Goal: Task Accomplishment & Management: Complete application form

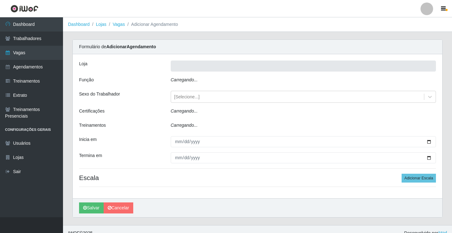
type input "Rede Econômico - Prata"
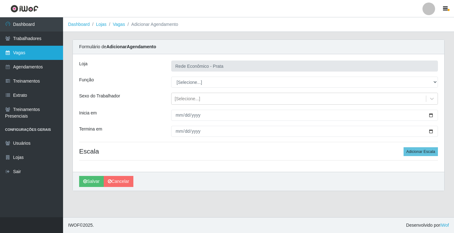
click at [28, 55] on link "Vagas" at bounding box center [31, 53] width 63 height 14
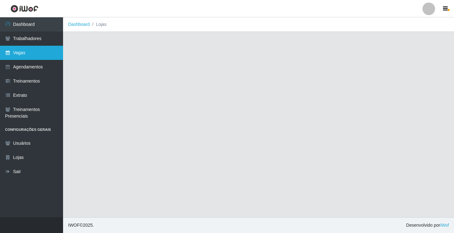
click at [34, 54] on link "Vagas" at bounding box center [31, 53] width 63 height 14
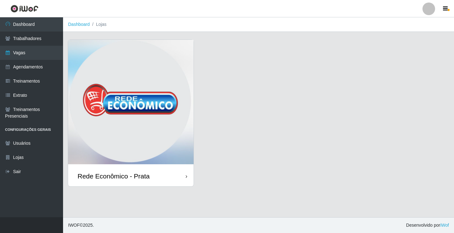
click at [147, 176] on div "Rede Econômico - Prata" at bounding box center [114, 176] width 72 height 8
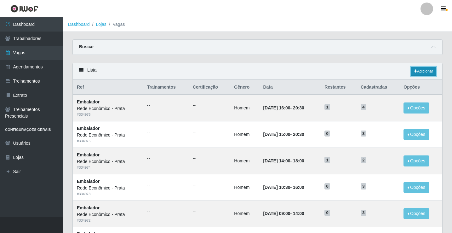
click at [418, 73] on link "Adicionar" at bounding box center [423, 71] width 25 height 9
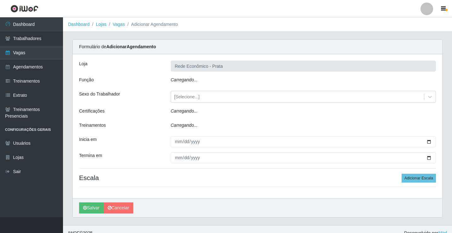
type input "Rede Econômico - Prata"
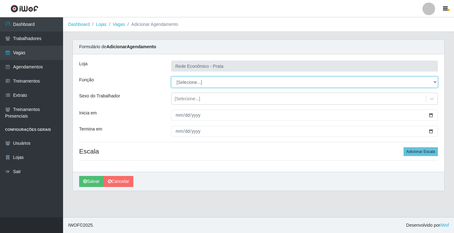
click at [184, 84] on select "[Selecione...] ASG ASG + ASG ++ Embalador Embalador + Embalador ++ Operador de …" at bounding box center [304, 82] width 267 height 11
select select "1"
click at [171, 77] on select "[Selecione...] ASG ASG + ASG ++ Embalador Embalador + Embalador ++ Operador de …" at bounding box center [304, 82] width 267 height 11
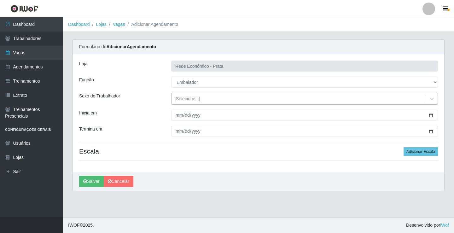
click at [184, 99] on div "[Selecione...]" at bounding box center [188, 99] width 26 height 7
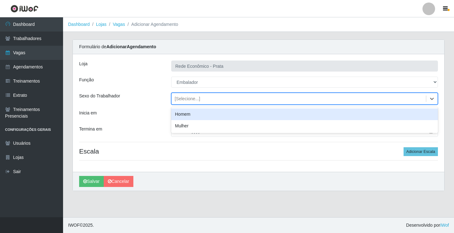
click at [194, 116] on div "Homem" at bounding box center [304, 114] width 267 height 12
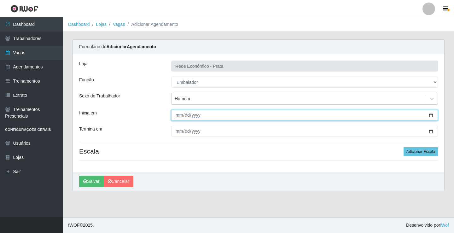
click at [431, 116] on input "Inicia em" at bounding box center [304, 115] width 267 height 11
type input "[DATE]"
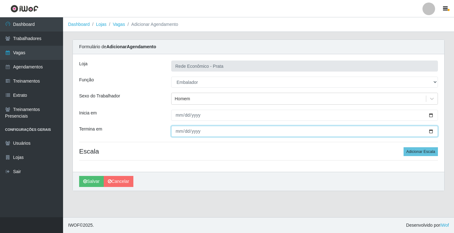
click at [431, 131] on input "Termina em" at bounding box center [304, 131] width 267 height 11
type input "[DATE]"
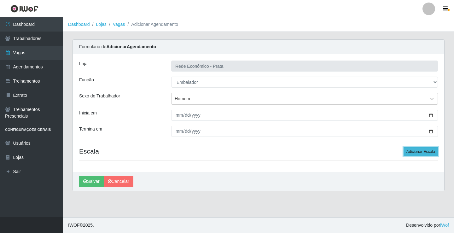
click at [420, 153] on button "Adicionar Escala" at bounding box center [420, 151] width 34 height 9
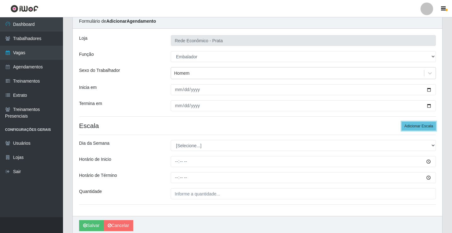
scroll to position [51, 0]
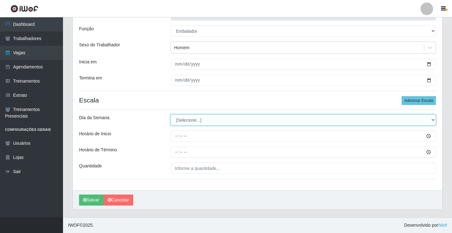
click at [184, 121] on select "[Selecione...] Segunda Terça Quarta Quinta Sexta Sábado Domingo" at bounding box center [303, 119] width 265 height 11
select select "1"
click at [171, 114] on select "[Selecione...] Segunda Terça Quarta Quinta Sexta Sábado Domingo" at bounding box center [303, 119] width 265 height 11
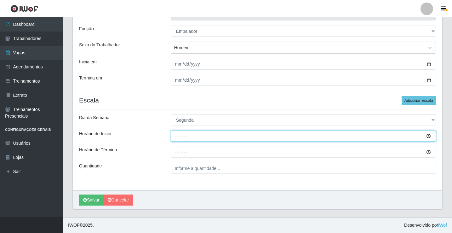
click at [175, 136] on input "Horário de Inicio" at bounding box center [303, 135] width 265 height 11
type input "07:00"
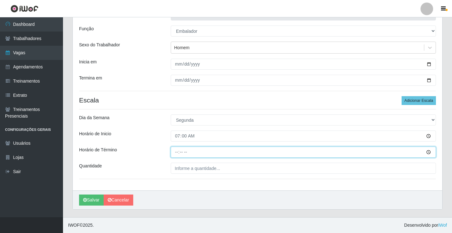
click at [179, 153] on input "Horário de Término" at bounding box center [303, 152] width 265 height 11
type input "12:00"
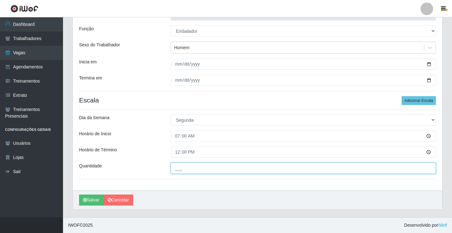
click at [181, 170] on input "___" at bounding box center [303, 168] width 265 height 11
type input "4__"
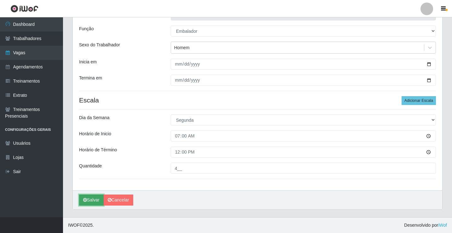
click at [93, 201] on button "Salvar" at bounding box center [91, 199] width 25 height 11
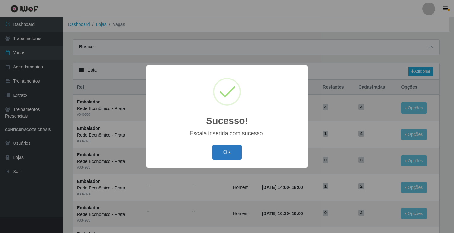
click at [230, 155] on button "OK" at bounding box center [226, 152] width 29 height 15
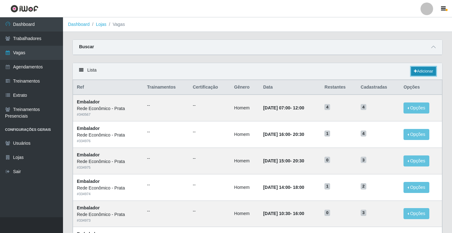
click at [425, 72] on link "Adicionar" at bounding box center [423, 71] width 25 height 9
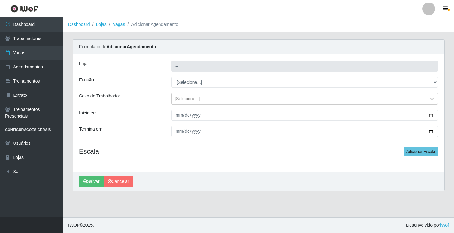
type input "Rede Econômico - Prata"
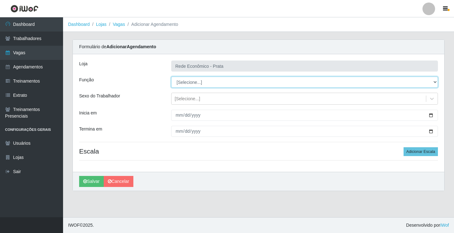
click at [183, 84] on select "[Selecione...] ASG ASG + ASG ++ Embalador Embalador + Embalador ++ Operador de …" at bounding box center [304, 82] width 267 height 11
select select "1"
click at [171, 77] on select "[Selecione...] ASG ASG + ASG ++ Embalador Embalador + Embalador ++ Operador de …" at bounding box center [304, 82] width 267 height 11
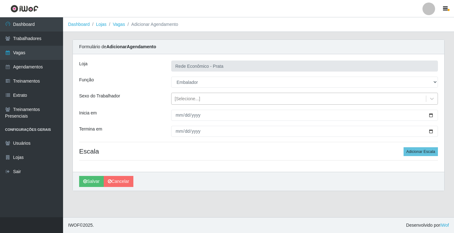
click at [190, 99] on div "[Selecione...]" at bounding box center [188, 99] width 26 height 7
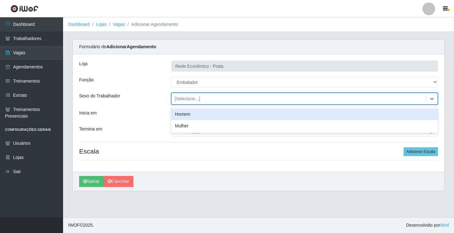
click at [192, 115] on div "Homem" at bounding box center [304, 114] width 267 height 12
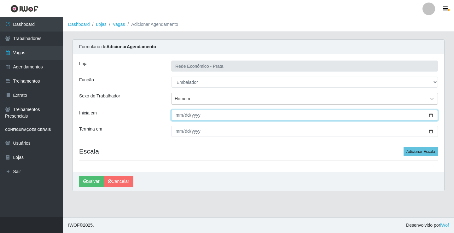
click at [431, 115] on input "Inicia em" at bounding box center [304, 115] width 267 height 11
type input "[DATE]"
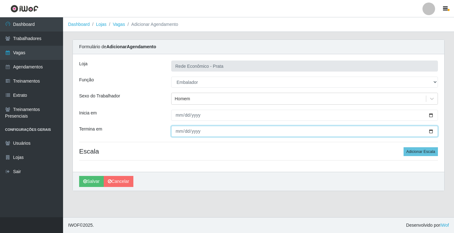
click at [432, 131] on input "Termina em" at bounding box center [304, 131] width 267 height 11
type input "[DATE]"
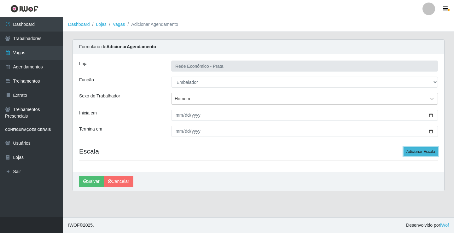
click at [421, 152] on button "Adicionar Escala" at bounding box center [420, 151] width 34 height 9
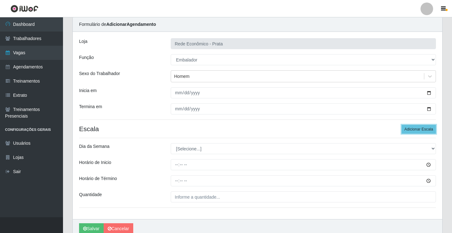
scroll to position [51, 0]
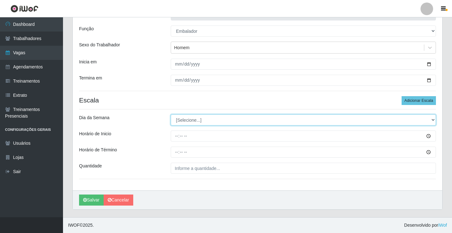
click at [189, 121] on select "[Selecione...] Segunda Terça Quarta Quinta Sexta Sábado Domingo" at bounding box center [303, 119] width 265 height 11
select select "1"
click at [171, 114] on select "[Selecione...] Segunda Terça Quarta Quinta Sexta Sábado Domingo" at bounding box center [303, 119] width 265 height 11
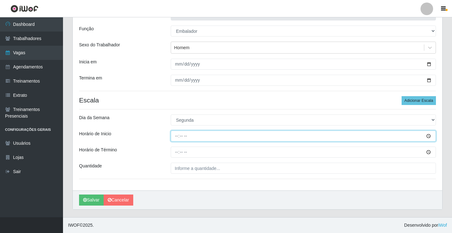
click at [177, 138] on input "Horário de Inicio" at bounding box center [303, 135] width 265 height 11
type input "09:00"
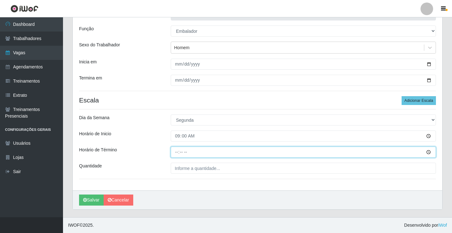
click at [175, 153] on input "Horário de Término" at bounding box center [303, 152] width 265 height 11
type input "14:00"
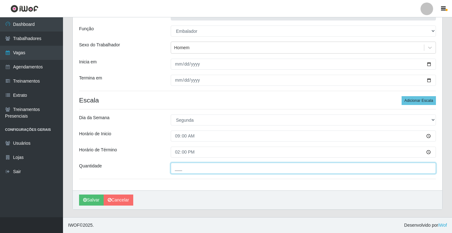
click at [186, 170] on input "___" at bounding box center [303, 168] width 265 height 11
type input "4__"
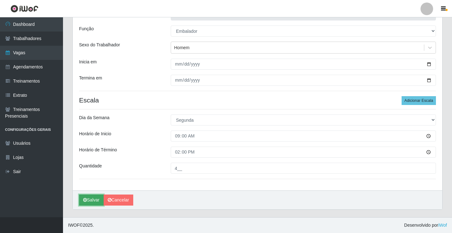
click at [96, 198] on button "Salvar" at bounding box center [91, 199] width 25 height 11
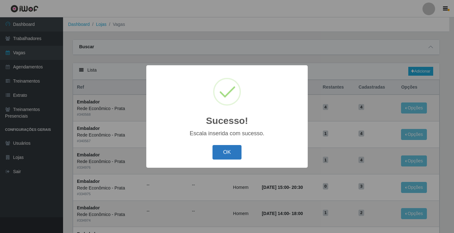
click at [228, 153] on button "OK" at bounding box center [226, 152] width 29 height 15
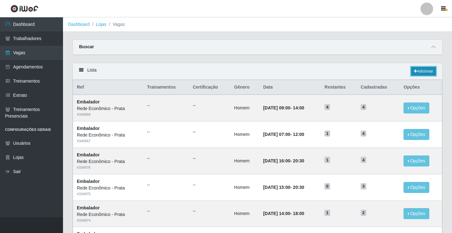
click at [423, 71] on link "Adicionar" at bounding box center [423, 71] width 25 height 9
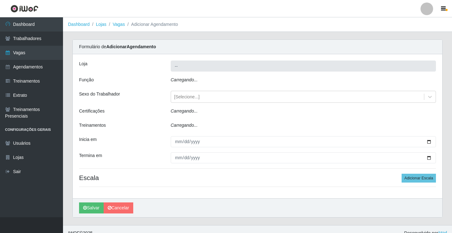
type input "Rede Econômico - Prata"
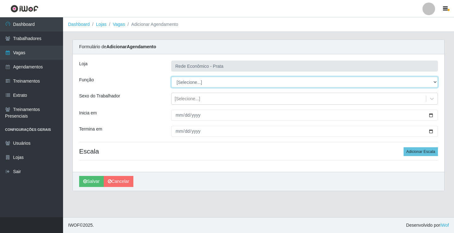
click at [182, 80] on select "[Selecione...] ASG ASG + ASG ++ Embalador Embalador + Embalador ++ Operador de …" at bounding box center [304, 82] width 267 height 11
select select "1"
click at [171, 77] on select "[Selecione...] ASG ASG + ASG ++ Embalador Embalador + Embalador ++ Operador de …" at bounding box center [304, 82] width 267 height 11
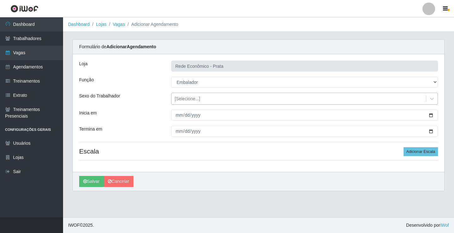
click at [187, 97] on div "[Selecione...]" at bounding box center [188, 99] width 26 height 7
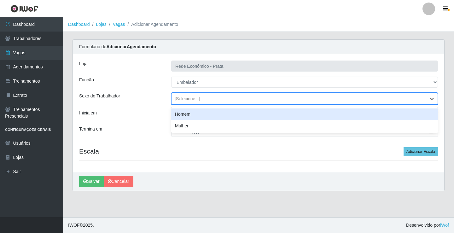
click at [190, 114] on div "Homem" at bounding box center [304, 114] width 267 height 12
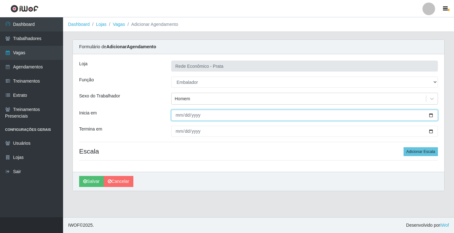
click at [430, 115] on input "Inicia em" at bounding box center [304, 115] width 267 height 11
type input "[DATE]"
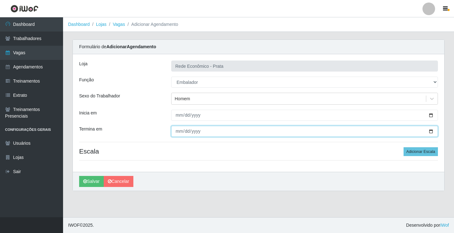
click at [432, 131] on input "Termina em" at bounding box center [304, 131] width 267 height 11
type input "[DATE]"
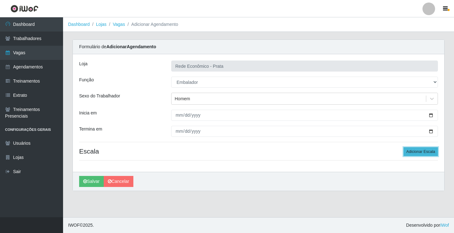
click at [422, 150] on button "Adicionar Escala" at bounding box center [420, 151] width 34 height 9
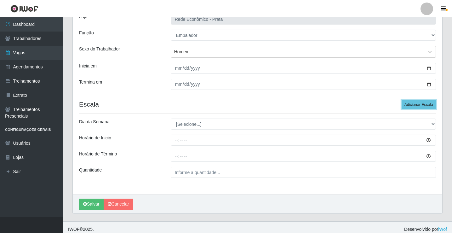
scroll to position [51, 0]
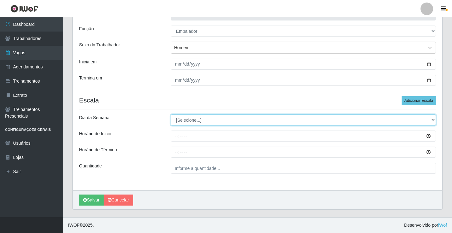
click at [185, 120] on select "[Selecione...] Segunda Terça Quarta Quinta Sexta Sábado Domingo" at bounding box center [303, 119] width 265 height 11
select select "1"
click at [171, 114] on select "[Selecione...] Segunda Terça Quarta Quinta Sexta Sábado Domingo" at bounding box center [303, 119] width 265 height 11
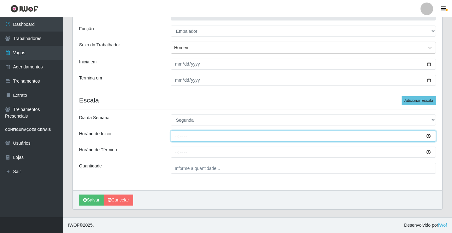
click at [177, 136] on input "Horário de Inicio" at bounding box center [303, 135] width 265 height 11
type input "10:30"
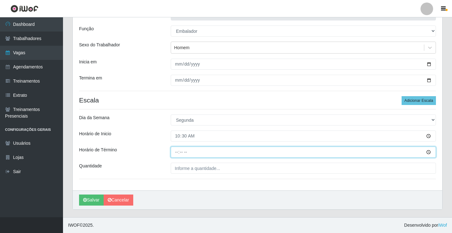
click at [177, 153] on input "Horário de Término" at bounding box center [303, 152] width 265 height 11
click at [177, 151] on input "Horário de Término" at bounding box center [303, 152] width 265 height 11
type input "16:00"
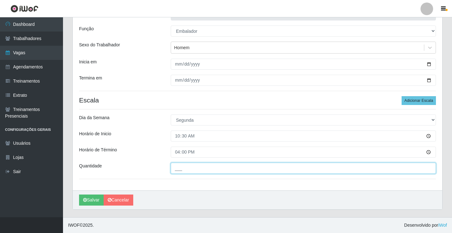
click at [183, 167] on input "___" at bounding box center [303, 168] width 265 height 11
type input "3__"
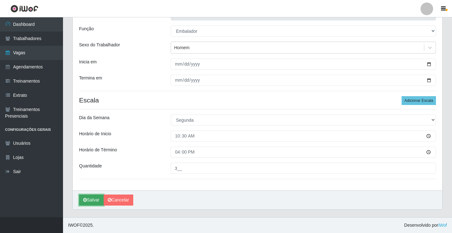
click at [89, 199] on button "Salvar" at bounding box center [91, 199] width 25 height 11
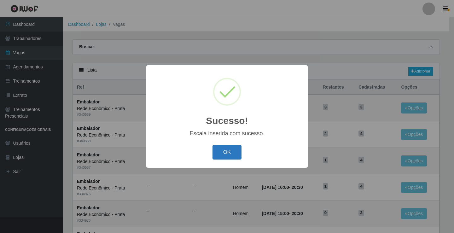
click at [221, 150] on button "OK" at bounding box center [226, 152] width 29 height 15
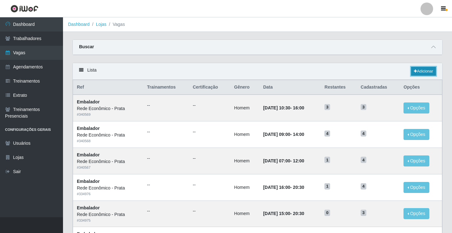
click at [426, 69] on link "Adicionar" at bounding box center [423, 71] width 25 height 9
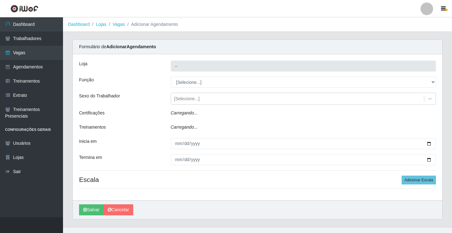
type input "Rede Econômico - Prata"
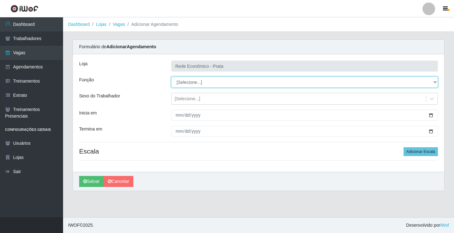
click at [191, 83] on select "[Selecione...] ASG ASG + ASG ++ Embalador Embalador + Embalador ++ Operador de …" at bounding box center [304, 82] width 267 height 11
select select "1"
click at [171, 77] on select "[Selecione...] ASG ASG + ASG ++ Embalador Embalador + Embalador ++ Operador de …" at bounding box center [304, 82] width 267 height 11
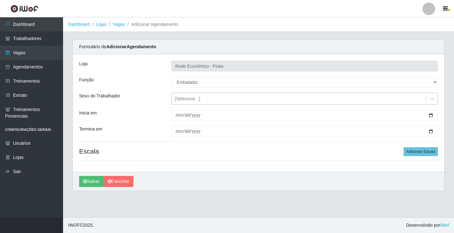
click at [182, 100] on div "[Selecione...]" at bounding box center [188, 99] width 26 height 7
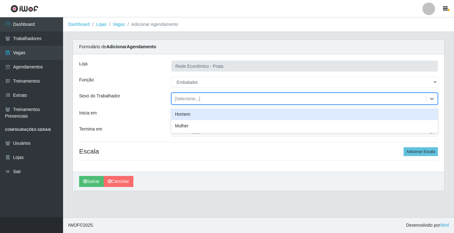
click at [188, 114] on div "Homem" at bounding box center [304, 114] width 267 height 12
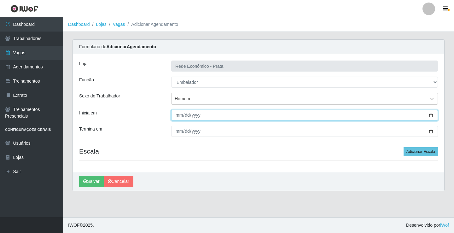
click at [430, 116] on input "Inicia em" at bounding box center [304, 115] width 267 height 11
type input "[DATE]"
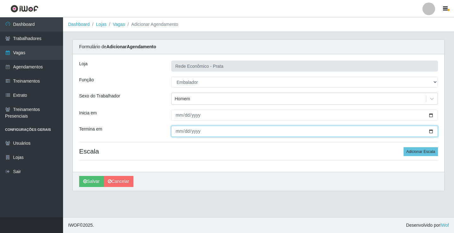
click at [431, 131] on input "Termina em" at bounding box center [304, 131] width 267 height 11
type input "[DATE]"
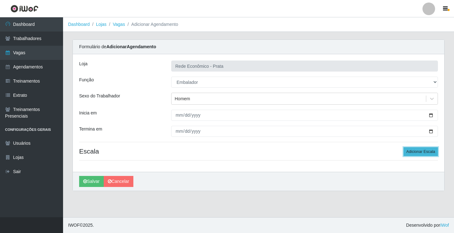
click at [421, 155] on button "Adicionar Escala" at bounding box center [420, 151] width 34 height 9
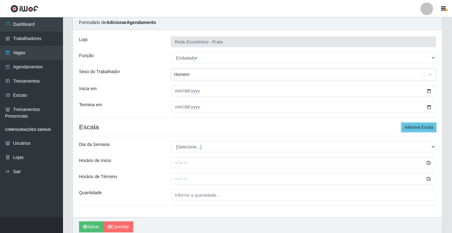
scroll to position [51, 0]
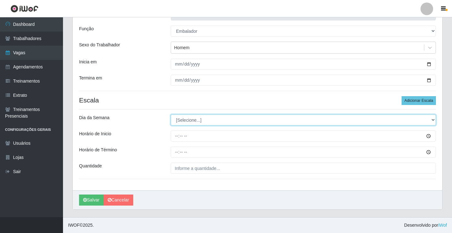
click at [191, 120] on select "[Selecione...] Segunda Terça Quarta Quinta Sexta Sábado Domingo" at bounding box center [303, 119] width 265 height 11
select select "1"
click at [171, 114] on select "[Selecione...] Segunda Terça Quarta Quinta Sexta Sábado Domingo" at bounding box center [303, 119] width 265 height 11
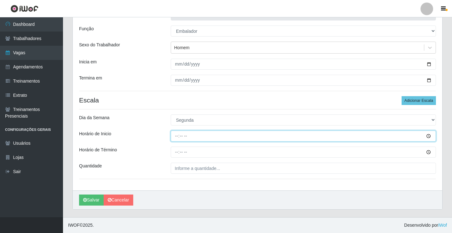
click at [177, 135] on input "Horário de Inicio" at bounding box center [303, 135] width 265 height 11
type input "14:00"
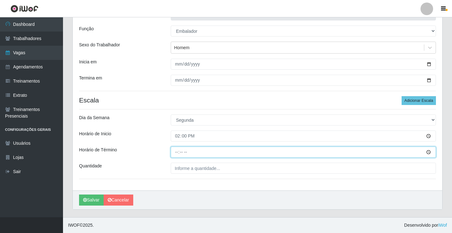
click at [180, 153] on input "Horário de Término" at bounding box center [303, 152] width 265 height 11
type input "18:00"
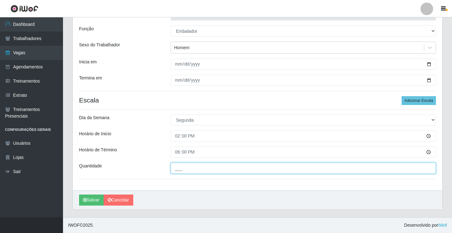
click at [186, 171] on input "___" at bounding box center [303, 168] width 265 height 11
type input "2__"
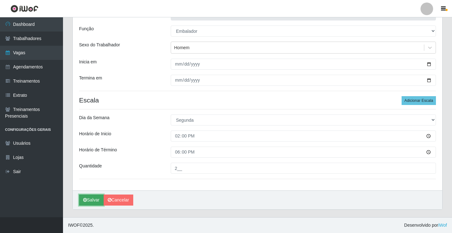
click at [88, 199] on button "Salvar" at bounding box center [91, 199] width 25 height 11
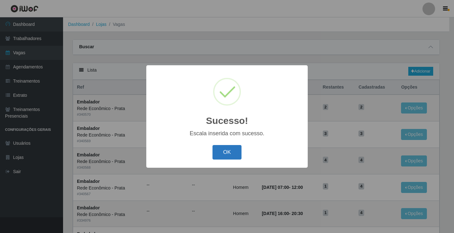
click at [233, 155] on button "OK" at bounding box center [226, 152] width 29 height 15
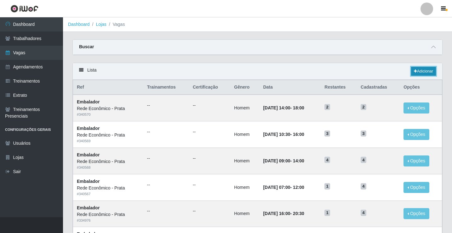
click at [426, 71] on link "Adicionar" at bounding box center [423, 71] width 25 height 9
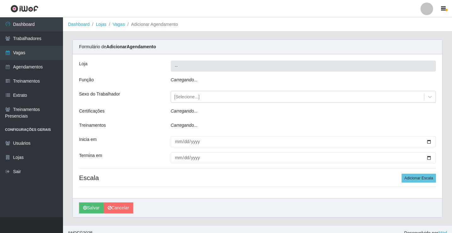
type input "Rede Econômico - Prata"
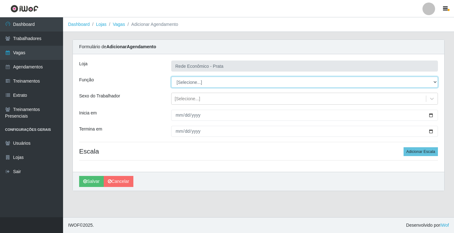
click at [192, 83] on select "[Selecione...] ASG ASG + ASG ++ Embalador Embalador + Embalador ++ Operador de …" at bounding box center [304, 82] width 267 height 11
select select "1"
click at [171, 77] on select "[Selecione...] ASG ASG + ASG ++ Embalador Embalador + Embalador ++ Operador de …" at bounding box center [304, 82] width 267 height 11
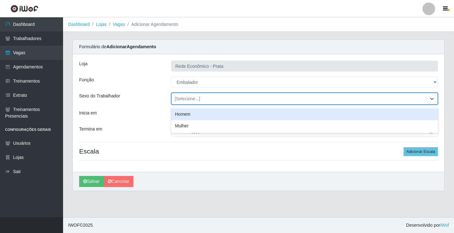
click at [185, 99] on div "[Selecione...]" at bounding box center [188, 99] width 26 height 7
click at [190, 113] on div "Homem" at bounding box center [304, 114] width 267 height 12
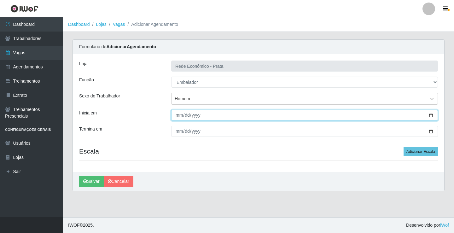
click at [428, 114] on input "Inicia em" at bounding box center [304, 115] width 267 height 11
type input "[DATE]"
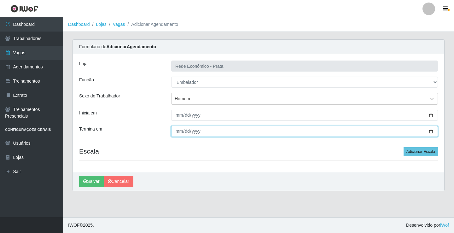
drag, startPoint x: 431, startPoint y: 131, endPoint x: 367, endPoint y: 155, distance: 68.2
click at [431, 131] on input "Termina em" at bounding box center [304, 131] width 267 height 11
type input "[DATE]"
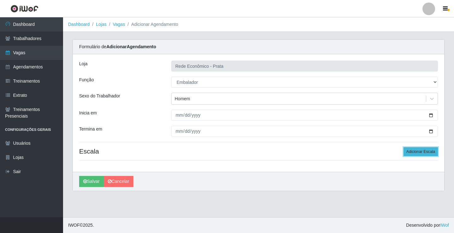
click at [418, 152] on button "Adicionar Escala" at bounding box center [420, 151] width 34 height 9
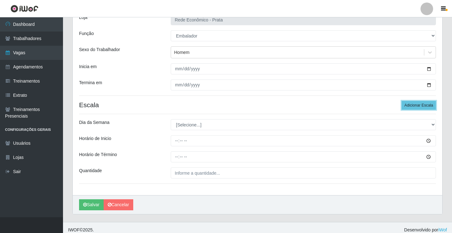
scroll to position [51, 0]
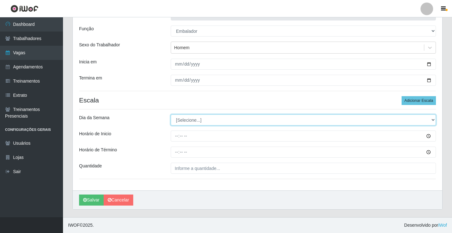
click at [193, 121] on select "[Selecione...] Segunda Terça Quarta Quinta Sexta Sábado Domingo" at bounding box center [303, 119] width 265 height 11
select select "1"
click at [171, 114] on select "[Selecione...] Segunda Terça Quarta Quinta Sexta Sábado Domingo" at bounding box center [303, 119] width 265 height 11
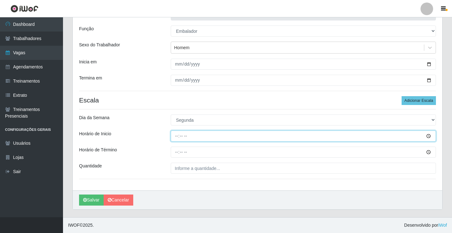
click at [179, 137] on input "Horário de Inicio" at bounding box center [303, 135] width 265 height 11
type input "15:00"
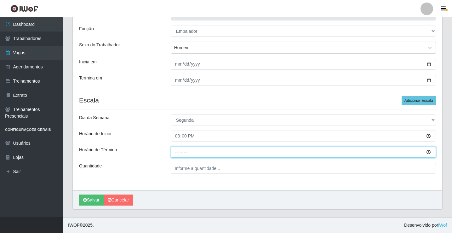
click at [177, 153] on input "Horário de Término" at bounding box center [303, 152] width 265 height 11
type input "20:30"
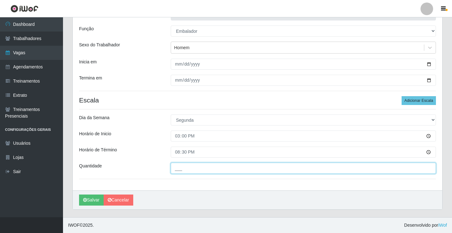
click at [182, 168] on input "___" at bounding box center [303, 168] width 265 height 11
type input "3__"
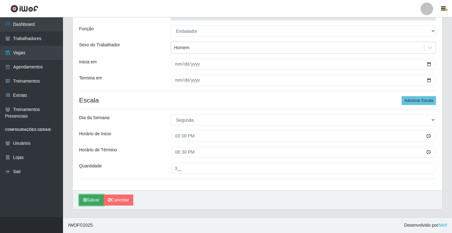
click at [93, 201] on button "Salvar" at bounding box center [91, 199] width 25 height 11
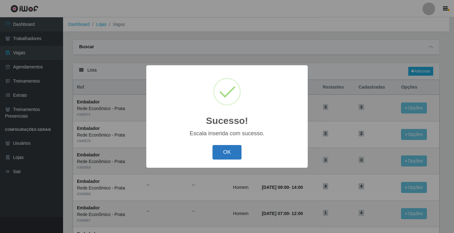
click at [223, 154] on button "OK" at bounding box center [226, 152] width 29 height 15
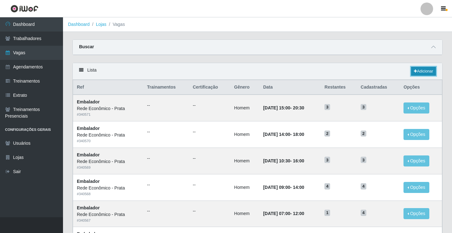
click at [425, 70] on link "Adicionar" at bounding box center [423, 71] width 25 height 9
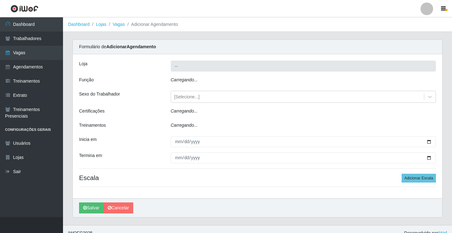
type input "Rede Econômico - Prata"
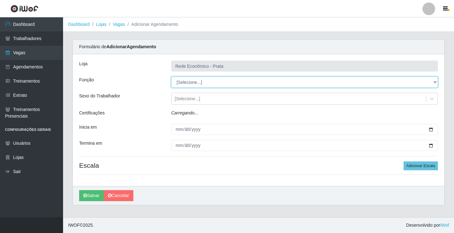
click at [182, 82] on select "[Selecione...] ASG ASG + ASG ++ Embalador Embalador + Embalador ++ Operador de …" at bounding box center [304, 82] width 267 height 11
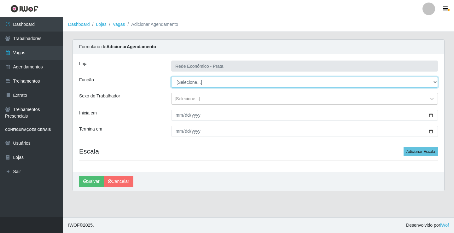
select select "1"
click at [171, 77] on select "[Selecione...] ASG ASG + ASG ++ Embalador Embalador + Embalador ++ Operador de …" at bounding box center [304, 82] width 267 height 11
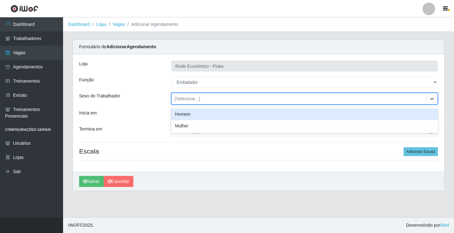
click at [184, 98] on div "[Selecione...]" at bounding box center [188, 99] width 26 height 7
click at [189, 115] on div "Homem" at bounding box center [304, 114] width 267 height 12
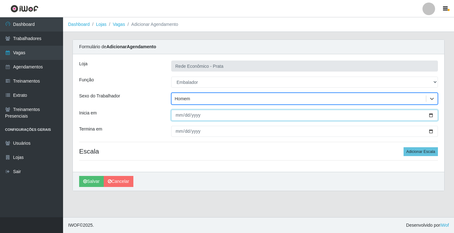
click at [431, 114] on input "Inicia em" at bounding box center [304, 115] width 267 height 11
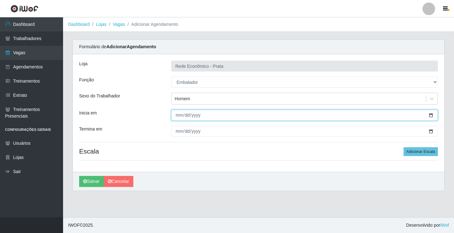
type input "[DATE]"
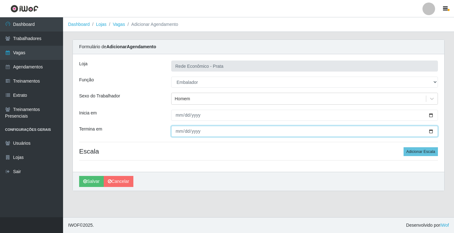
click at [430, 131] on input "Termina em" at bounding box center [304, 131] width 267 height 11
type input "[DATE]"
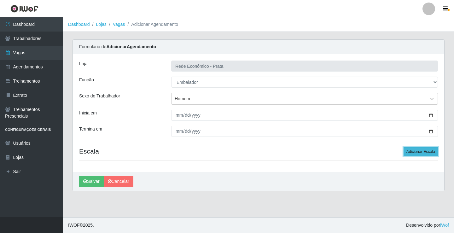
click at [414, 152] on button "Adicionar Escala" at bounding box center [420, 151] width 34 height 9
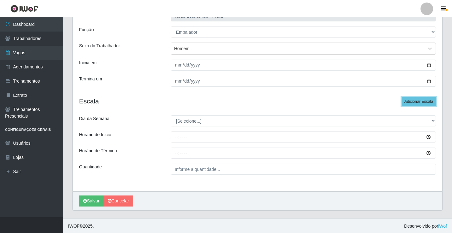
scroll to position [51, 0]
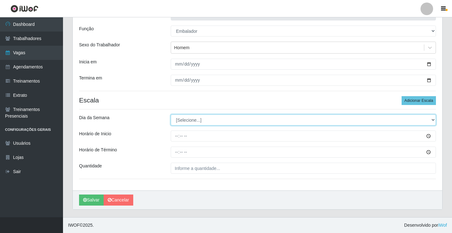
click at [189, 120] on select "[Selecione...] Segunda Terça Quarta Quinta Sexta Sábado Domingo" at bounding box center [303, 119] width 265 height 11
select select "1"
click at [171, 114] on select "[Selecione...] Segunda Terça Quarta Quinta Sexta Sábado Domingo" at bounding box center [303, 119] width 265 height 11
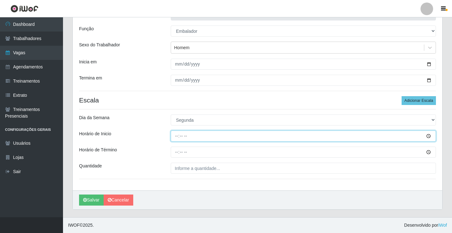
click at [177, 137] on input "Horário de Inicio" at bounding box center [303, 135] width 265 height 11
type input "16:00"
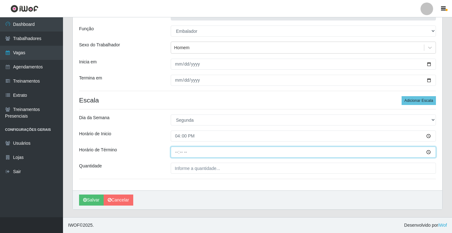
click at [178, 151] on input "Horário de Término" at bounding box center [303, 152] width 265 height 11
type input "20:30"
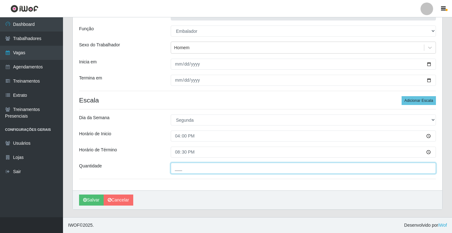
click at [184, 168] on input "___" at bounding box center [303, 168] width 265 height 11
type input "3__"
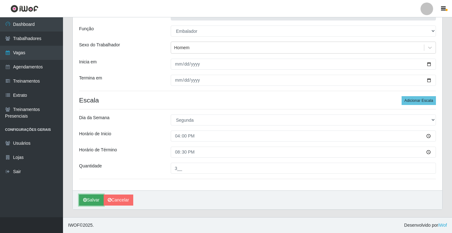
click at [89, 199] on button "Salvar" at bounding box center [91, 199] width 25 height 11
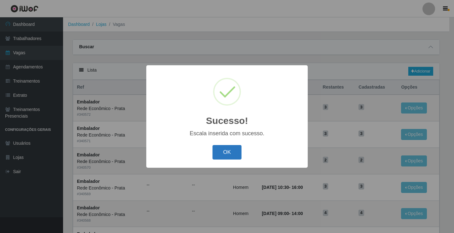
click at [231, 154] on button "OK" at bounding box center [226, 152] width 29 height 15
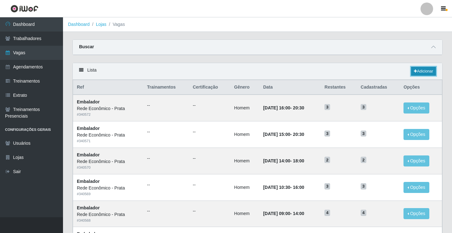
click at [423, 71] on link "Adicionar" at bounding box center [423, 71] width 25 height 9
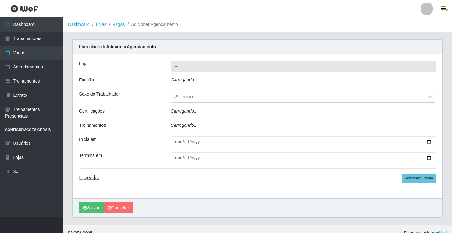
type input "Rede Econômico - Prata"
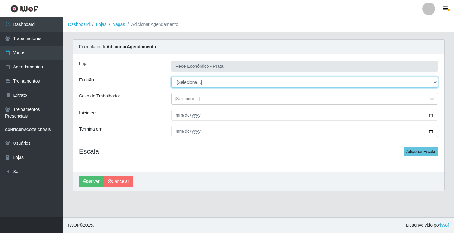
click at [185, 82] on select "[Selecione...] ASG ASG + ASG ++ Embalador Embalador + Embalador ++ Operador de …" at bounding box center [304, 82] width 267 height 11
select select "1"
click at [171, 77] on select "[Selecione...] ASG ASG + ASG ++ Embalador Embalador + Embalador ++ Operador de …" at bounding box center [304, 82] width 267 height 11
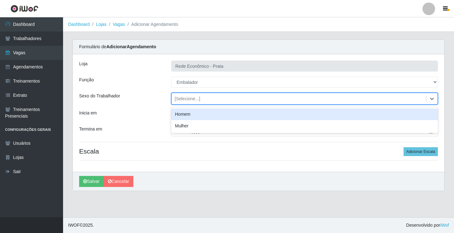
click at [182, 99] on div "[Selecione...]" at bounding box center [188, 99] width 26 height 7
click at [187, 116] on div "Homem" at bounding box center [304, 114] width 267 height 12
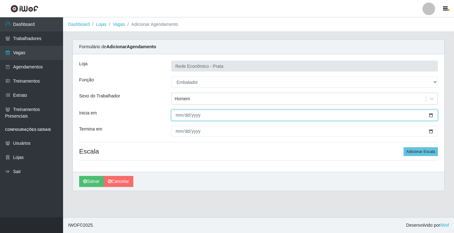
click at [431, 116] on input "Inicia em" at bounding box center [304, 115] width 267 height 11
type input "[DATE]"
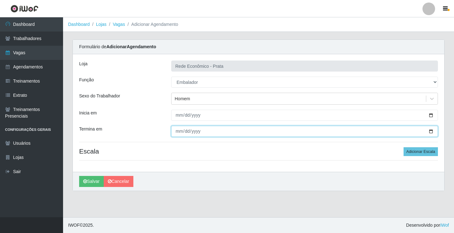
click at [430, 130] on input "Termina em" at bounding box center [304, 131] width 267 height 11
type input "[DATE]"
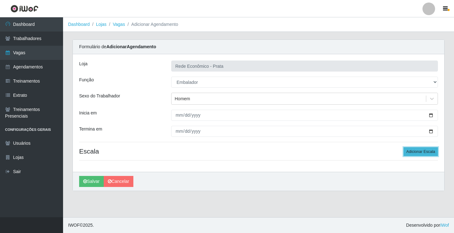
click at [417, 154] on button "Adicionar Escala" at bounding box center [420, 151] width 34 height 9
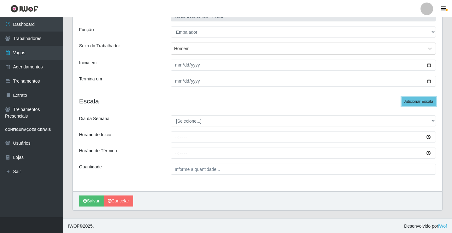
scroll to position [51, 0]
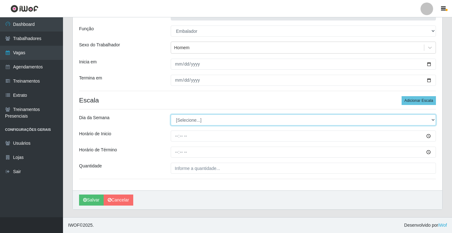
click at [193, 120] on select "[Selecione...] Segunda Terça Quarta Quinta Sexta Sábado Domingo" at bounding box center [303, 119] width 265 height 11
select select "2"
click at [171, 114] on select "[Selecione...] Segunda Terça Quarta Quinta Sexta Sábado Domingo" at bounding box center [303, 119] width 265 height 11
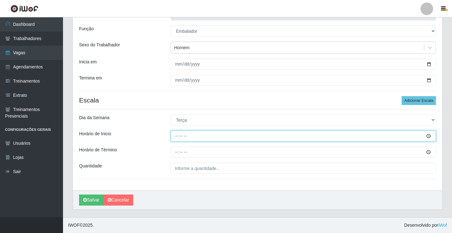
click at [177, 136] on input "Horário de Inicio" at bounding box center [303, 135] width 265 height 11
type input "07:00"
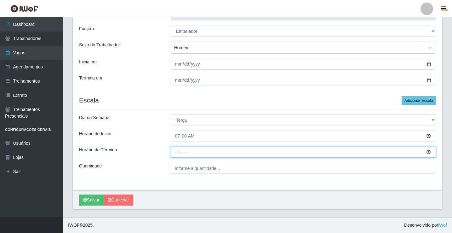
click at [177, 153] on input "Horário de Término" at bounding box center [303, 152] width 265 height 11
type input "12:00"
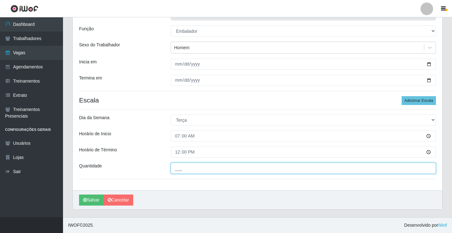
click at [186, 169] on input "___" at bounding box center [303, 168] width 265 height 11
type input "3__"
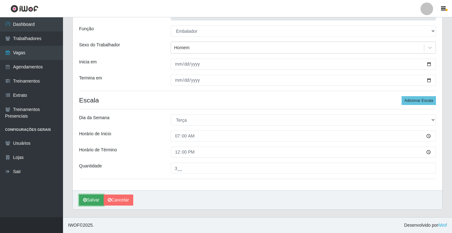
click at [90, 201] on button "Salvar" at bounding box center [91, 199] width 25 height 11
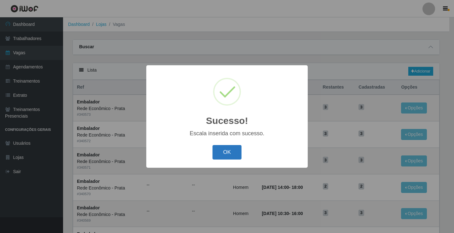
click at [218, 157] on button "OK" at bounding box center [226, 152] width 29 height 15
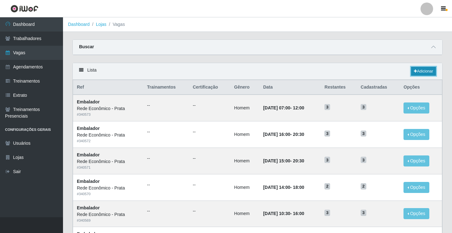
click at [419, 71] on link "Adicionar" at bounding box center [423, 71] width 25 height 9
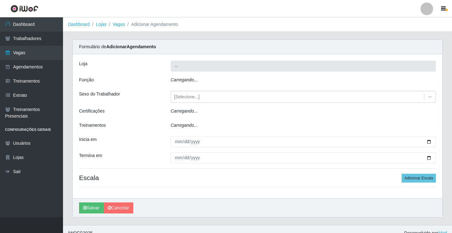
type input "Rede Econômico - Prata"
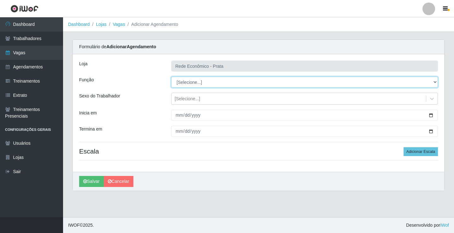
click at [192, 83] on select "[Selecione...] ASG ASG + ASG ++ Embalador Embalador + Embalador ++ Operador de …" at bounding box center [304, 82] width 267 height 11
select select "1"
click at [171, 77] on select "[Selecione...] ASG ASG + ASG ++ Embalador Embalador + Embalador ++ Operador de …" at bounding box center [304, 82] width 267 height 11
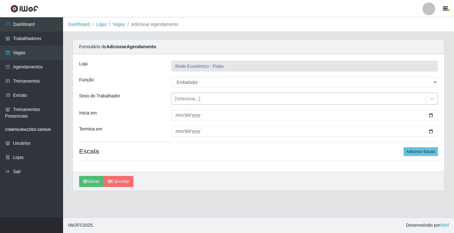
click at [185, 97] on div "[Selecione...]" at bounding box center [188, 99] width 26 height 7
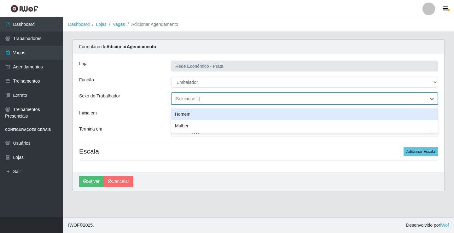
click at [188, 116] on div "Homem" at bounding box center [304, 114] width 267 height 12
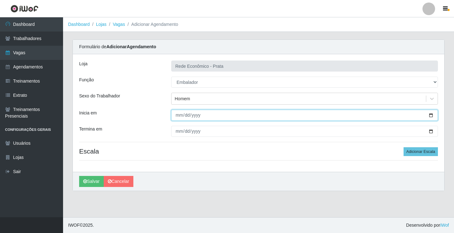
click at [431, 114] on input "Inicia em" at bounding box center [304, 115] width 267 height 11
type input "[DATE]"
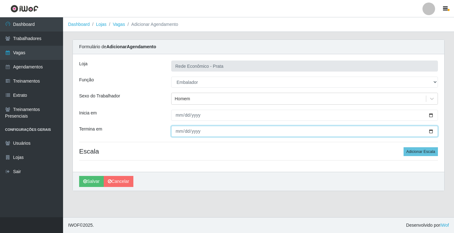
click at [431, 131] on input "Termina em" at bounding box center [304, 131] width 267 height 11
type input "[DATE]"
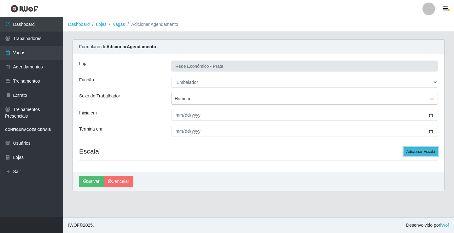
click at [425, 150] on button "Adicionar Escala" at bounding box center [420, 151] width 34 height 9
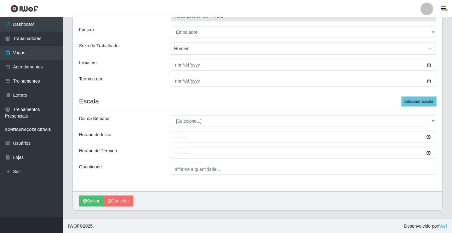
scroll to position [51, 0]
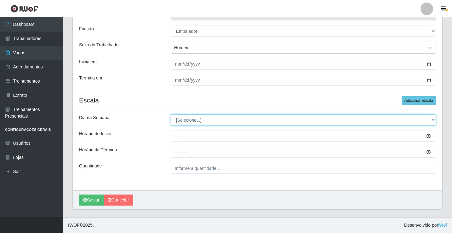
click at [192, 120] on select "[Selecione...] Segunda Terça Quarta Quinta Sexta Sábado Domingo" at bounding box center [303, 119] width 265 height 11
select select "2"
click at [171, 114] on select "[Selecione...] Segunda Terça Quarta Quinta Sexta Sábado Domingo" at bounding box center [303, 119] width 265 height 11
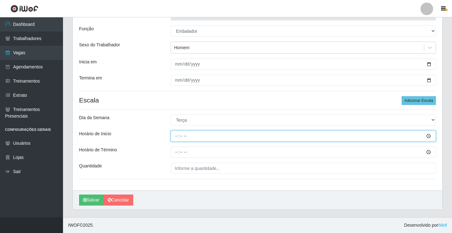
click at [177, 136] on input "Horário de Inicio" at bounding box center [303, 135] width 265 height 11
type input "09:00"
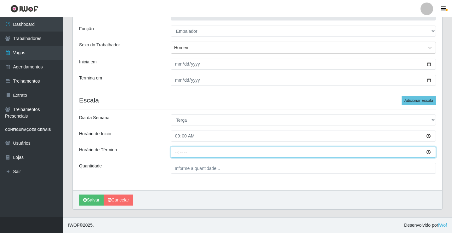
click at [178, 152] on input "Horário de Término" at bounding box center [303, 152] width 265 height 11
type input "14:00"
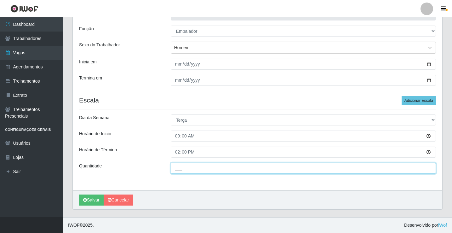
click at [180, 171] on input "___" at bounding box center [303, 168] width 265 height 11
type input "3__"
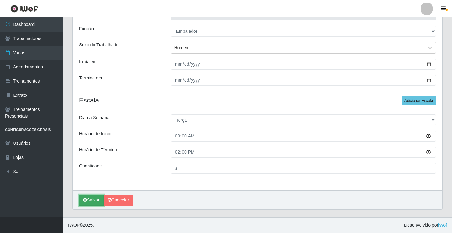
click at [94, 200] on button "Salvar" at bounding box center [91, 199] width 25 height 11
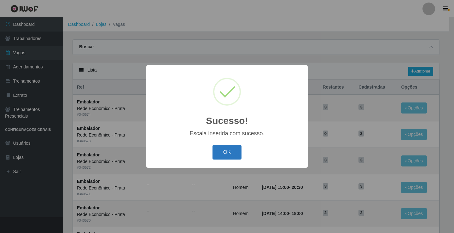
click at [226, 154] on button "OK" at bounding box center [226, 152] width 29 height 15
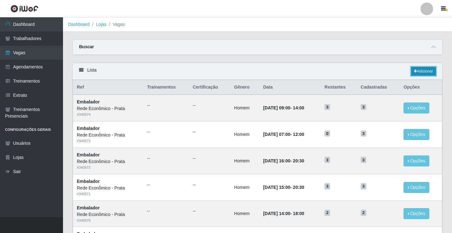
click at [423, 72] on link "Adicionar" at bounding box center [423, 71] width 25 height 9
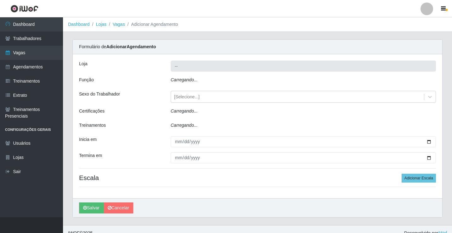
type input "Rede Econômico - Prata"
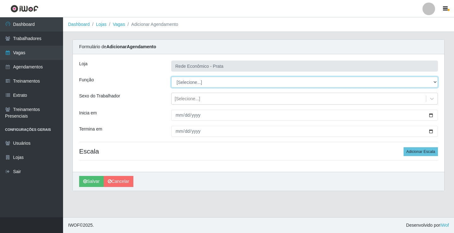
click at [189, 81] on select "[Selecione...] ASG ASG + ASG ++ Embalador Embalador + Embalador ++ Operador de …" at bounding box center [304, 82] width 267 height 11
select select "1"
click at [171, 77] on select "[Selecione...] ASG ASG + ASG ++ Embalador Embalador + Embalador ++ Operador de …" at bounding box center [304, 82] width 267 height 11
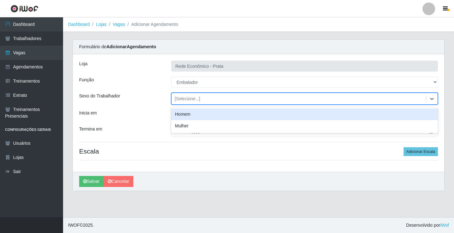
click at [188, 97] on div "[Selecione...]" at bounding box center [188, 99] width 26 height 7
click at [190, 113] on div "Homem" at bounding box center [304, 114] width 267 height 12
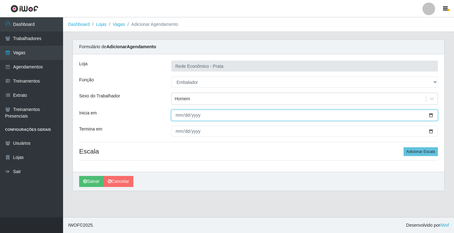
click at [430, 116] on input "Inicia em" at bounding box center [304, 115] width 267 height 11
type input "[DATE]"
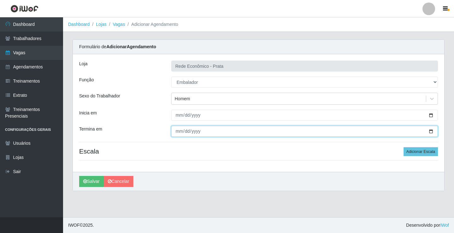
click at [430, 129] on input "Termina em" at bounding box center [304, 131] width 267 height 11
type input "[DATE]"
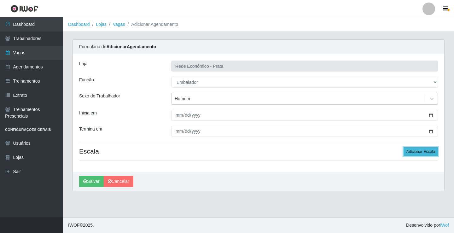
click at [411, 151] on button "Adicionar Escala" at bounding box center [420, 151] width 34 height 9
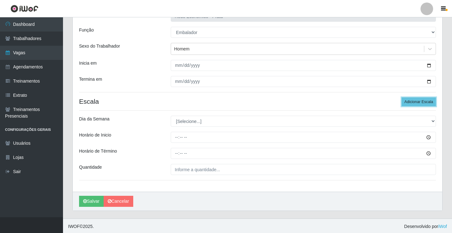
scroll to position [51, 0]
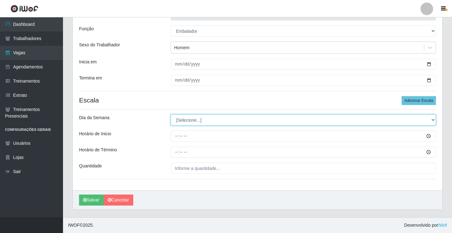
click at [182, 118] on select "[Selecione...] Segunda Terça Quarta Quinta Sexta Sábado Domingo" at bounding box center [303, 119] width 265 height 11
click at [183, 119] on select "[Selecione...] Segunda Terça Quarta Quinta Sexta Sábado Domingo" at bounding box center [303, 119] width 265 height 11
select select "2"
click at [171, 114] on select "[Selecione...] Segunda Terça Quarta Quinta Sexta Sábado Domingo" at bounding box center [303, 119] width 265 height 11
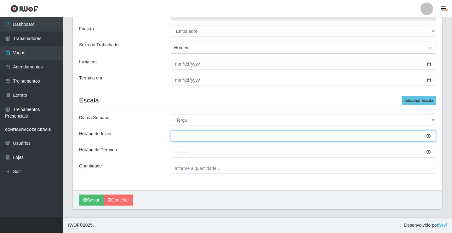
click at [177, 136] on input "Horário de Inicio" at bounding box center [303, 135] width 265 height 11
type input "10:30"
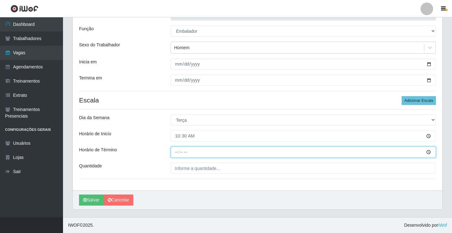
click at [177, 151] on input "Horário de Término" at bounding box center [303, 152] width 265 height 11
type input "16:00"
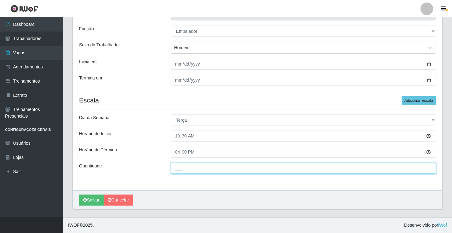
click at [182, 171] on input "___" at bounding box center [303, 168] width 265 height 11
type input "3__"
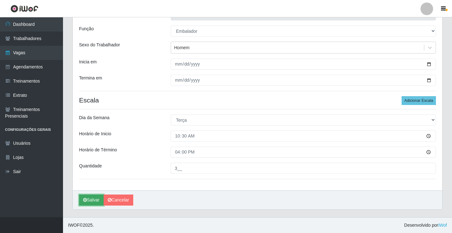
click at [96, 201] on button "Salvar" at bounding box center [91, 199] width 25 height 11
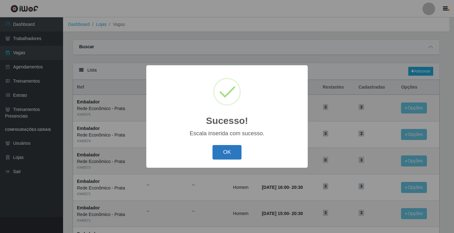
drag, startPoint x: 233, startPoint y: 153, endPoint x: 227, endPoint y: 153, distance: 5.7
click at [230, 153] on button "OK" at bounding box center [226, 152] width 29 height 15
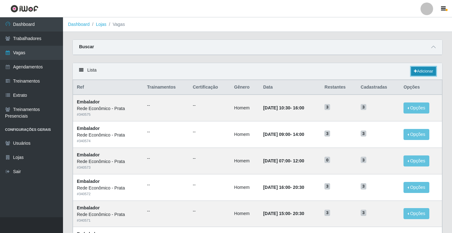
click at [424, 68] on link "Adicionar" at bounding box center [423, 71] width 25 height 9
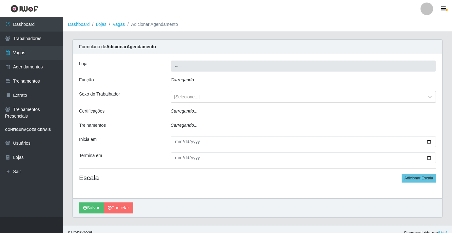
type input "Rede Econômico - Prata"
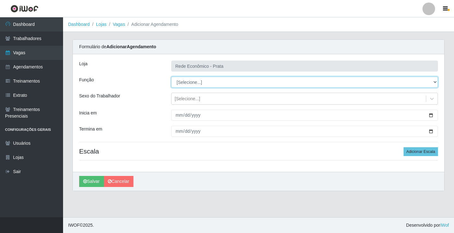
click at [187, 80] on select "[Selecione...] ASG ASG + ASG ++ Embalador Embalador + Embalador ++ Operador de …" at bounding box center [304, 82] width 267 height 11
select select "1"
click at [171, 77] on select "[Selecione...] ASG ASG + ASG ++ Embalador Embalador + Embalador ++ Operador de …" at bounding box center [304, 82] width 267 height 11
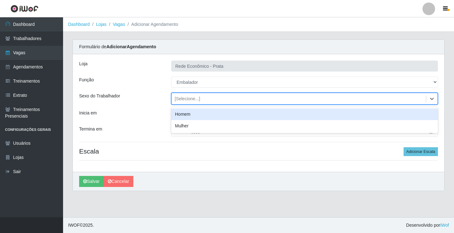
click at [188, 100] on div "[Selecione...]" at bounding box center [188, 99] width 26 height 7
click at [192, 117] on div "Homem" at bounding box center [304, 114] width 267 height 12
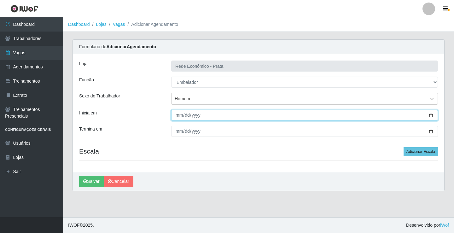
click at [430, 114] on input "Inicia em" at bounding box center [304, 115] width 267 height 11
type input "[DATE]"
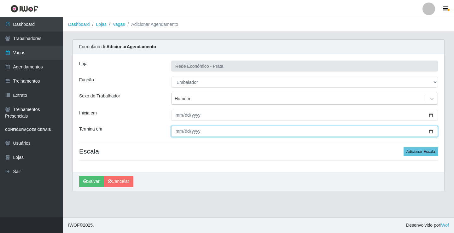
click at [430, 130] on input "Termina em" at bounding box center [304, 131] width 267 height 11
type input "[DATE]"
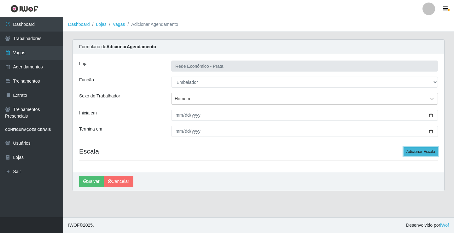
click at [415, 152] on button "Adicionar Escala" at bounding box center [420, 151] width 34 height 9
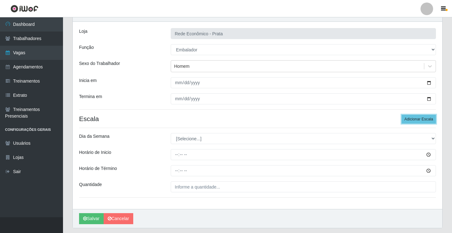
scroll to position [51, 0]
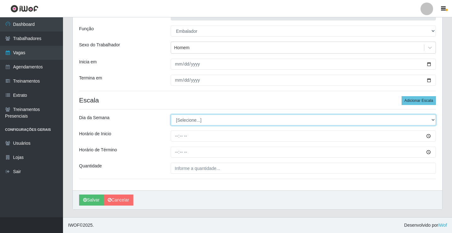
click at [182, 121] on select "[Selecione...] Segunda Terça Quarta Quinta Sexta Sábado Domingo" at bounding box center [303, 119] width 265 height 11
select select "2"
click at [171, 114] on select "[Selecione...] Segunda Terça Quarta Quinta Sexta Sábado Domingo" at bounding box center [303, 119] width 265 height 11
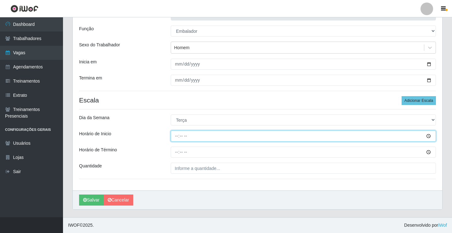
click at [177, 136] on input "Horário de Inicio" at bounding box center [303, 135] width 265 height 11
type input "14:00"
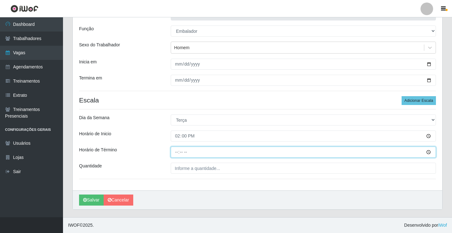
click at [176, 152] on input "Horário de Término" at bounding box center [303, 152] width 265 height 11
type input "18:00"
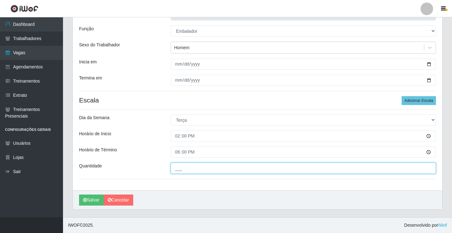
click at [183, 169] on input "___" at bounding box center [303, 168] width 265 height 11
type input "2__"
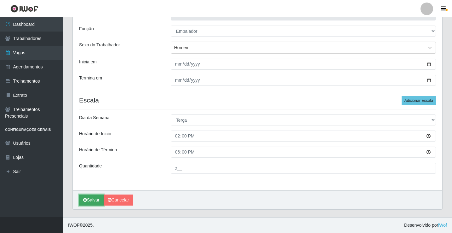
click at [92, 197] on button "Salvar" at bounding box center [91, 199] width 25 height 11
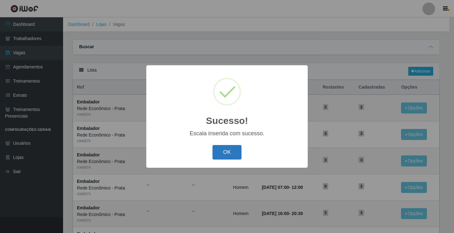
click at [224, 151] on button "OK" at bounding box center [226, 152] width 29 height 15
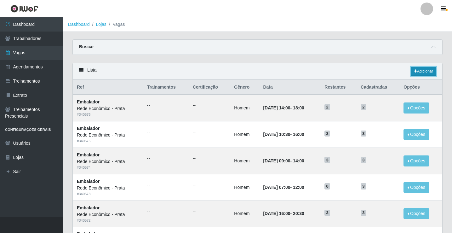
click at [422, 72] on link "Adicionar" at bounding box center [423, 71] width 25 height 9
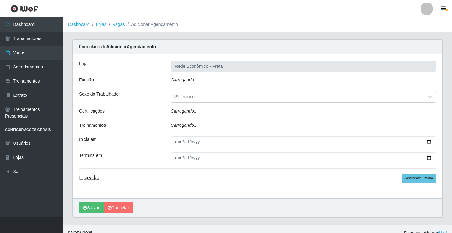
type input "Rede Econômico - Prata"
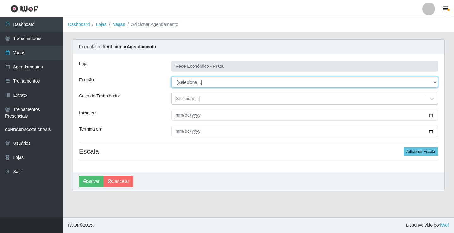
click at [190, 82] on select "[Selecione...] ASG ASG + ASG ++ Embalador Embalador + Embalador ++ Operador de …" at bounding box center [304, 82] width 267 height 11
select select "1"
click at [171, 77] on select "[Selecione...] ASG ASG + ASG ++ Embalador Embalador + Embalador ++ Operador de …" at bounding box center [304, 82] width 267 height 11
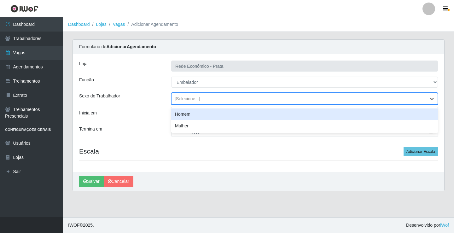
click at [188, 98] on div "[Selecione...]" at bounding box center [188, 99] width 26 height 7
click at [194, 115] on div "Homem" at bounding box center [304, 114] width 267 height 12
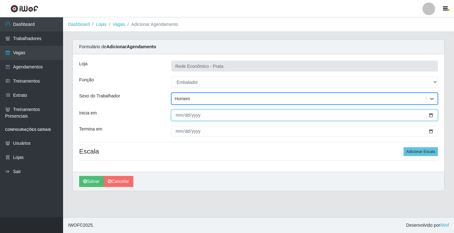
click at [435, 114] on input "Inicia em" at bounding box center [304, 115] width 267 height 11
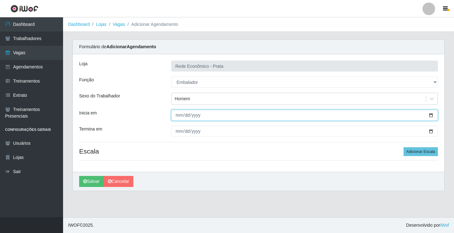
click at [430, 114] on input "Inicia em" at bounding box center [304, 115] width 267 height 11
type input "[DATE]"
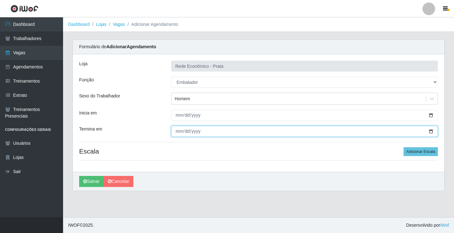
click at [431, 132] on input "Termina em" at bounding box center [304, 131] width 267 height 11
type input "[DATE]"
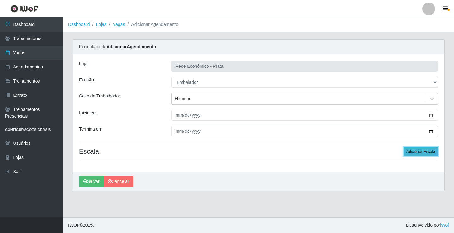
click at [424, 150] on button "Adicionar Escala" at bounding box center [420, 151] width 34 height 9
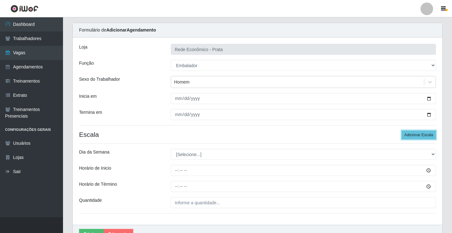
scroll to position [51, 0]
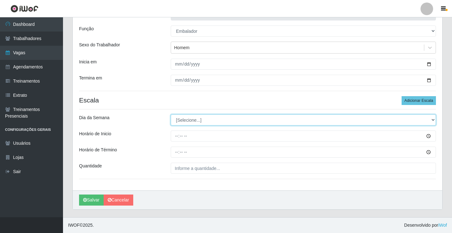
click at [189, 121] on select "[Selecione...] Segunda Terça Quarta Quinta Sexta Sábado Domingo" at bounding box center [303, 119] width 265 height 11
select select "2"
click at [171, 114] on select "[Selecione...] Segunda Terça Quarta Quinta Sexta Sábado Domingo" at bounding box center [303, 119] width 265 height 11
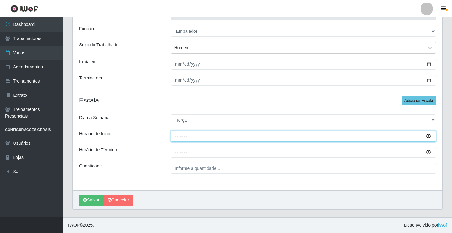
click at [177, 138] on input "Horário de Inicio" at bounding box center [303, 135] width 265 height 11
type input "15:00"
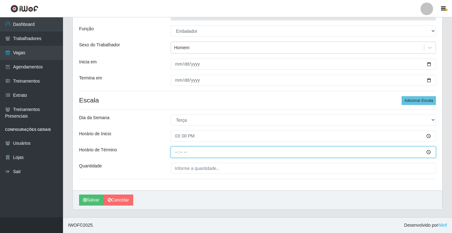
click at [177, 153] on input "Horário de Término" at bounding box center [303, 152] width 265 height 11
type input "20:30"
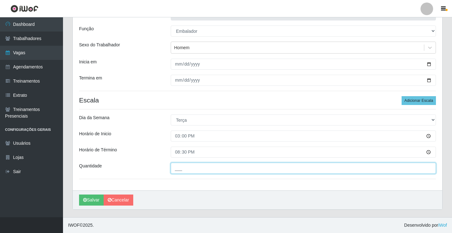
click at [182, 170] on input "___" at bounding box center [303, 168] width 265 height 11
type input "3__"
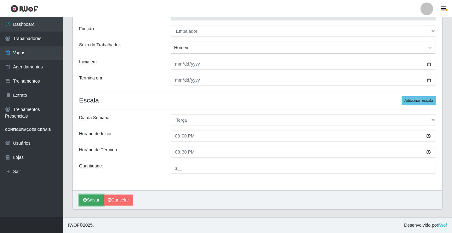
click at [93, 201] on button "Salvar" at bounding box center [91, 199] width 25 height 11
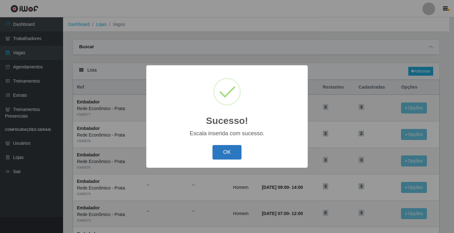
click at [227, 155] on button "OK" at bounding box center [226, 152] width 29 height 15
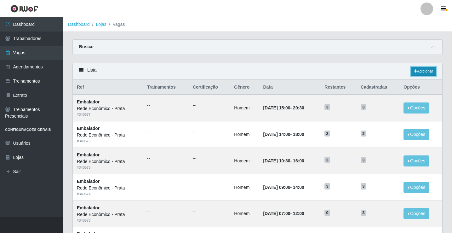
click at [421, 70] on link "Adicionar" at bounding box center [423, 71] width 25 height 9
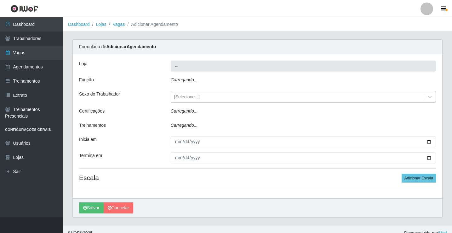
type input "Rede Econômico - Prata"
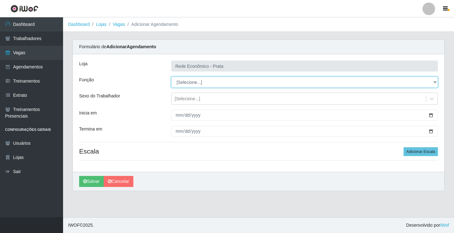
click at [187, 82] on select "[Selecione...] ASG ASG + ASG ++ Embalador Embalador + Embalador ++ Operador de …" at bounding box center [304, 82] width 267 height 11
select select "1"
click at [171, 77] on select "[Selecione...] ASG ASG + ASG ++ Embalador Embalador + Embalador ++ Operador de …" at bounding box center [304, 82] width 267 height 11
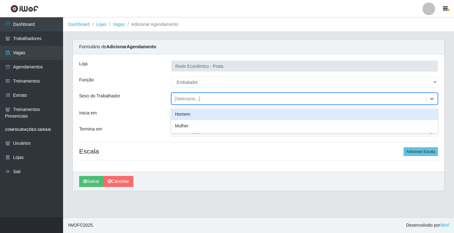
click at [188, 98] on div "[Selecione...]" at bounding box center [188, 99] width 26 height 7
click at [192, 116] on div "Homem" at bounding box center [304, 114] width 267 height 12
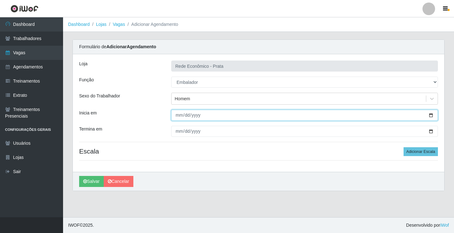
click at [430, 115] on input "Inicia em" at bounding box center [304, 115] width 267 height 11
type input "[DATE]"
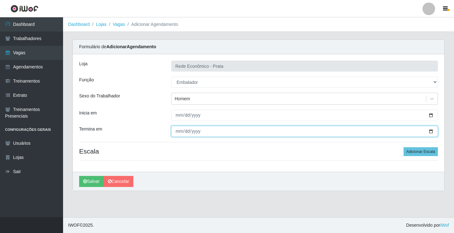
click at [430, 131] on input "Termina em" at bounding box center [304, 131] width 267 height 11
type input "[DATE]"
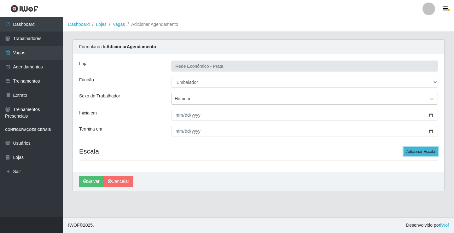
click at [416, 149] on button "Adicionar Escala" at bounding box center [420, 151] width 34 height 9
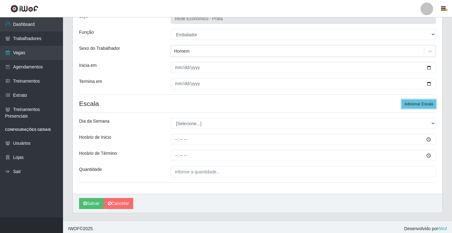
scroll to position [51, 0]
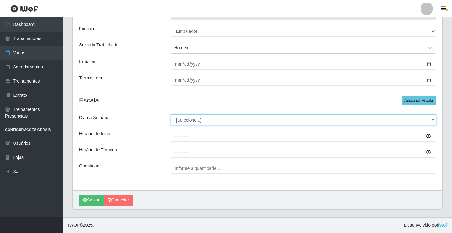
click at [188, 122] on select "[Selecione...] Segunda Terça Quarta Quinta Sexta Sábado Domingo" at bounding box center [303, 119] width 265 height 11
select select "2"
click at [171, 114] on select "[Selecione...] Segunda Terça Quarta Quinta Sexta Sábado Domingo" at bounding box center [303, 119] width 265 height 11
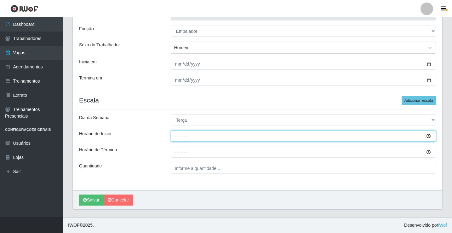
click at [174, 137] on input "Horário de Inicio" at bounding box center [303, 135] width 265 height 11
type input "16:00"
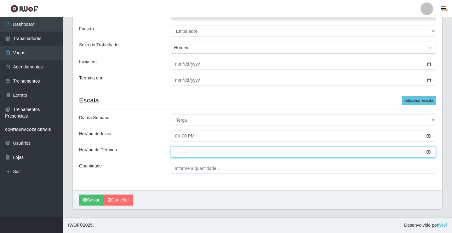
click at [178, 153] on input "Horário de Término" at bounding box center [303, 152] width 265 height 11
type input "20:30"
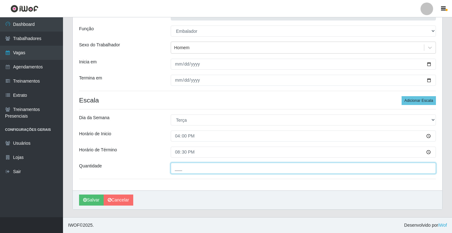
click at [179, 170] on input "___" at bounding box center [303, 168] width 265 height 11
type input "5__"
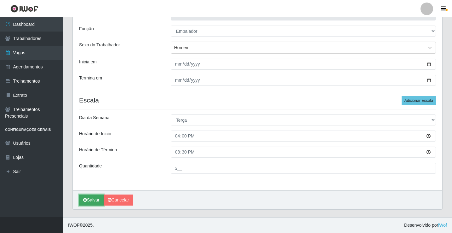
click at [92, 199] on button "Salvar" at bounding box center [91, 199] width 25 height 11
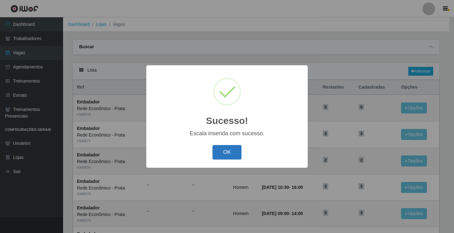
click at [227, 153] on button "OK" at bounding box center [226, 152] width 29 height 15
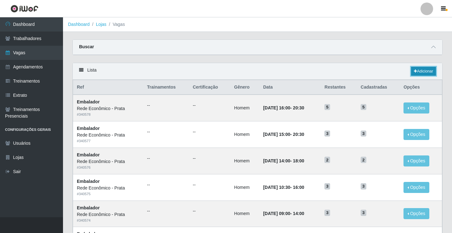
click at [426, 74] on link "Adicionar" at bounding box center [423, 71] width 25 height 9
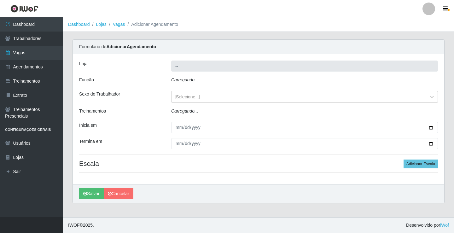
type input "Rede Econômico - Prata"
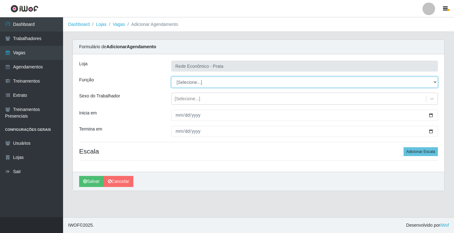
click at [190, 82] on select "[Selecione...] ASG ASG + ASG ++ Embalador Embalador + Embalador ++ Operador de …" at bounding box center [304, 82] width 267 height 11
select select "1"
click at [171, 77] on select "[Selecione...] ASG ASG + ASG ++ Embalador Embalador + Embalador ++ Operador de …" at bounding box center [304, 82] width 267 height 11
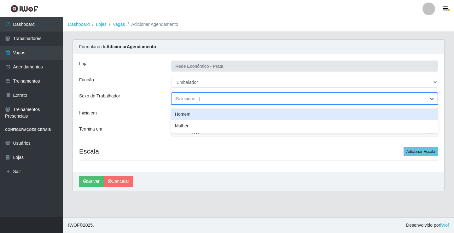
click at [188, 98] on div "[Selecione...]" at bounding box center [188, 99] width 26 height 7
click at [191, 116] on div "Homem" at bounding box center [304, 114] width 267 height 12
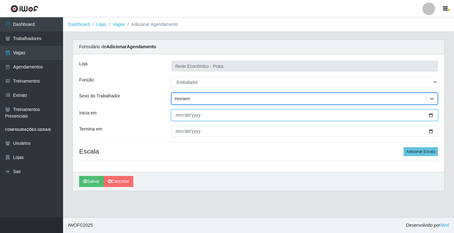
click at [431, 115] on input "Inicia em" at bounding box center [304, 115] width 267 height 11
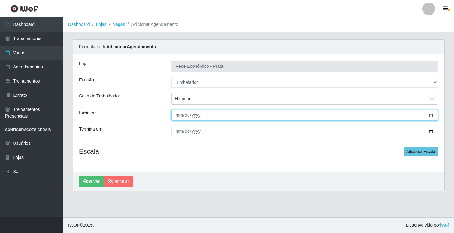
type input "[DATE]"
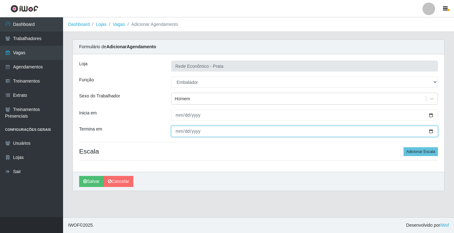
drag, startPoint x: 432, startPoint y: 132, endPoint x: 291, endPoint y: 182, distance: 149.5
click at [431, 132] on input "Termina em" at bounding box center [304, 131] width 267 height 11
type input "[DATE]"
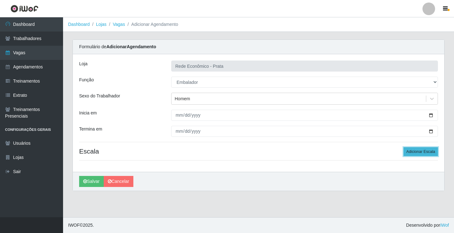
click at [421, 153] on button "Adicionar Escala" at bounding box center [420, 151] width 34 height 9
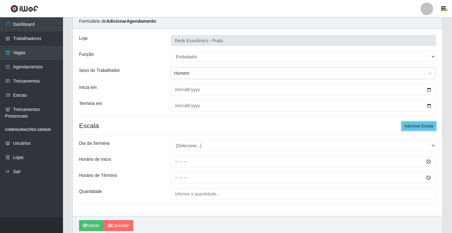
scroll to position [51, 0]
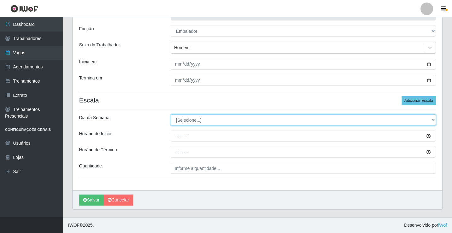
click at [187, 119] on select "[Selecione...] Segunda Terça Quarta Quinta Sexta Sábado Domingo" at bounding box center [303, 119] width 265 height 11
select select "3"
click at [171, 114] on select "[Selecione...] Segunda Terça Quarta Quinta Sexta Sábado Domingo" at bounding box center [303, 119] width 265 height 11
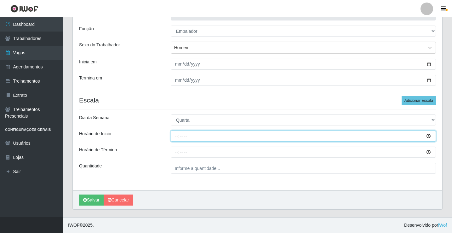
click at [179, 136] on input "Horário de Inicio" at bounding box center [303, 135] width 265 height 11
type input "07:00"
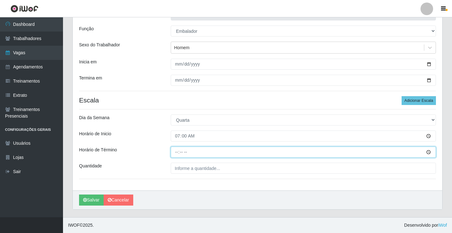
click at [177, 150] on input "Horário de Término" at bounding box center [303, 152] width 265 height 11
type input "12:00"
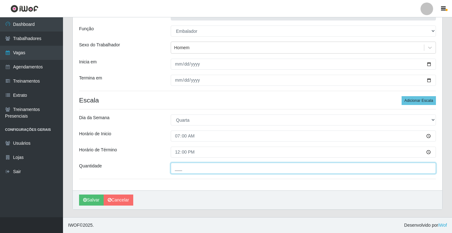
click at [185, 171] on input "___" at bounding box center [303, 168] width 265 height 11
type input "4__"
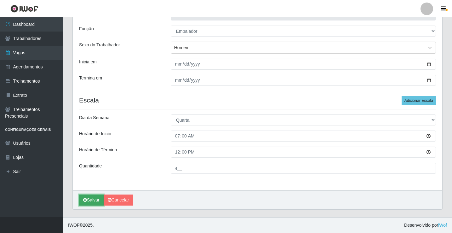
click at [90, 198] on button "Salvar" at bounding box center [91, 199] width 25 height 11
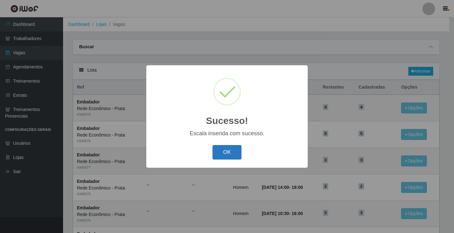
click at [228, 154] on button "OK" at bounding box center [226, 152] width 29 height 15
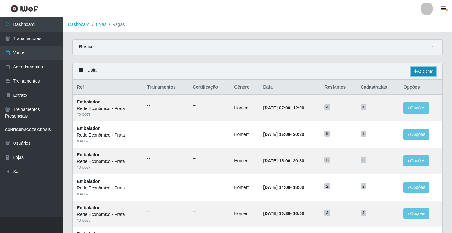
click at [425, 71] on link "Adicionar" at bounding box center [423, 71] width 25 height 9
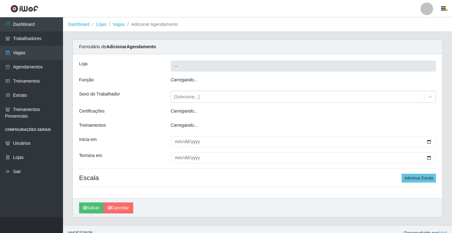
type input "Rede Econômico - Prata"
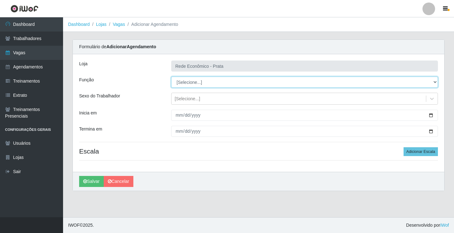
click at [190, 83] on select "[Selecione...] ASG ASG + ASG ++ Embalador Embalador + Embalador ++ Operador de …" at bounding box center [304, 82] width 267 height 11
select select "1"
click at [171, 77] on select "[Selecione...] ASG ASG + ASG ++ Embalador Embalador + Embalador ++ Operador de …" at bounding box center [304, 82] width 267 height 11
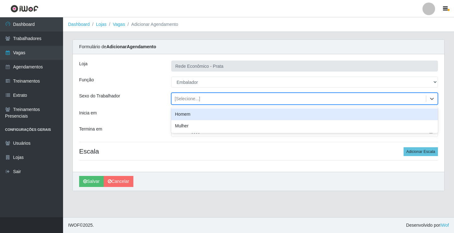
click at [190, 98] on div "[Selecione...]" at bounding box center [188, 99] width 26 height 7
click at [192, 114] on div "Homem" at bounding box center [304, 114] width 267 height 12
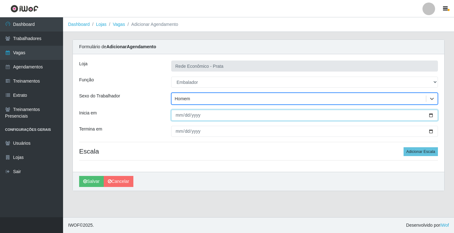
click at [432, 116] on input "Inicia em" at bounding box center [304, 115] width 267 height 11
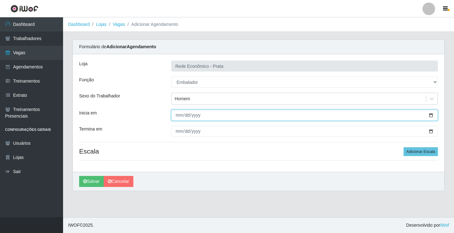
type input "[DATE]"
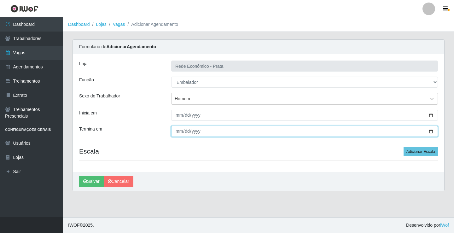
click at [430, 130] on input "Termina em" at bounding box center [304, 131] width 267 height 11
type input "[DATE]"
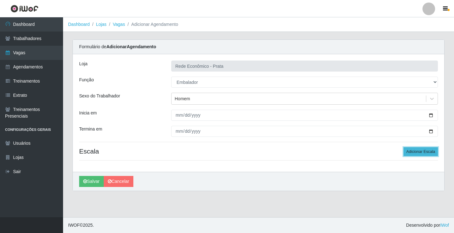
click at [425, 151] on button "Adicionar Escala" at bounding box center [420, 151] width 34 height 9
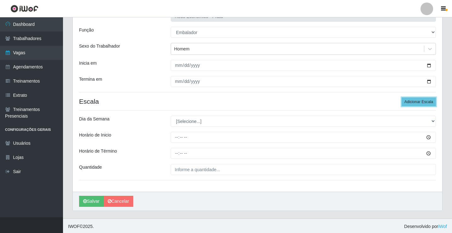
scroll to position [51, 0]
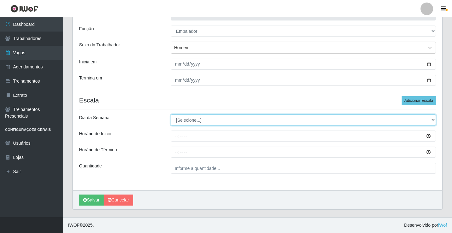
click at [192, 119] on select "[Selecione...] Segunda Terça Quarta Quinta Sexta Sábado Domingo" at bounding box center [303, 119] width 265 height 11
select select "3"
click at [171, 114] on select "[Selecione...] Segunda Terça Quarta Quinta Sexta Sábado Domingo" at bounding box center [303, 119] width 265 height 11
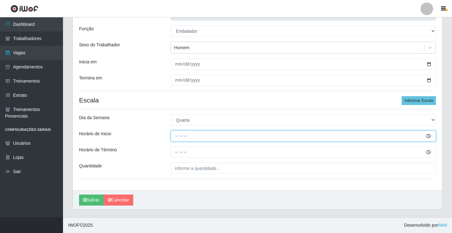
click at [177, 136] on input "Horário de Inicio" at bounding box center [303, 135] width 265 height 11
type input "09:00"
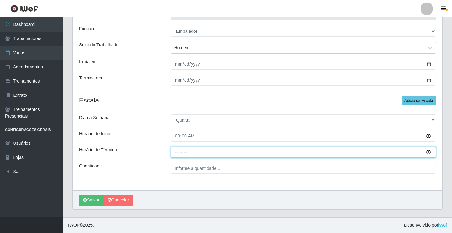
click at [177, 150] on input "Horário de Término" at bounding box center [303, 152] width 265 height 11
type input "14:00"
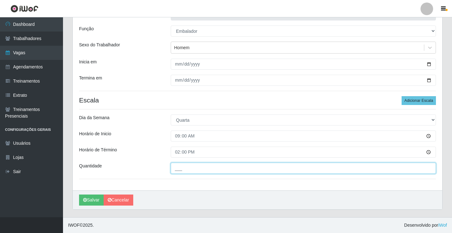
click at [180, 170] on input "___" at bounding box center [303, 168] width 265 height 11
type input "3__"
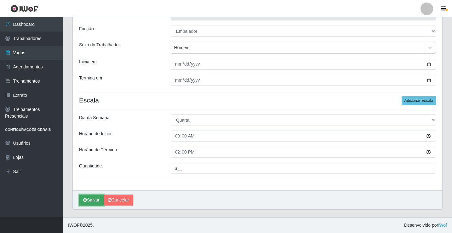
click at [94, 203] on button "Salvar" at bounding box center [91, 199] width 25 height 11
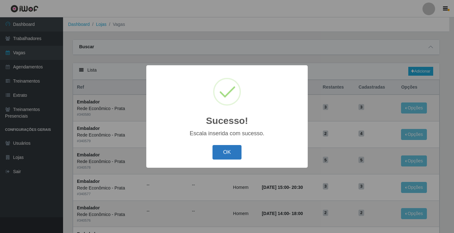
click at [225, 151] on button "OK" at bounding box center [226, 152] width 29 height 15
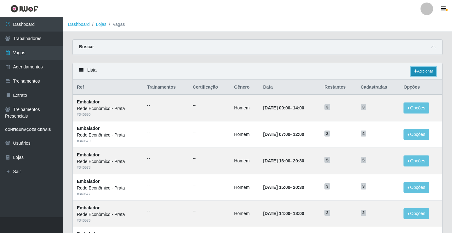
click at [419, 70] on link "Adicionar" at bounding box center [423, 71] width 25 height 9
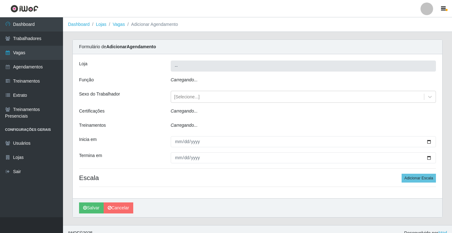
type input "Rede Econômico - Prata"
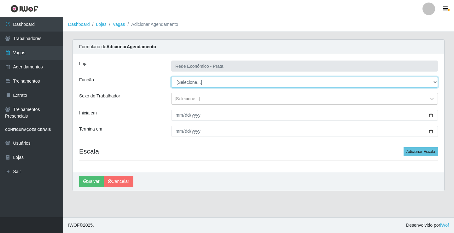
click at [184, 84] on select "[Selecione...] ASG ASG + ASG ++ Embalador Embalador + Embalador ++ Operador de …" at bounding box center [304, 82] width 267 height 11
select select "1"
click at [171, 77] on select "[Selecione...] ASG ASG + ASG ++ Embalador Embalador + Embalador ++ Operador de …" at bounding box center [304, 82] width 267 height 11
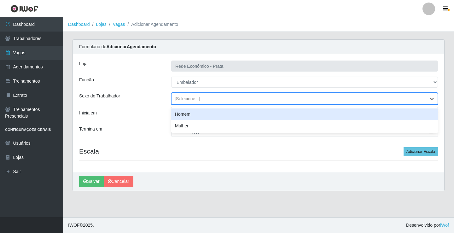
click at [182, 97] on div "[Selecione...]" at bounding box center [188, 99] width 26 height 7
click at [188, 116] on div "Homem" at bounding box center [304, 114] width 267 height 12
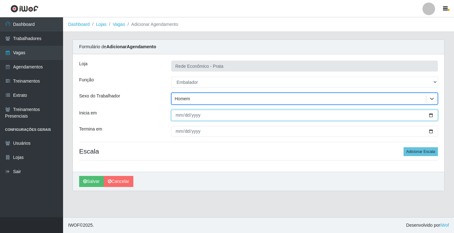
click at [430, 115] on input "Inicia em" at bounding box center [304, 115] width 267 height 11
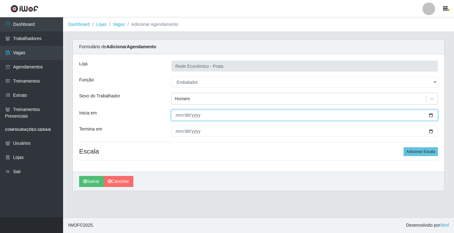
type input "[DATE]"
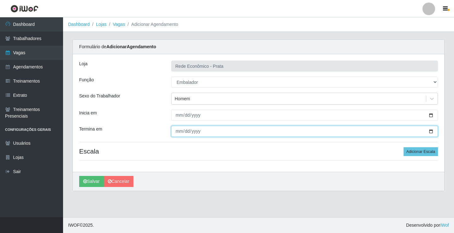
click at [427, 130] on input "Termina em" at bounding box center [304, 131] width 267 height 11
click at [431, 131] on input "Termina em" at bounding box center [304, 131] width 267 height 11
type input "[DATE]"
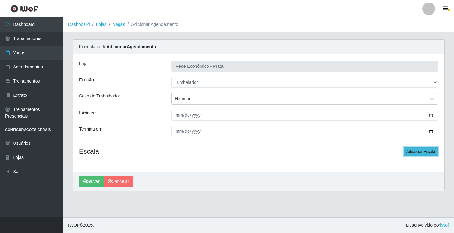
click at [419, 152] on button "Adicionar Escala" at bounding box center [420, 151] width 34 height 9
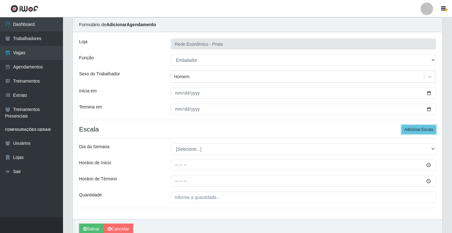
scroll to position [51, 0]
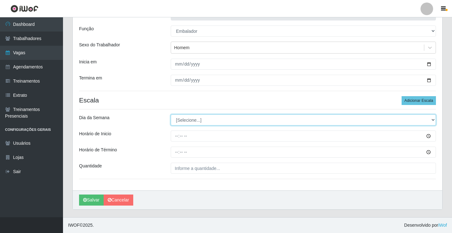
click at [186, 122] on select "[Selecione...] Segunda Terça Quarta Quinta Sexta Sábado Domingo" at bounding box center [303, 119] width 265 height 11
select select "3"
click at [171, 114] on select "[Selecione...] Segunda Terça Quarta Quinta Sexta Sábado Domingo" at bounding box center [303, 119] width 265 height 11
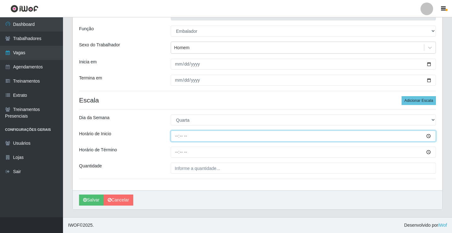
click at [178, 135] on input "Horário de Inicio" at bounding box center [303, 135] width 265 height 11
type input "10:30"
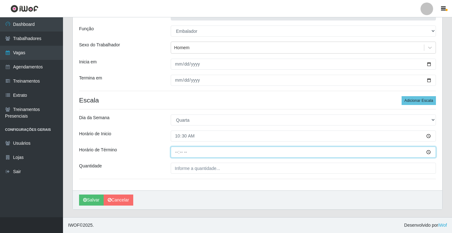
click at [177, 154] on input "Horário de Término" at bounding box center [303, 152] width 265 height 11
type input "16:00"
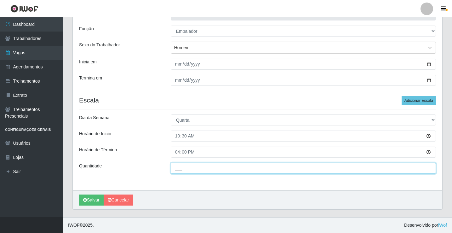
click at [185, 170] on input "___" at bounding box center [303, 168] width 265 height 11
type input "4__"
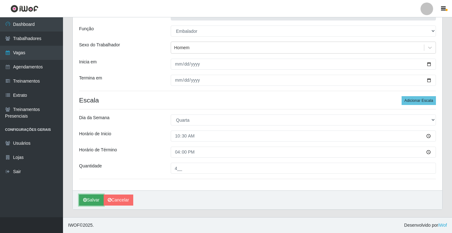
click at [90, 200] on button "Salvar" at bounding box center [91, 199] width 25 height 11
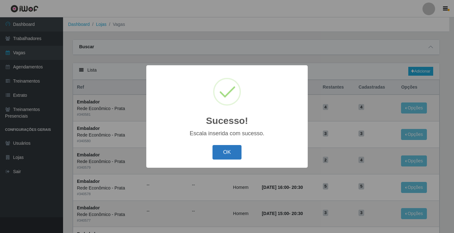
click at [228, 152] on button "OK" at bounding box center [226, 152] width 29 height 15
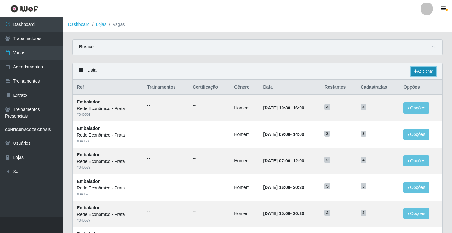
click at [423, 71] on link "Adicionar" at bounding box center [423, 71] width 25 height 9
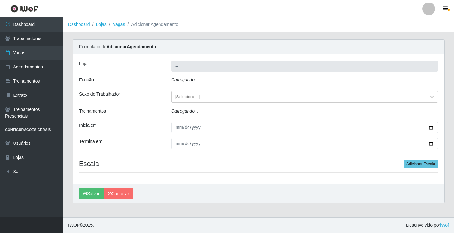
type input "Rede Econômico - Prata"
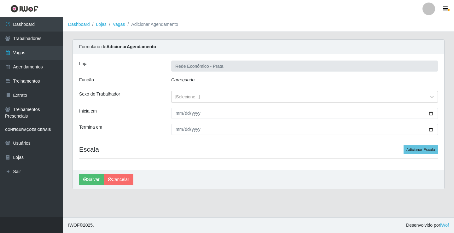
click at [186, 82] on icon "Carregando..." at bounding box center [184, 79] width 27 height 5
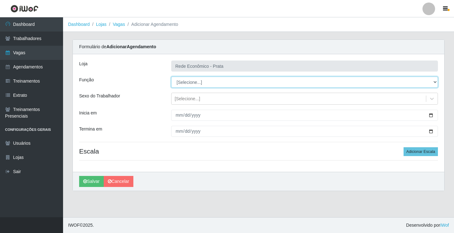
click at [188, 83] on select "[Selecione...] ASG ASG + ASG ++ Embalador Embalador + Embalador ++ Operador de …" at bounding box center [304, 82] width 267 height 11
select select "1"
click at [171, 77] on select "[Selecione...] ASG ASG + ASG ++ Embalador Embalador + Embalador ++ Operador de …" at bounding box center [304, 82] width 267 height 11
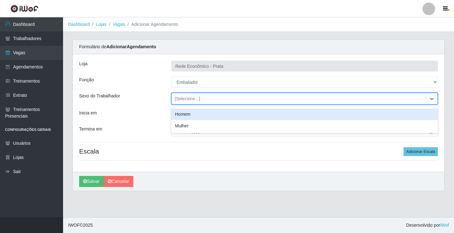
click at [186, 99] on div "[Selecione...]" at bounding box center [188, 99] width 26 height 7
click at [189, 114] on div "Homem" at bounding box center [304, 114] width 267 height 12
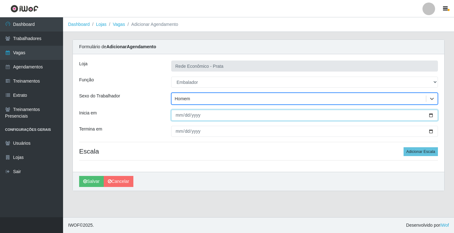
click at [431, 116] on input "Inicia em" at bounding box center [304, 115] width 267 height 11
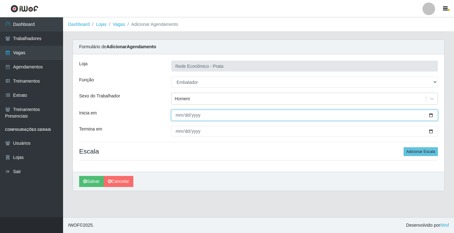
type input "[DATE]"
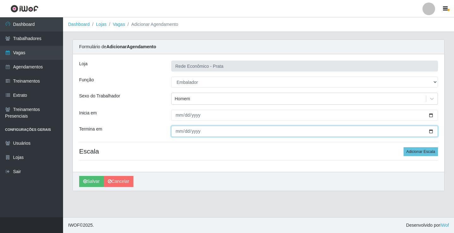
click at [431, 131] on input "Termina em" at bounding box center [304, 131] width 267 height 11
type input "[DATE]"
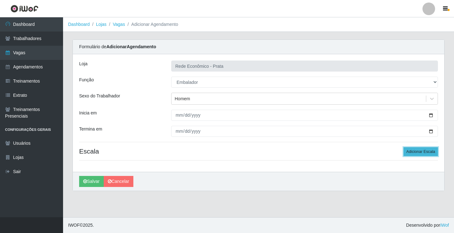
click at [427, 155] on button "Adicionar Escala" at bounding box center [420, 151] width 34 height 9
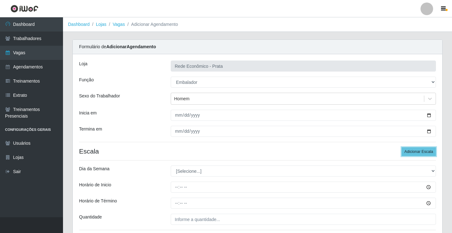
scroll to position [51, 0]
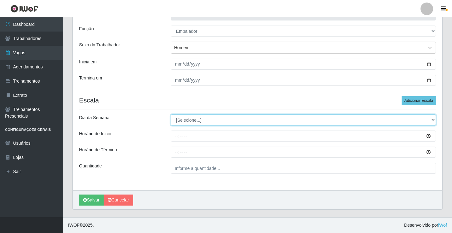
click at [184, 120] on select "[Selecione...] Segunda Terça Quarta Quinta Sexta Sábado Domingo" at bounding box center [303, 119] width 265 height 11
select select "3"
click at [171, 114] on select "[Selecione...] Segunda Terça Quarta Quinta Sexta Sábado Domingo" at bounding box center [303, 119] width 265 height 11
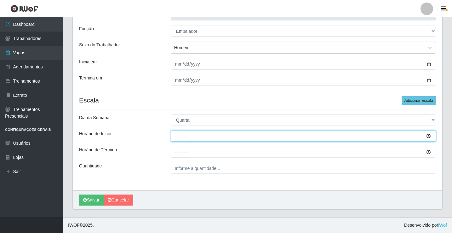
click at [178, 136] on input "Horário de Inicio" at bounding box center [303, 135] width 265 height 11
type input "15:00"
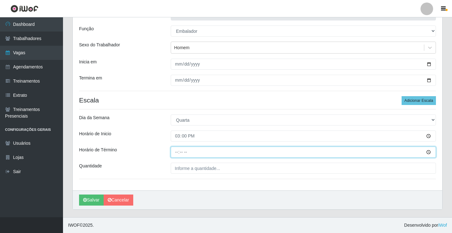
click at [177, 153] on input "Horário de Término" at bounding box center [303, 152] width 265 height 11
type input "20:30"
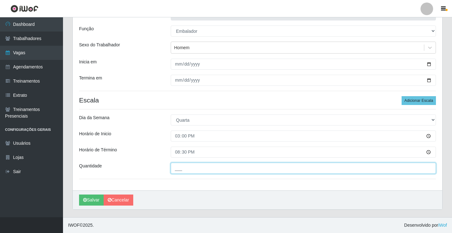
click at [185, 169] on input "___" at bounding box center [303, 168] width 265 height 11
type input "3__"
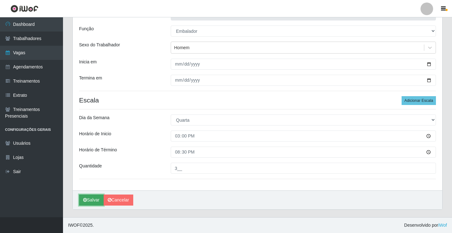
click at [95, 199] on button "Salvar" at bounding box center [91, 199] width 25 height 11
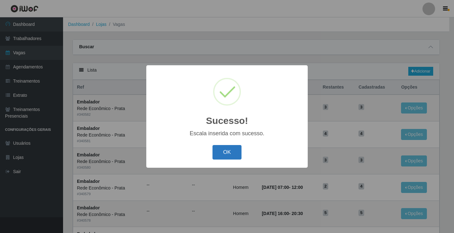
click at [228, 155] on button "OK" at bounding box center [226, 152] width 29 height 15
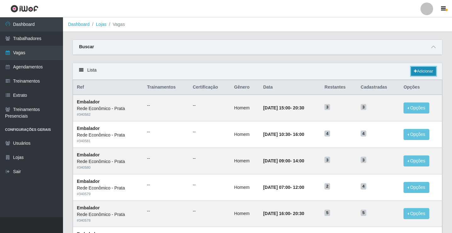
click at [424, 71] on link "Adicionar" at bounding box center [423, 71] width 25 height 9
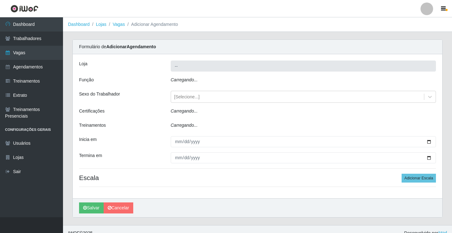
type input "Rede Econômico - Prata"
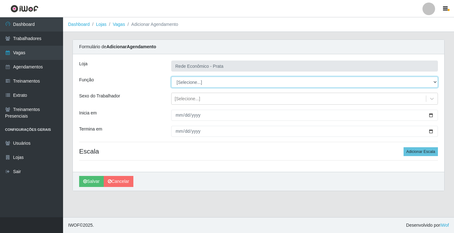
click at [189, 82] on select "[Selecione...] ASG ASG + ASG ++ Embalador Embalador + Embalador ++ Operador de …" at bounding box center [304, 82] width 267 height 11
select select "1"
click at [171, 77] on select "[Selecione...] ASG ASG + ASG ++ Embalador Embalador + Embalador ++ Operador de …" at bounding box center [304, 82] width 267 height 11
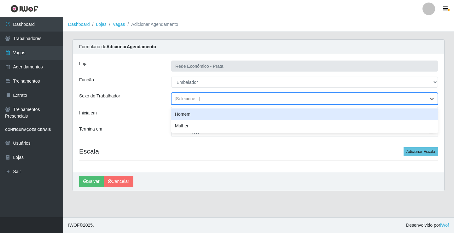
click at [189, 99] on div "[Selecione...]" at bounding box center [188, 99] width 26 height 7
click at [191, 116] on div "Homem" at bounding box center [304, 114] width 267 height 12
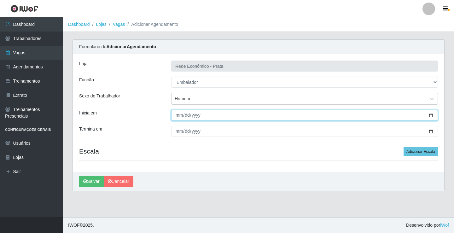
click at [430, 115] on input "Inicia em" at bounding box center [304, 115] width 267 height 11
type input "[DATE]"
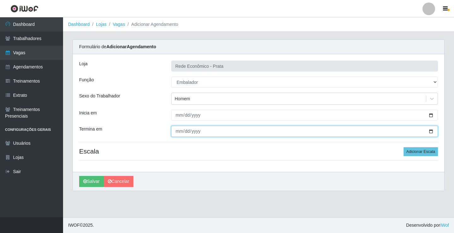
click at [431, 130] on input "Termina em" at bounding box center [304, 131] width 267 height 11
type input "[DATE]"
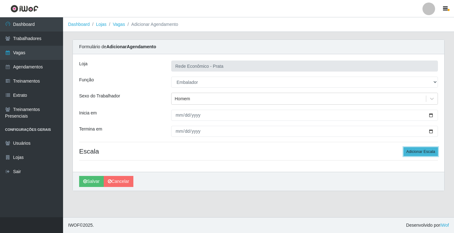
click at [421, 153] on button "Adicionar Escala" at bounding box center [420, 151] width 34 height 9
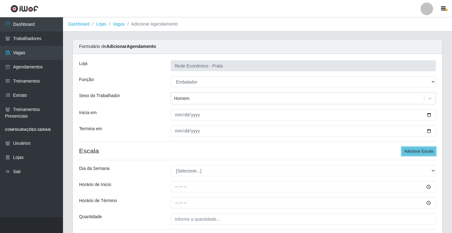
scroll to position [51, 0]
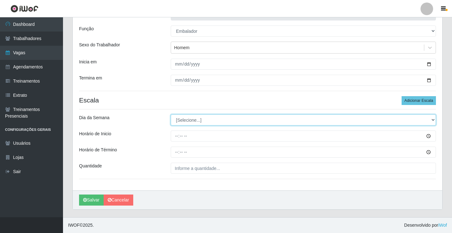
click at [193, 121] on select "[Selecione...] Segunda Terça Quarta Quinta Sexta Sábado Domingo" at bounding box center [303, 119] width 265 height 11
select select "3"
click at [171, 114] on select "[Selecione...] Segunda Terça Quarta Quinta Sexta Sábado Domingo" at bounding box center [303, 119] width 265 height 11
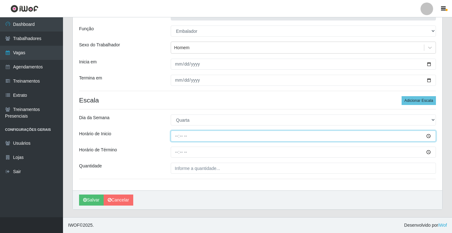
click at [177, 137] on input "Horário de Inicio" at bounding box center [303, 135] width 265 height 11
type input "16:00"
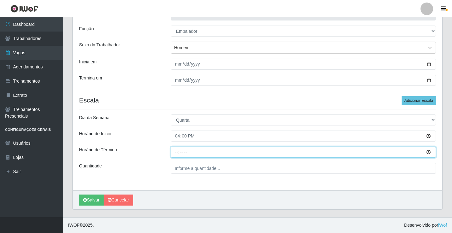
click at [177, 151] on input "Horário de Término" at bounding box center [303, 152] width 265 height 11
type input "20:30"
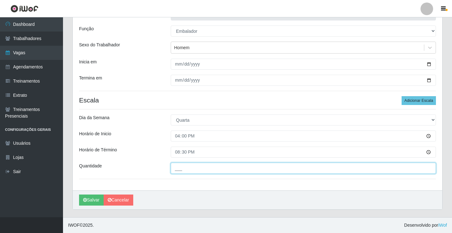
click at [186, 171] on input "___" at bounding box center [303, 168] width 265 height 11
type input "5__"
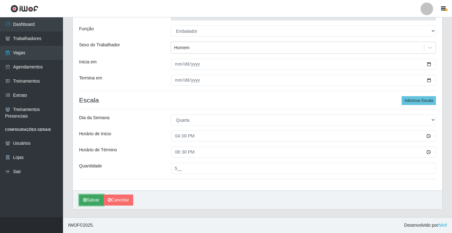
click at [87, 199] on button "Salvar" at bounding box center [91, 199] width 25 height 11
click at [79, 194] on button "Salvar" at bounding box center [91, 199] width 25 height 11
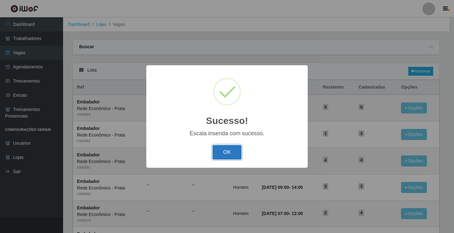
click at [228, 157] on button "OK" at bounding box center [226, 152] width 29 height 15
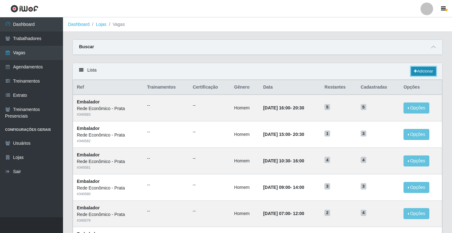
click at [425, 72] on link "Adicionar" at bounding box center [423, 71] width 25 height 9
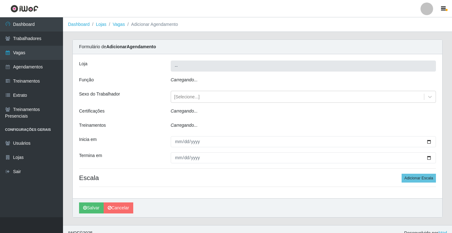
type input "Rede Econômico - Prata"
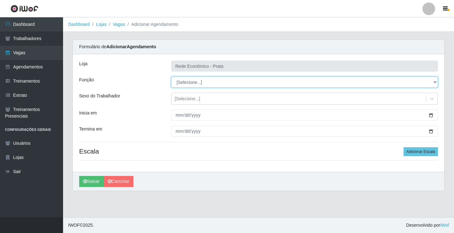
click at [188, 83] on select "[Selecione...] ASG ASG + ASG ++ Embalador Embalador + Embalador ++ Operador de …" at bounding box center [304, 82] width 267 height 11
select select "1"
click at [171, 77] on select "[Selecione...] ASG ASG + ASG ++ Embalador Embalador + Embalador ++ Operador de …" at bounding box center [304, 82] width 267 height 11
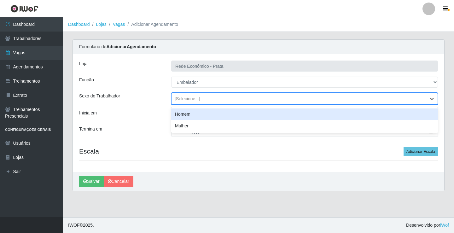
click at [188, 100] on div "[Selecione...]" at bounding box center [188, 99] width 26 height 7
click at [192, 114] on div "Homem" at bounding box center [304, 114] width 267 height 12
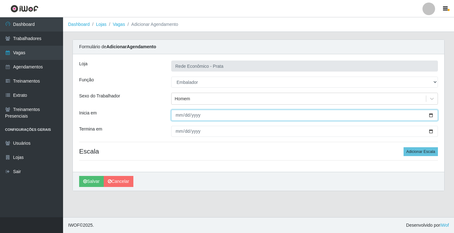
click at [432, 114] on input "Inicia em" at bounding box center [304, 115] width 267 height 11
type input "[DATE]"
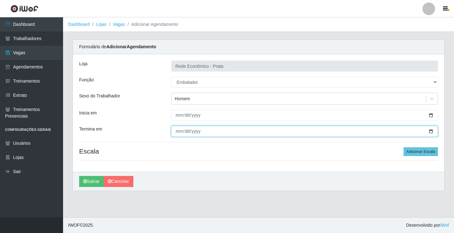
click at [431, 132] on input "Termina em" at bounding box center [304, 131] width 267 height 11
type input "[DATE]"
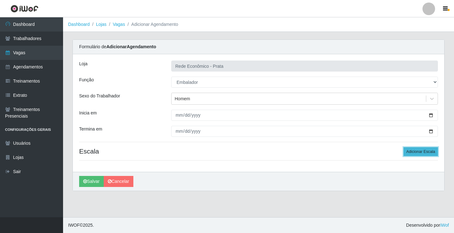
click at [416, 152] on button "Adicionar Escala" at bounding box center [420, 151] width 34 height 9
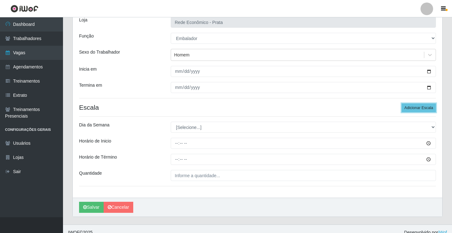
scroll to position [51, 0]
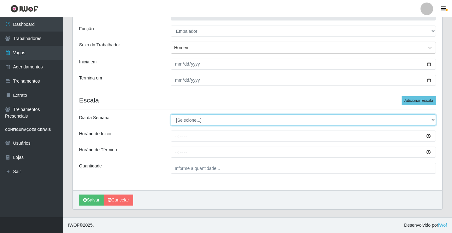
click at [190, 118] on select "[Selecione...] Segunda Terça Quarta Quinta Sexta Sábado Domingo" at bounding box center [303, 119] width 265 height 11
select select "4"
click at [171, 114] on select "[Selecione...] Segunda Terça Quarta Quinta Sexta Sábado Domingo" at bounding box center [303, 119] width 265 height 11
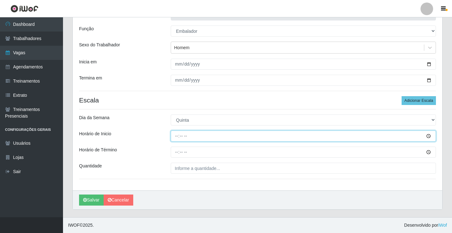
click at [176, 136] on input "Horário de Inicio" at bounding box center [303, 135] width 265 height 11
type input "07:00"
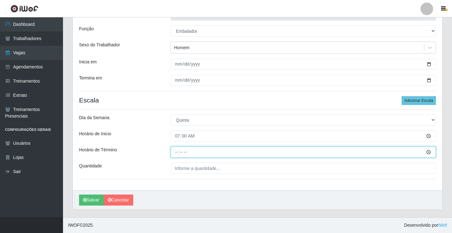
click at [177, 152] on input "Horário de Término" at bounding box center [303, 152] width 265 height 11
type input "12:00"
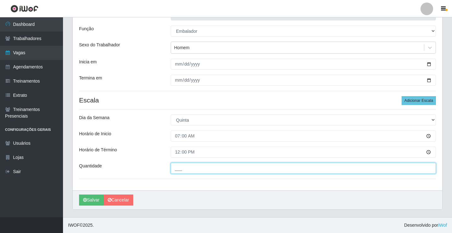
click at [186, 171] on input "___" at bounding box center [303, 168] width 265 height 11
type input "4__"
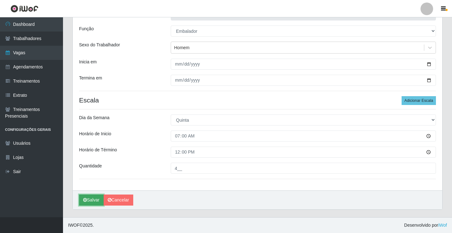
click at [93, 202] on button "Salvar" at bounding box center [91, 199] width 25 height 11
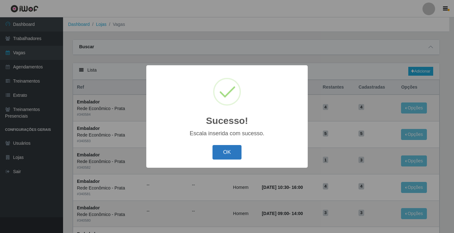
click at [236, 154] on button "OK" at bounding box center [226, 152] width 29 height 15
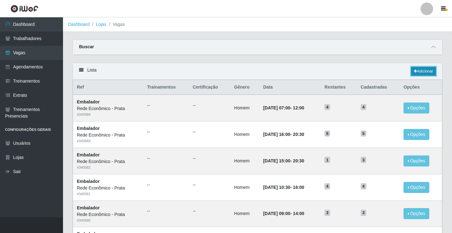
click at [422, 72] on link "Adicionar" at bounding box center [423, 71] width 25 height 9
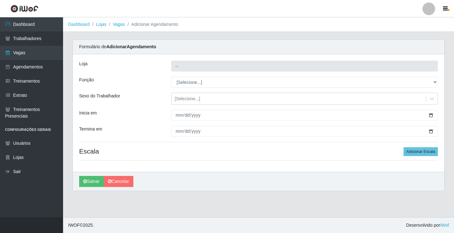
type input "Rede Econômico - Prata"
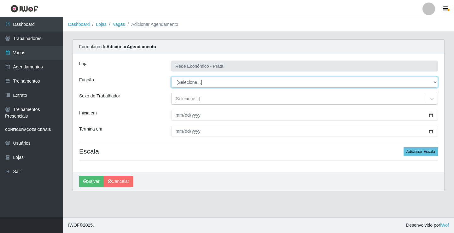
click at [185, 84] on select "[Selecione...] ASG ASG + ASG ++ Embalador Embalador + Embalador ++ Operador de …" at bounding box center [304, 82] width 267 height 11
select select "1"
click at [171, 77] on select "[Selecione...] ASG ASG + ASG ++ Embalador Embalador + Embalador ++ Operador de …" at bounding box center [304, 82] width 267 height 11
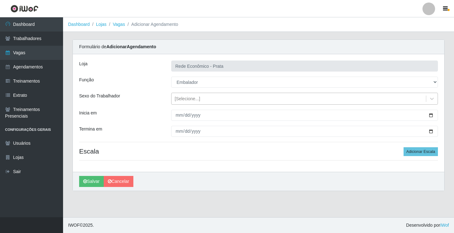
click at [186, 99] on div "[Selecione...]" at bounding box center [188, 99] width 26 height 7
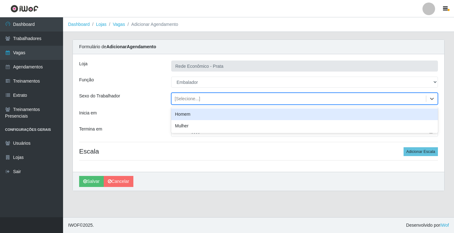
click at [188, 113] on div "Homem" at bounding box center [304, 114] width 267 height 12
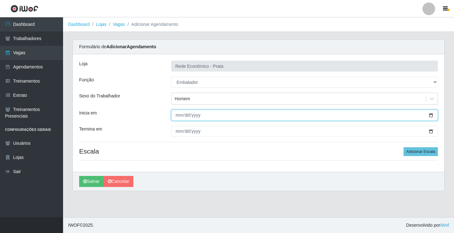
click at [429, 114] on input "Inicia em" at bounding box center [304, 115] width 267 height 11
type input "[DATE]"
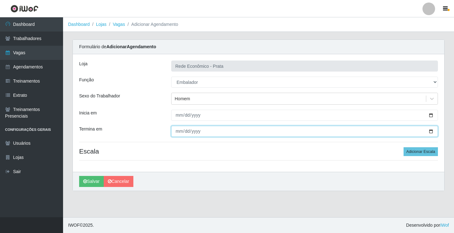
click at [432, 132] on input "Termina em" at bounding box center [304, 131] width 267 height 11
type input "[DATE]"
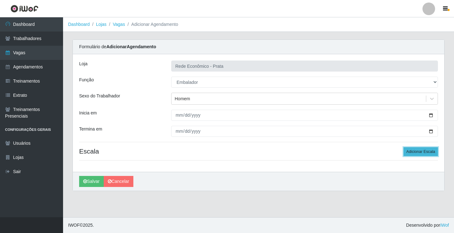
click at [414, 150] on button "Adicionar Escala" at bounding box center [420, 151] width 34 height 9
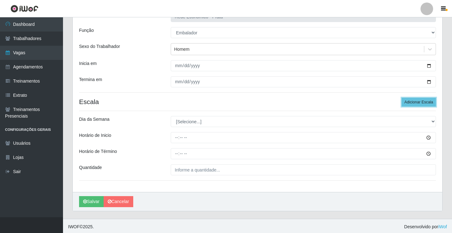
scroll to position [51, 0]
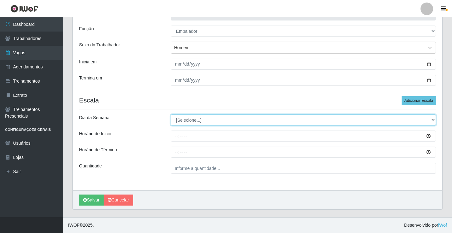
click at [181, 120] on select "[Selecione...] Segunda Terça Quarta Quinta Sexta Sábado Domingo" at bounding box center [303, 119] width 265 height 11
select select "4"
click at [171, 114] on select "[Selecione...] Segunda Terça Quarta Quinta Sexta Sábado Domingo" at bounding box center [303, 119] width 265 height 11
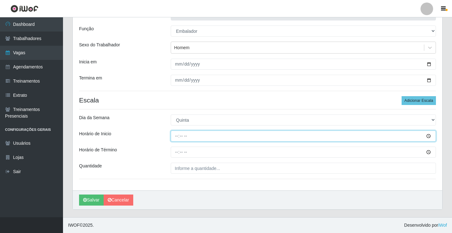
click at [178, 137] on input "Horário de Inicio" at bounding box center [303, 135] width 265 height 11
type input "09:00"
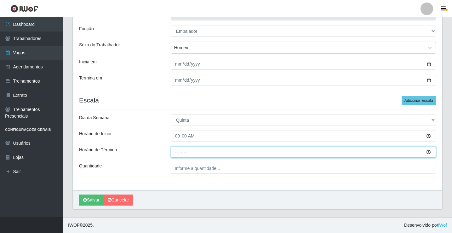
click at [178, 152] on input "Horário de Término" at bounding box center [303, 152] width 265 height 11
type input "14:00"
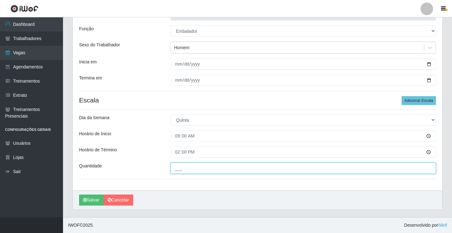
click at [183, 169] on input "___" at bounding box center [303, 168] width 265 height 11
type input "3__"
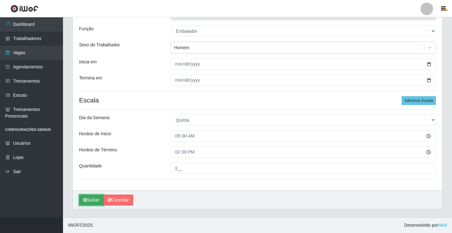
click at [92, 198] on button "Salvar" at bounding box center [91, 199] width 25 height 11
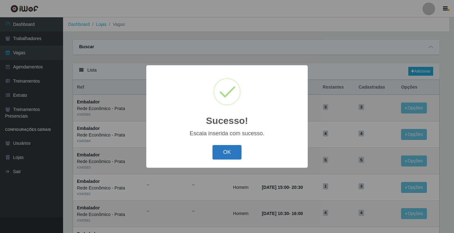
click at [227, 150] on button "OK" at bounding box center [226, 152] width 29 height 15
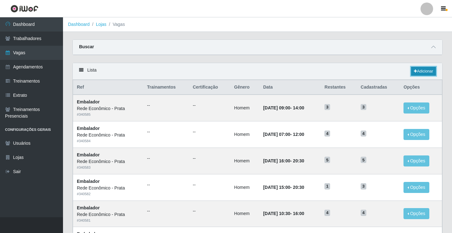
click at [422, 72] on link "Adicionar" at bounding box center [423, 71] width 25 height 9
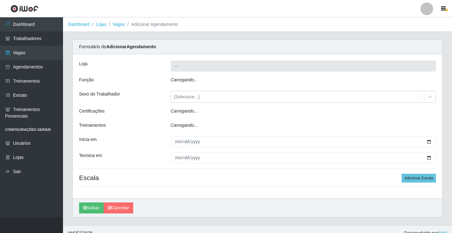
type input "Rede Econômico - Prata"
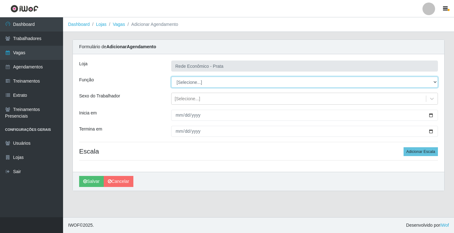
click at [192, 82] on select "[Selecione...] ASG ASG + ASG ++ Embalador Embalador + Embalador ++ Operador de …" at bounding box center [304, 82] width 267 height 11
select select "1"
click at [171, 77] on select "[Selecione...] ASG ASG + ASG ++ Embalador Embalador + Embalador ++ Operador de …" at bounding box center [304, 82] width 267 height 11
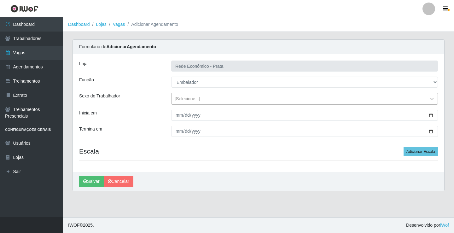
click at [187, 99] on div "[Selecione...]" at bounding box center [188, 99] width 26 height 7
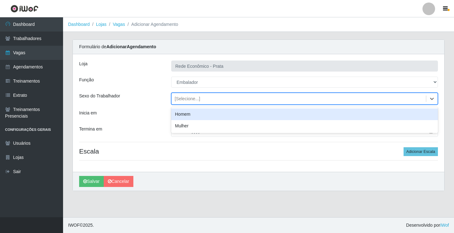
click at [193, 115] on div "Homem" at bounding box center [304, 114] width 267 height 12
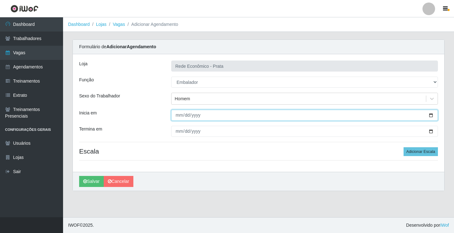
click at [431, 115] on input "Inicia em" at bounding box center [304, 115] width 267 height 11
type input "[DATE]"
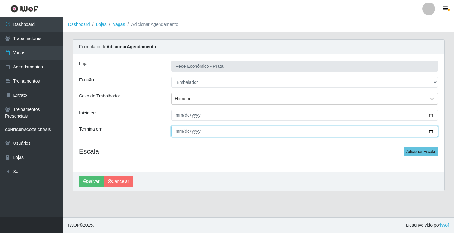
drag, startPoint x: 430, startPoint y: 131, endPoint x: 354, endPoint y: 169, distance: 84.9
click at [429, 131] on input "Termina em" at bounding box center [304, 131] width 267 height 11
type input "[DATE]"
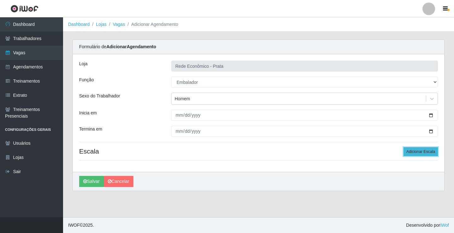
click at [428, 151] on button "Adicionar Escala" at bounding box center [420, 151] width 34 height 9
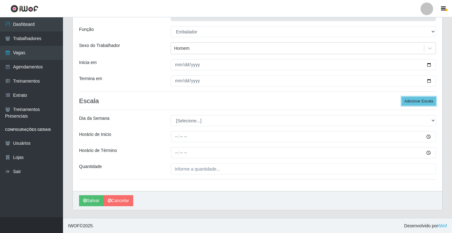
scroll to position [51, 0]
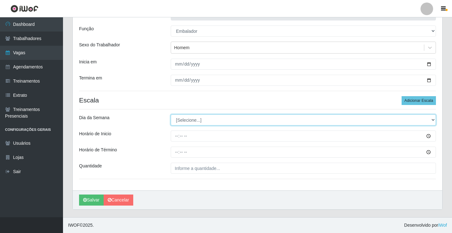
click at [188, 118] on select "[Selecione...] Segunda Terça Quarta Quinta Sexta Sábado Domingo" at bounding box center [303, 119] width 265 height 11
select select "4"
click at [171, 114] on select "[Selecione...] Segunda Terça Quarta Quinta Sexta Sábado Domingo" at bounding box center [303, 119] width 265 height 11
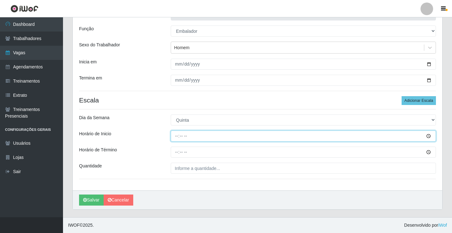
click at [178, 137] on input "Horário de Inicio" at bounding box center [303, 135] width 265 height 11
type input "14:00"
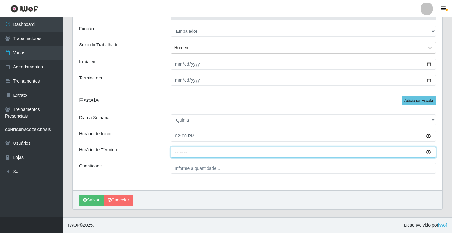
click at [177, 153] on input "Horário de Término" at bounding box center [303, 152] width 265 height 11
type input "18:00"
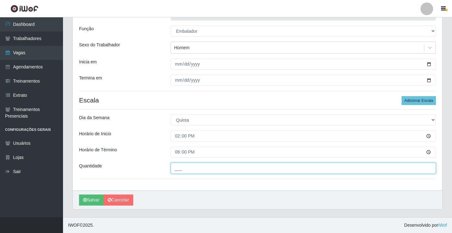
click at [182, 170] on input "___" at bounding box center [303, 168] width 265 height 11
type input "2__"
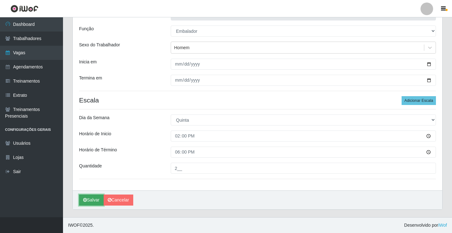
click at [95, 199] on button "Salvar" at bounding box center [91, 199] width 25 height 11
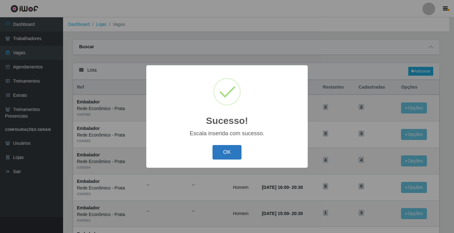
click at [225, 150] on button "OK" at bounding box center [226, 152] width 29 height 15
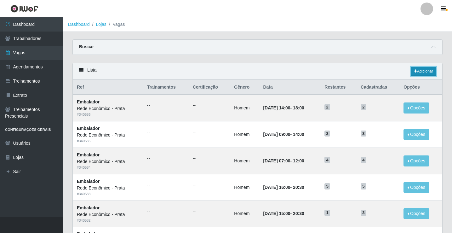
click at [424, 72] on link "Adicionar" at bounding box center [423, 71] width 25 height 9
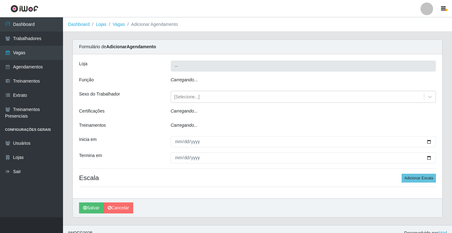
type input "Rede Econômico - Prata"
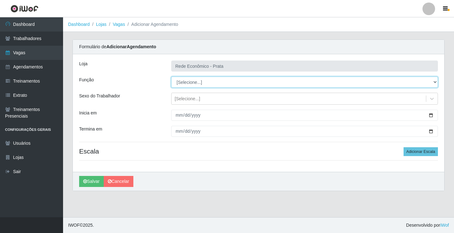
click at [187, 81] on select "[Selecione...] ASG ASG + ASG ++ Embalador Embalador + Embalador ++ Operador de …" at bounding box center [304, 82] width 267 height 11
select select "1"
click at [171, 77] on select "[Selecione...] ASG ASG + ASG ++ Embalador Embalador + Embalador ++ Operador de …" at bounding box center [304, 82] width 267 height 11
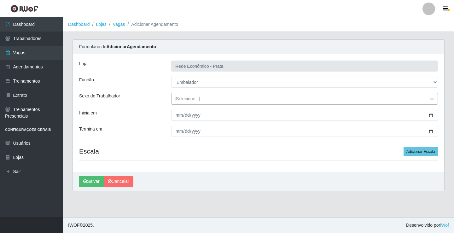
click at [182, 99] on div "[Selecione...]" at bounding box center [188, 99] width 26 height 7
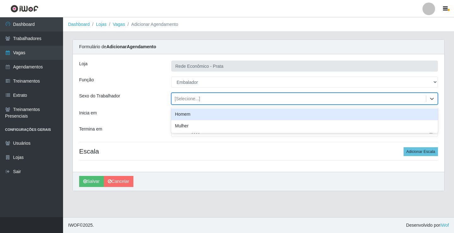
click at [188, 115] on div "Homem" at bounding box center [304, 114] width 267 height 12
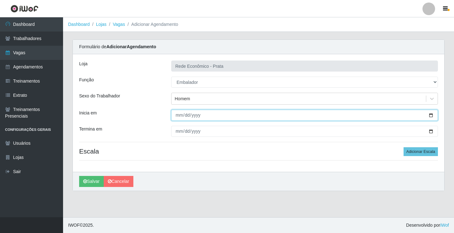
click at [431, 116] on input "Inicia em" at bounding box center [304, 115] width 267 height 11
type input "[DATE]"
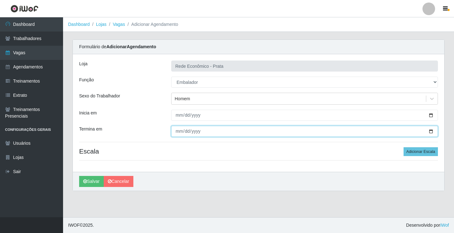
click at [431, 130] on input "Termina em" at bounding box center [304, 131] width 267 height 11
type input "[DATE]"
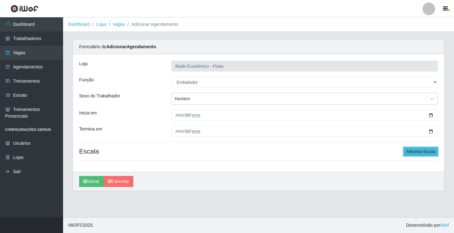
click at [420, 152] on button "Adicionar Escala" at bounding box center [420, 151] width 34 height 9
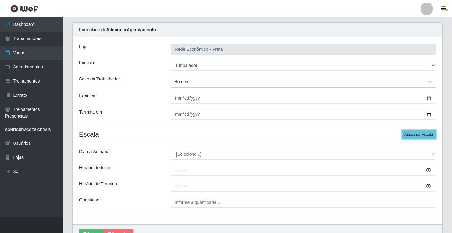
scroll to position [51, 0]
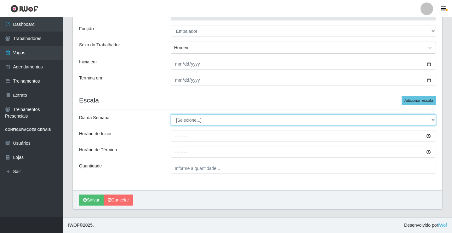
click at [191, 118] on select "[Selecione...] Segunda Terça Quarta Quinta Sexta Sábado Domingo" at bounding box center [303, 119] width 265 height 11
select select "4"
click at [171, 114] on select "[Selecione...] Segunda Terça Quarta Quinta Sexta Sábado Domingo" at bounding box center [303, 119] width 265 height 11
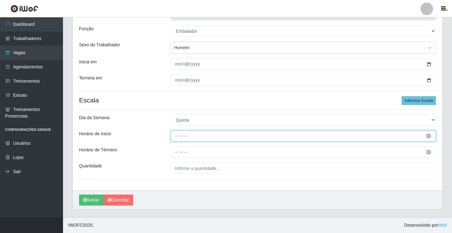
click at [178, 136] on input "Horário de Inicio" at bounding box center [303, 135] width 265 height 11
type input "10:30"
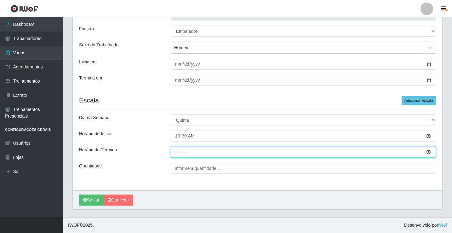
click at [177, 152] on input "Horário de Término" at bounding box center [303, 152] width 265 height 11
type input "16:00"
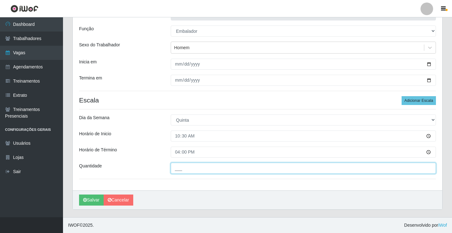
click at [182, 170] on input "___" at bounding box center [303, 168] width 265 height 11
type input "3__"
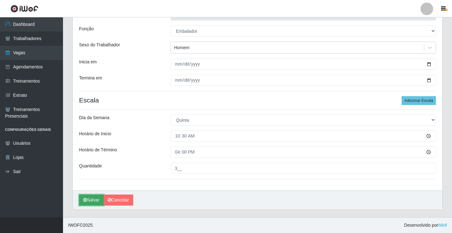
click at [93, 200] on button "Salvar" at bounding box center [91, 199] width 25 height 11
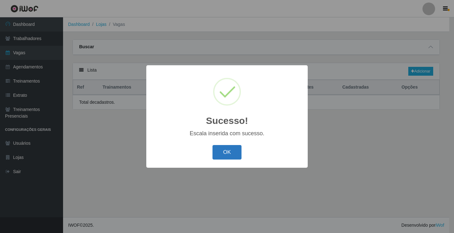
click at [229, 153] on button "OK" at bounding box center [226, 152] width 29 height 15
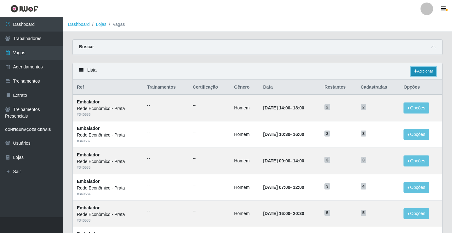
click at [420, 70] on link "Adicionar" at bounding box center [423, 71] width 25 height 9
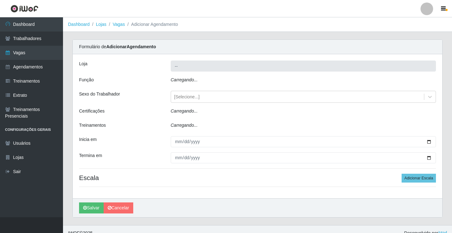
type input "Rede Econômico - Prata"
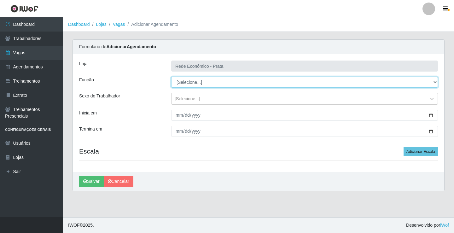
click at [182, 81] on select "[Selecione...] ASG ASG + ASG ++ Embalador Embalador + Embalador ++ Operador de …" at bounding box center [304, 82] width 267 height 11
select select "1"
click at [171, 77] on select "[Selecione...] ASG ASG + ASG ++ Embalador Embalador + Embalador ++ Operador de …" at bounding box center [304, 82] width 267 height 11
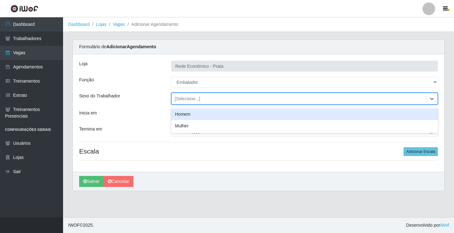
click at [183, 99] on div "[Selecione...]" at bounding box center [188, 99] width 26 height 7
click at [188, 114] on div "Homem" at bounding box center [304, 114] width 267 height 12
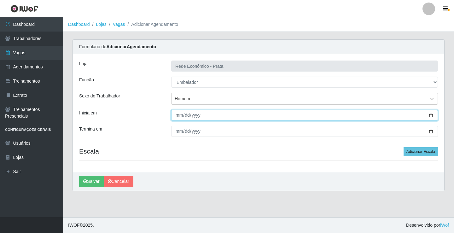
click at [429, 115] on input "Inicia em" at bounding box center [304, 115] width 267 height 11
type input "[DATE]"
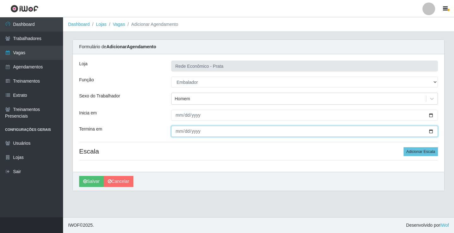
click at [431, 133] on input "Termina em" at bounding box center [304, 131] width 267 height 11
type input "[DATE]"
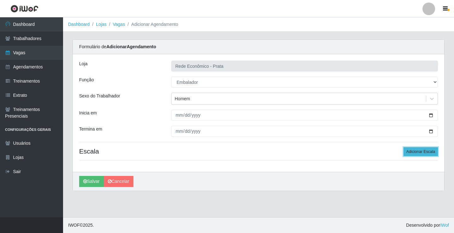
click at [423, 152] on button "Adicionar Escala" at bounding box center [420, 151] width 34 height 9
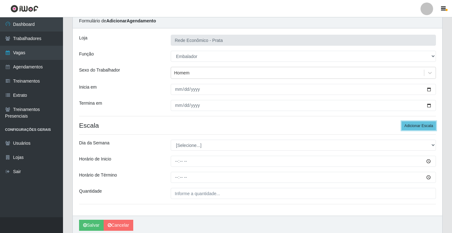
scroll to position [51, 0]
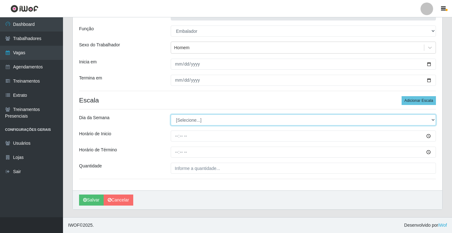
click at [183, 119] on select "[Selecione...] Segunda Terça Quarta Quinta Sexta Sábado Domingo" at bounding box center [303, 119] width 265 height 11
select select "4"
click at [171, 114] on select "[Selecione...] Segunda Terça Quarta Quinta Sexta Sábado Domingo" at bounding box center [303, 119] width 265 height 11
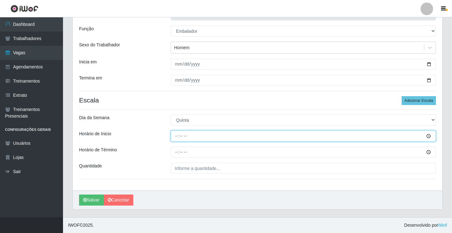
click at [178, 136] on input "Horário de Inicio" at bounding box center [303, 135] width 265 height 11
type input "15:00"
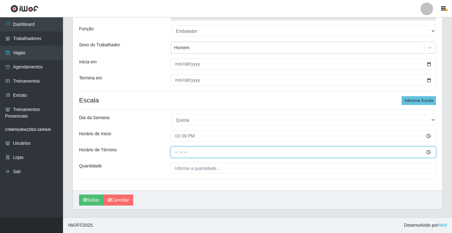
click at [173, 153] on input "Horário de Término" at bounding box center [303, 152] width 265 height 11
type input "20:30"
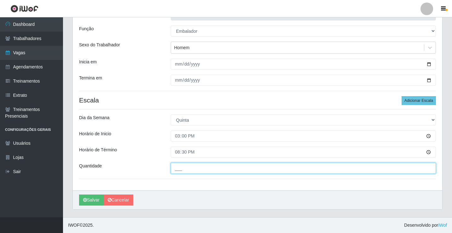
click at [182, 167] on input "___" at bounding box center [303, 168] width 265 height 11
type input "3__"
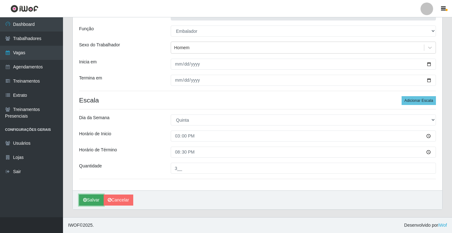
click at [91, 200] on button "Salvar" at bounding box center [91, 199] width 25 height 11
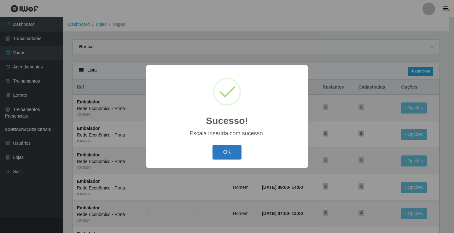
drag, startPoint x: 223, startPoint y: 156, endPoint x: 229, endPoint y: 147, distance: 10.1
click at [224, 153] on button "OK" at bounding box center [226, 152] width 29 height 15
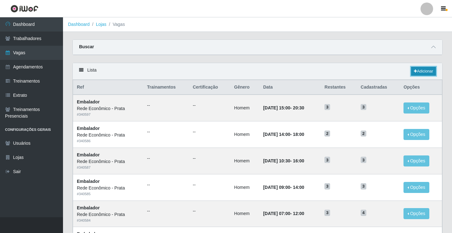
click at [425, 72] on link "Adicionar" at bounding box center [423, 71] width 25 height 9
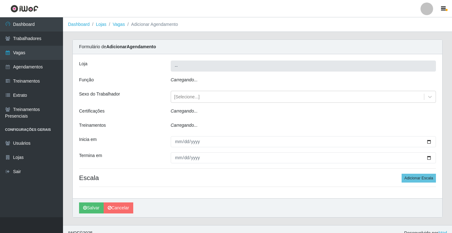
type input "Rede Econômico - Prata"
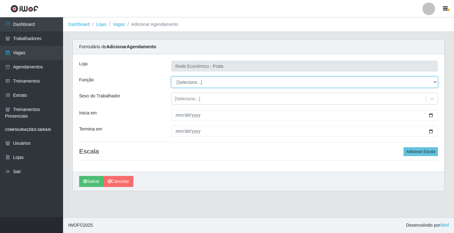
click at [185, 83] on select "[Selecione...] ASG ASG + ASG ++ Embalador Embalador + Embalador ++ Operador de …" at bounding box center [304, 82] width 267 height 11
select select "1"
click at [171, 77] on select "[Selecione...] ASG ASG + ASG ++ Embalador Embalador + Embalador ++ Operador de …" at bounding box center [304, 82] width 267 height 11
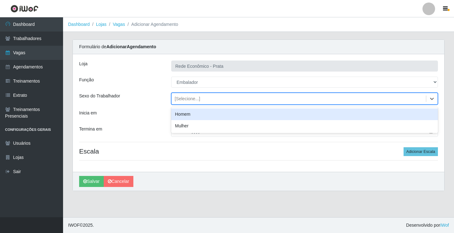
click at [185, 100] on div "[Selecione...]" at bounding box center [188, 99] width 26 height 7
click at [187, 113] on div "Homem" at bounding box center [304, 114] width 267 height 12
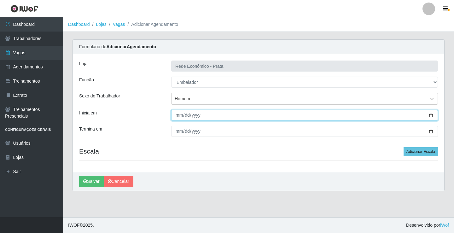
click at [430, 115] on input "Inicia em" at bounding box center [304, 115] width 267 height 11
type input "[DATE]"
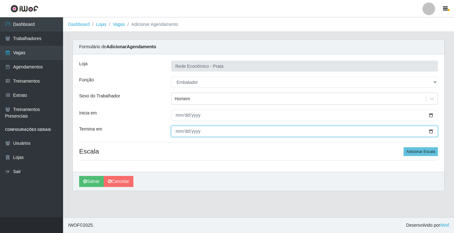
click at [430, 132] on input "Termina em" at bounding box center [304, 131] width 267 height 11
type input "[DATE]"
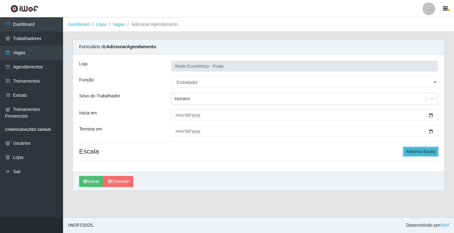
click at [421, 150] on button "Adicionar Escala" at bounding box center [420, 151] width 34 height 9
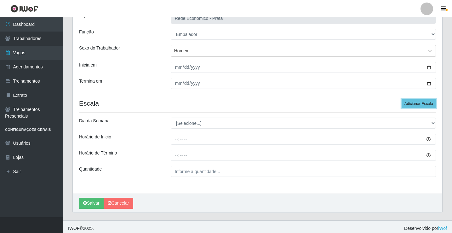
scroll to position [51, 0]
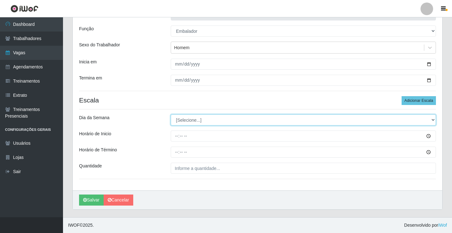
click at [191, 121] on select "[Selecione...] Segunda Terça Quarta Quinta Sexta Sábado Domingo" at bounding box center [303, 119] width 265 height 11
select select "4"
click at [171, 114] on select "[Selecione...] Segunda Terça Quarta Quinta Sexta Sábado Domingo" at bounding box center [303, 119] width 265 height 11
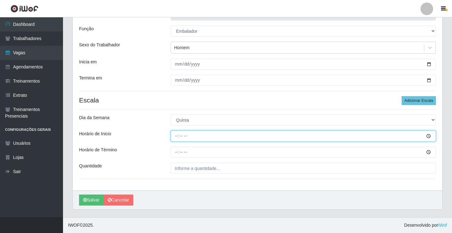
click at [178, 136] on input "Horário de Inicio" at bounding box center [303, 135] width 265 height 11
type input "16:00"
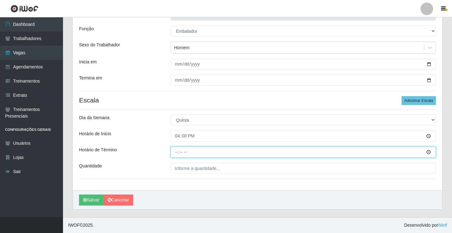
click at [177, 152] on input "Horário de Término" at bounding box center [303, 152] width 265 height 11
type input "20:30"
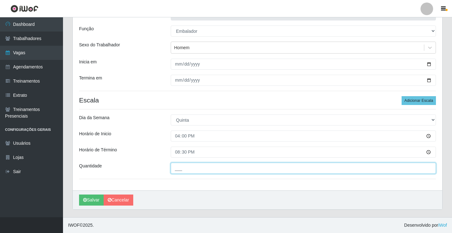
click at [183, 171] on input "___" at bounding box center [303, 168] width 265 height 11
type input "5__"
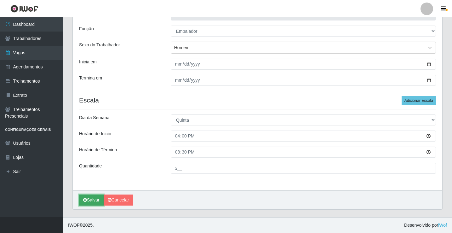
click at [94, 198] on button "Salvar" at bounding box center [91, 199] width 25 height 11
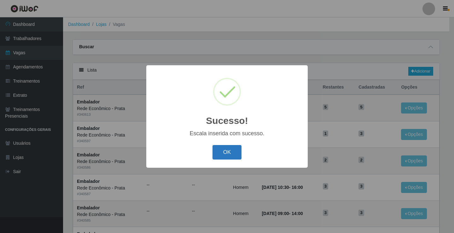
click at [223, 152] on button "OK" at bounding box center [226, 152] width 29 height 15
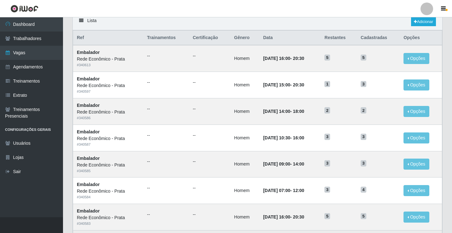
scroll to position [49, 0]
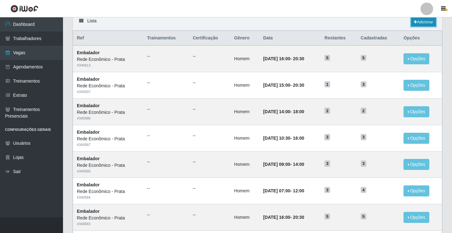
click at [420, 22] on link "Adicionar" at bounding box center [423, 22] width 25 height 9
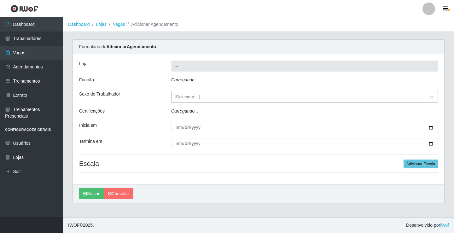
type input "Rede Econômico - Prata"
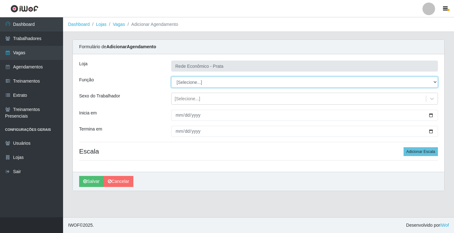
click at [189, 82] on select "[Selecione...] ASG ASG + ASG ++ Embalador Embalador + Embalador ++ Operador de …" at bounding box center [304, 82] width 267 height 11
select select "1"
click at [171, 77] on select "[Selecione...] ASG ASG + ASG ++ Embalador Embalador + Embalador ++ Operador de …" at bounding box center [304, 82] width 267 height 11
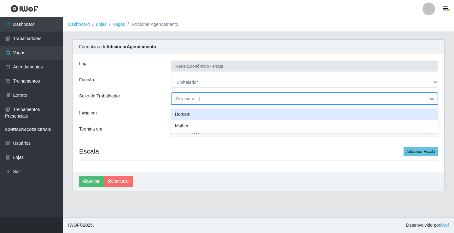
click at [182, 100] on div "[Selecione...]" at bounding box center [188, 99] width 26 height 7
click at [188, 115] on div "Homem" at bounding box center [304, 114] width 267 height 12
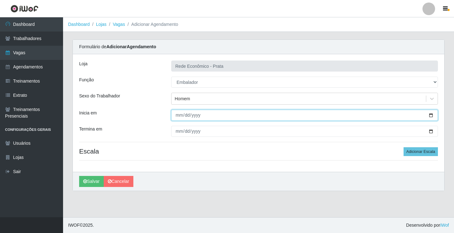
click at [430, 115] on input "Inicia em" at bounding box center [304, 115] width 267 height 11
type input "[DATE]"
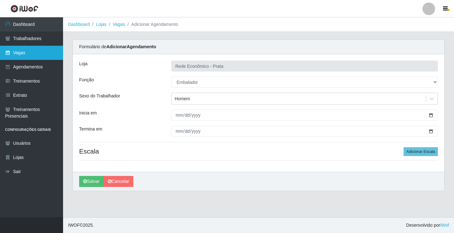
click at [27, 53] on link "Vagas" at bounding box center [31, 53] width 63 height 14
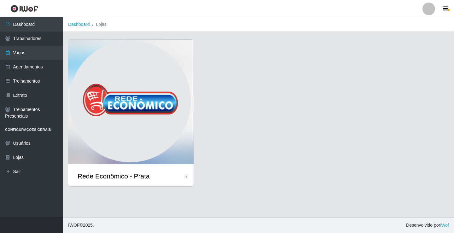
click at [159, 179] on div "Rede Econômico - Prata" at bounding box center [130, 176] width 125 height 20
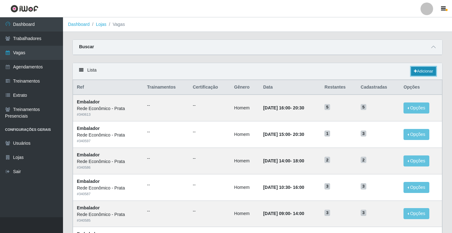
click at [424, 71] on link "Adicionar" at bounding box center [423, 71] width 25 height 9
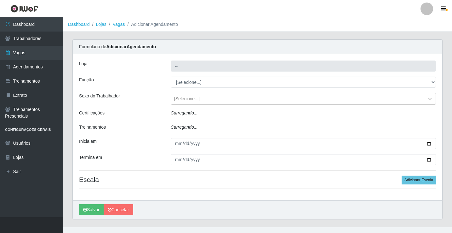
type input "Rede Econômico - Prata"
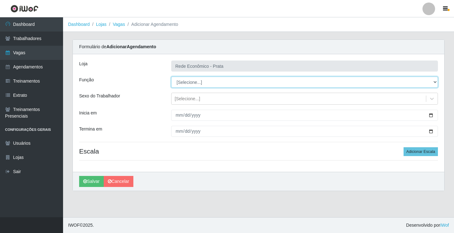
click at [186, 82] on select "[Selecione...] ASG ASG + ASG ++ Embalador Embalador + Embalador ++ Operador de …" at bounding box center [304, 82] width 267 height 11
select select "1"
click at [171, 77] on select "[Selecione...] ASG ASG + ASG ++ Embalador Embalador + Embalador ++ Operador de …" at bounding box center [304, 82] width 267 height 11
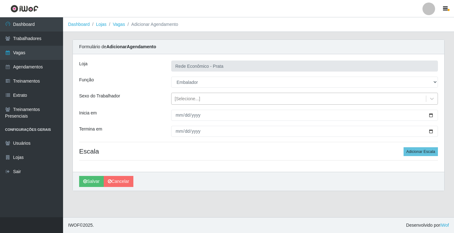
click at [185, 99] on div "[Selecione...]" at bounding box center [188, 99] width 26 height 7
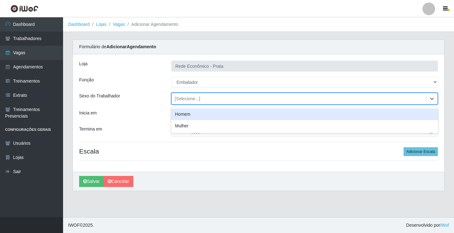
click at [187, 114] on div "Homem" at bounding box center [304, 114] width 267 height 12
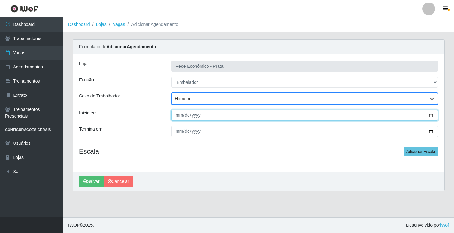
click at [430, 116] on input "Inicia em" at bounding box center [304, 115] width 267 height 11
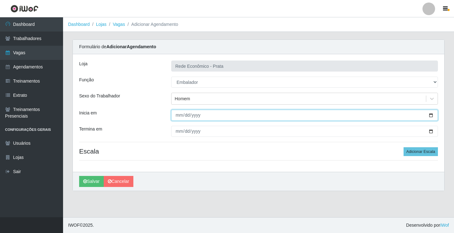
type input "[DATE]"
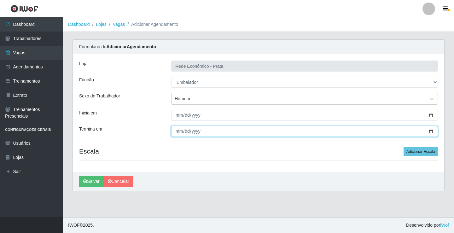
click at [432, 132] on input "Termina em" at bounding box center [304, 131] width 267 height 11
type input "[DATE]"
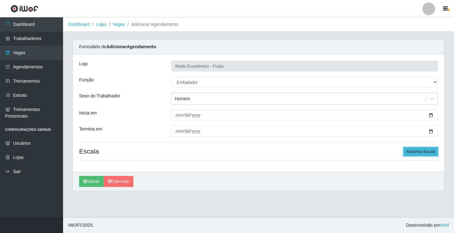
click at [418, 152] on button "Adicionar Escala" at bounding box center [420, 151] width 34 height 9
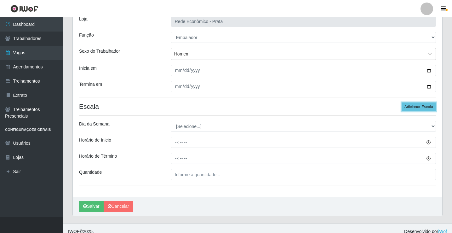
scroll to position [51, 0]
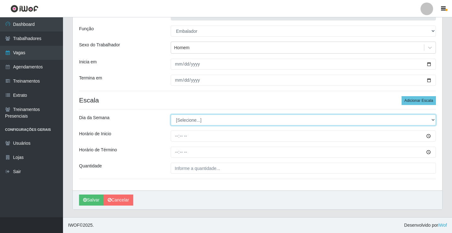
click at [186, 120] on select "[Selecione...] Segunda Terça Quarta Quinta Sexta Sábado Domingo" at bounding box center [303, 119] width 265 height 11
select select "4"
click at [171, 114] on select "[Selecione...] Segunda Terça Quarta Quinta Sexta Sábado Domingo" at bounding box center [303, 119] width 265 height 11
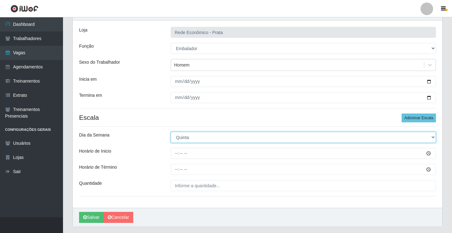
scroll to position [20, 0]
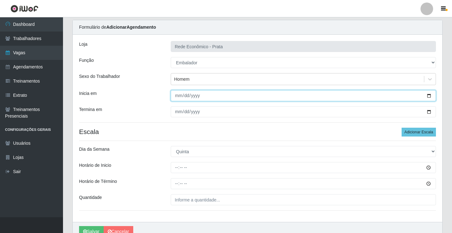
click at [430, 96] on input "[DATE]" at bounding box center [303, 95] width 265 height 11
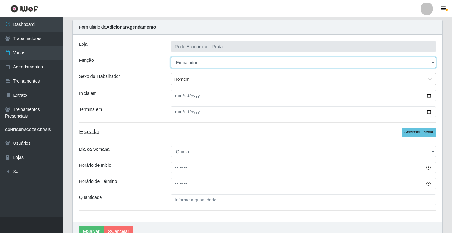
click at [313, 62] on select "[Selecione...] ASG ASG + ASG ++ Embalador Embalador + Embalador ++ Operador de …" at bounding box center [303, 62] width 265 height 11
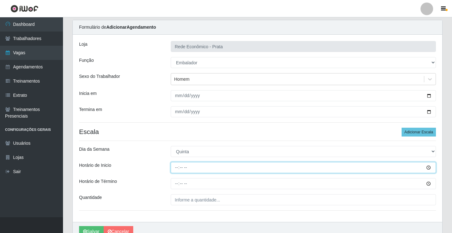
click at [284, 171] on input "Horário de Inicio" at bounding box center [303, 167] width 265 height 11
click at [177, 167] on input "Horário de Inicio" at bounding box center [303, 167] width 265 height 11
type input "14:00"
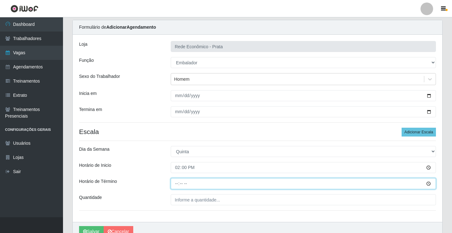
click at [177, 183] on input "Horário de Término" at bounding box center [303, 183] width 265 height 11
type input "18:00"
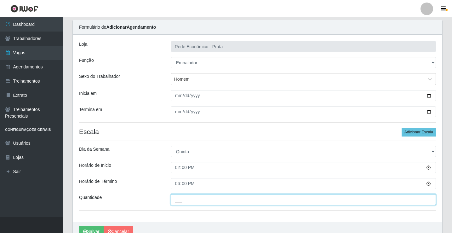
click at [183, 195] on input "___" at bounding box center [303, 199] width 265 height 11
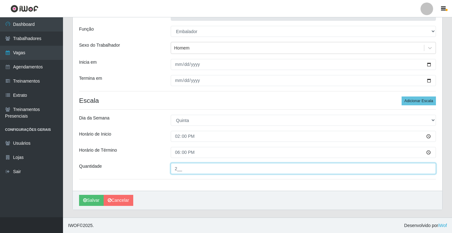
scroll to position [51, 0]
type input "2__"
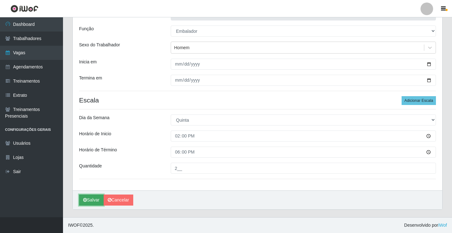
click at [95, 200] on button "Salvar" at bounding box center [91, 199] width 25 height 11
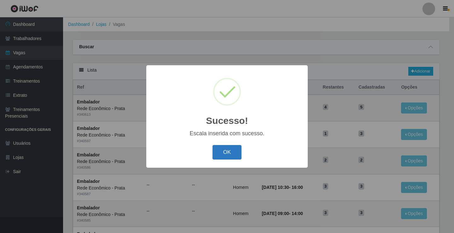
click at [230, 153] on button "OK" at bounding box center [226, 152] width 29 height 15
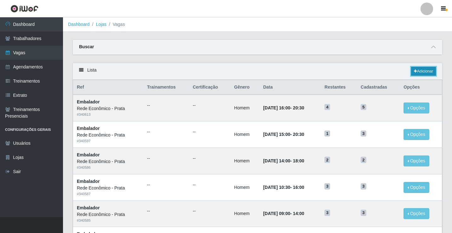
click at [421, 69] on link "Adicionar" at bounding box center [423, 71] width 25 height 9
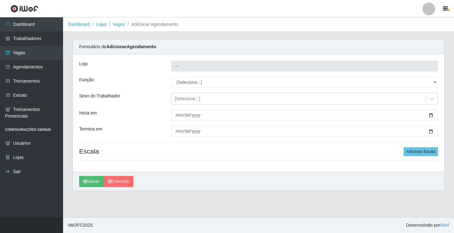
type input "Rede Econômico - Prata"
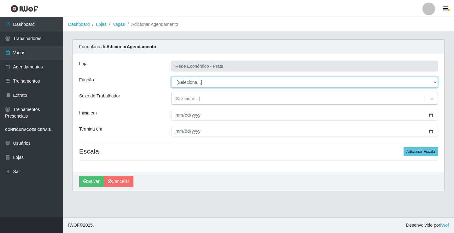
click at [187, 81] on select "[Selecione...] ASG ASG + ASG ++ Embalador Embalador + Embalador ++ Operador de …" at bounding box center [304, 82] width 267 height 11
select select "1"
click at [171, 77] on select "[Selecione...] ASG ASG + ASG ++ Embalador Embalador + Embalador ++ Operador de …" at bounding box center [304, 82] width 267 height 11
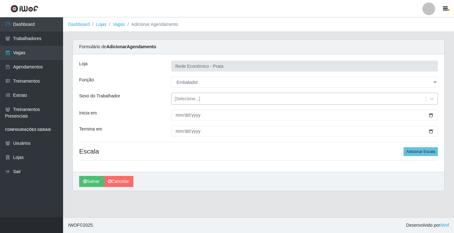
click at [183, 99] on div "[Selecione...]" at bounding box center [188, 99] width 26 height 7
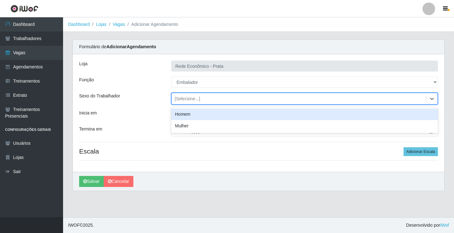
click at [188, 112] on div "Homem" at bounding box center [304, 114] width 267 height 12
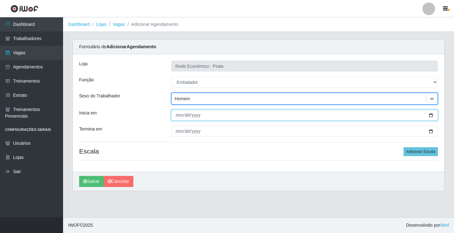
click at [431, 116] on input "Inicia em" at bounding box center [304, 115] width 267 height 11
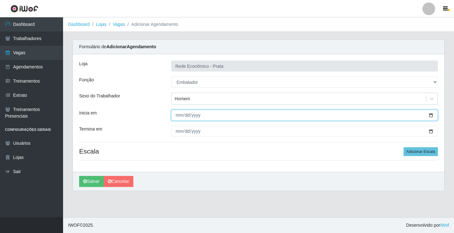
type input "[DATE]"
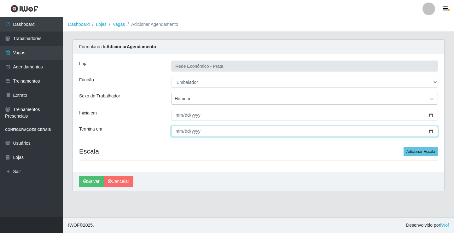
click at [431, 133] on input "Termina em" at bounding box center [304, 131] width 267 height 11
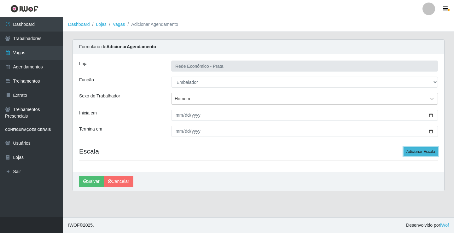
click at [418, 152] on button "Adicionar Escala" at bounding box center [420, 151] width 34 height 9
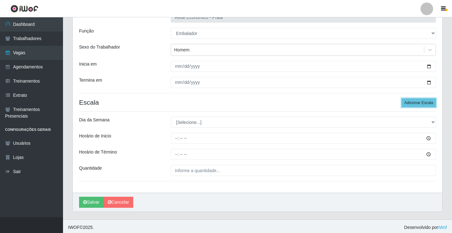
scroll to position [51, 0]
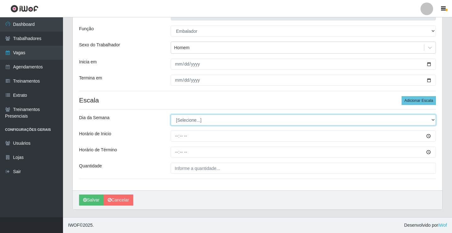
click at [185, 120] on select "[Selecione...] Segunda Terça Quarta Quinta Sexta Sábado Domingo" at bounding box center [303, 119] width 265 height 11
click at [171, 114] on select "[Selecione...] Segunda Terça Quarta Quinta Sexta Sábado Domingo" at bounding box center [303, 119] width 265 height 11
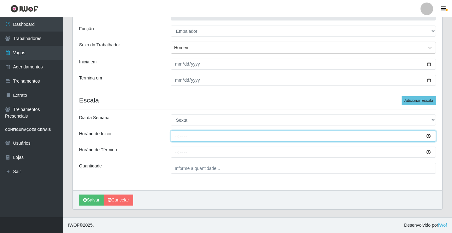
click at [177, 136] on input "Horário de Inicio" at bounding box center [303, 135] width 265 height 11
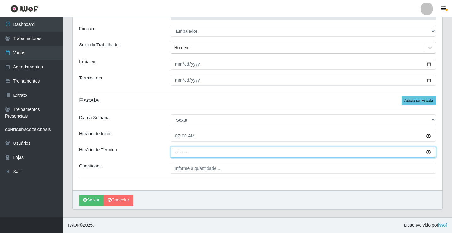
click at [177, 153] on input "Horário de Término" at bounding box center [303, 152] width 265 height 11
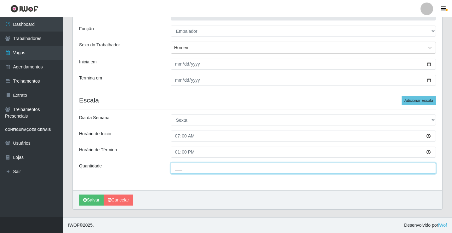
click at [181, 168] on input "___" at bounding box center [303, 168] width 265 height 11
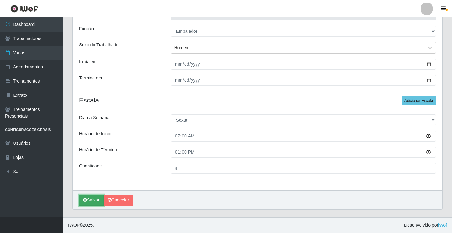
click at [88, 200] on button "Salvar" at bounding box center [91, 199] width 25 height 11
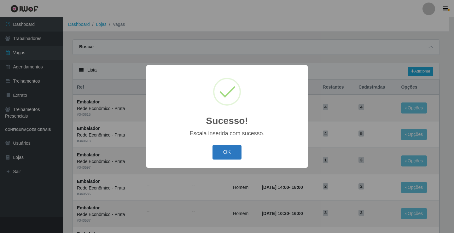
click at [230, 156] on button "OK" at bounding box center [226, 152] width 29 height 15
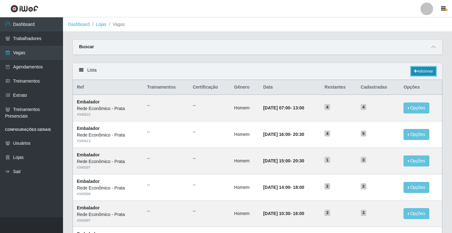
click at [424, 71] on link "Adicionar" at bounding box center [423, 71] width 25 height 9
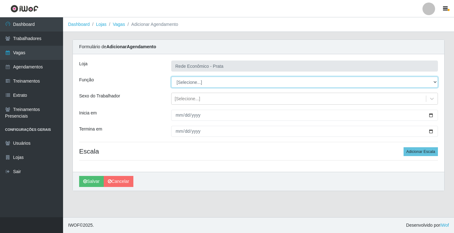
click at [187, 82] on select "[Selecione...] ASG ASG + ASG ++ Embalador Embalador + Embalador ++ Operador de …" at bounding box center [304, 82] width 267 height 11
click at [171, 77] on select "[Selecione...] ASG ASG + ASG ++ Embalador Embalador + Embalador ++ Operador de …" at bounding box center [304, 82] width 267 height 11
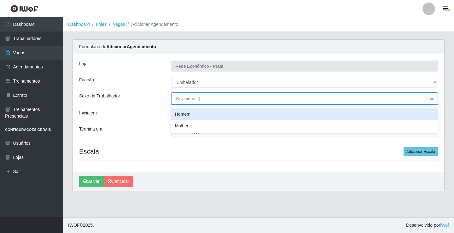
click at [189, 100] on div "[Selecione...]" at bounding box center [188, 99] width 26 height 7
click at [193, 111] on div "Homem" at bounding box center [304, 114] width 267 height 12
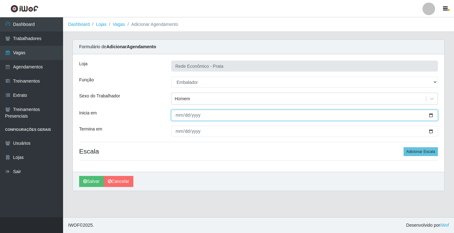
click at [432, 114] on input "Inicia em" at bounding box center [304, 115] width 267 height 11
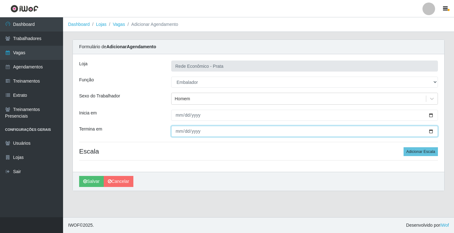
click at [430, 130] on input "Termina em" at bounding box center [304, 131] width 267 height 11
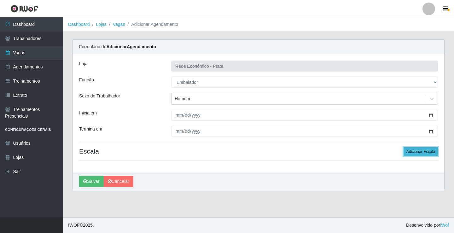
click at [413, 152] on button "Adicionar Escala" at bounding box center [420, 151] width 34 height 9
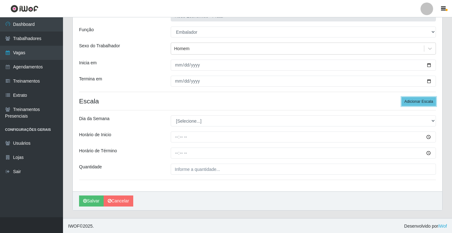
scroll to position [51, 0]
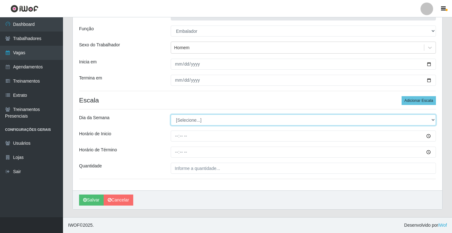
click at [186, 120] on select "[Selecione...] Segunda Terça Quarta Quinta Sexta Sábado Domingo" at bounding box center [303, 119] width 265 height 11
click at [171, 114] on select "[Selecione...] Segunda Terça Quarta Quinta Sexta Sábado Domingo" at bounding box center [303, 119] width 265 height 11
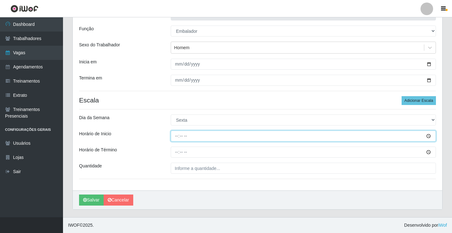
click at [178, 137] on input "Horário de Inicio" at bounding box center [303, 135] width 265 height 11
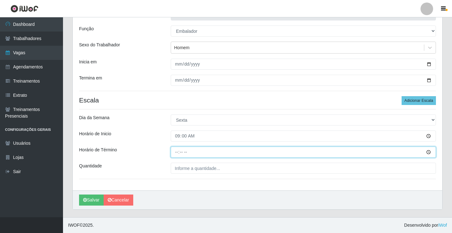
click at [176, 153] on input "Horário de Término" at bounding box center [303, 152] width 265 height 11
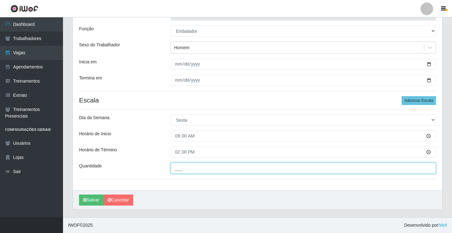
click at [182, 170] on input "___" at bounding box center [303, 168] width 265 height 11
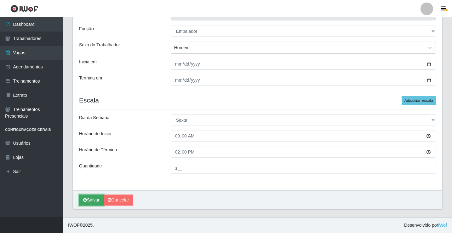
click at [86, 199] on icon "submit" at bounding box center [85, 200] width 4 height 4
click at [94, 200] on button "Salvar" at bounding box center [91, 199] width 25 height 11
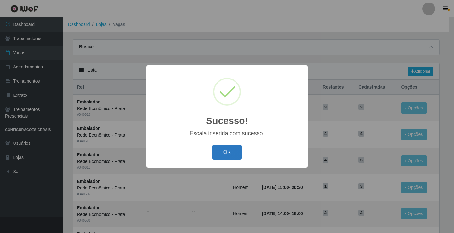
click at [230, 150] on button "OK" at bounding box center [226, 152] width 29 height 15
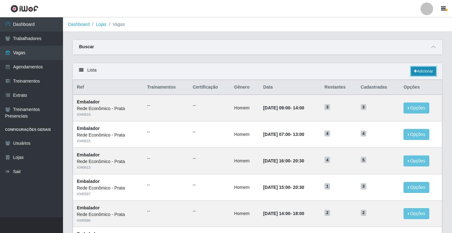
click at [422, 71] on link "Adicionar" at bounding box center [423, 71] width 25 height 9
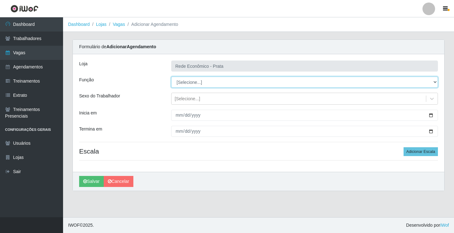
click at [187, 81] on select "[Selecione...] ASG ASG + ASG ++ Embalador Embalador + Embalador ++ Operador de …" at bounding box center [304, 82] width 267 height 11
click at [171, 77] on select "[Selecione...] ASG ASG + ASG ++ Embalador Embalador + Embalador ++ Operador de …" at bounding box center [304, 82] width 267 height 11
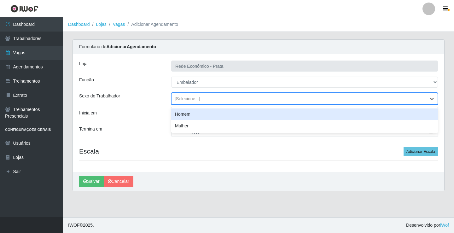
click at [187, 99] on div "[Selecione...]" at bounding box center [188, 99] width 26 height 7
click at [192, 115] on div "Homem" at bounding box center [304, 114] width 267 height 12
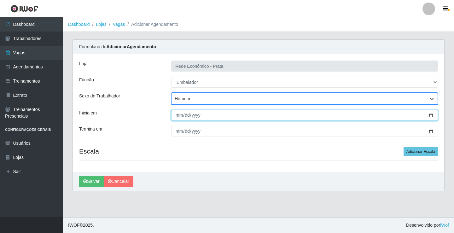
click at [431, 115] on input "Inicia em" at bounding box center [304, 115] width 267 height 11
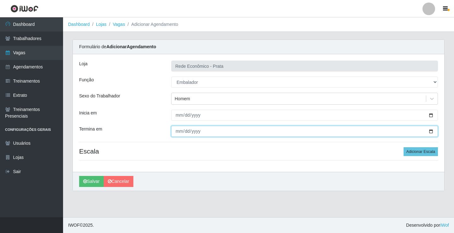
click at [430, 132] on input "Termina em" at bounding box center [304, 131] width 267 height 11
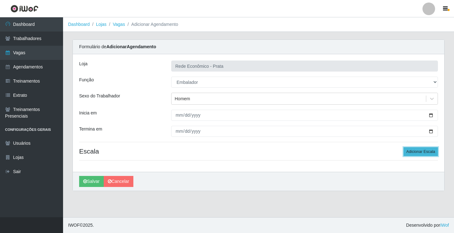
click at [426, 149] on button "Adicionar Escala" at bounding box center [420, 151] width 34 height 9
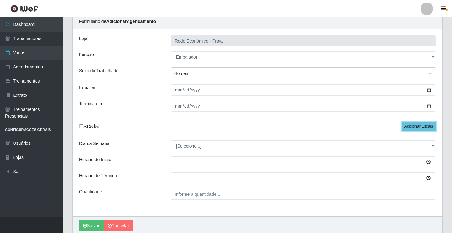
scroll to position [51, 0]
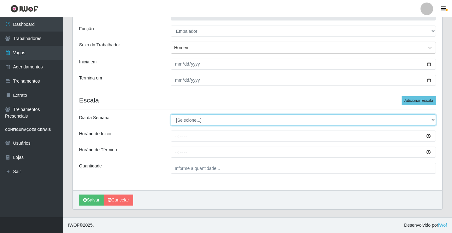
click at [189, 121] on select "[Selecione...] Segunda Terça Quarta Quinta Sexta Sábado Domingo" at bounding box center [303, 119] width 265 height 11
click at [171, 114] on select "[Selecione...] Segunda Terça Quarta Quinta Sexta Sábado Domingo" at bounding box center [303, 119] width 265 height 11
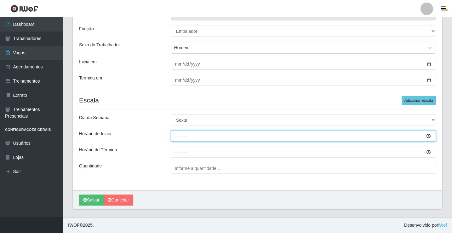
click at [176, 137] on input "Horário de Inicio" at bounding box center [303, 135] width 265 height 11
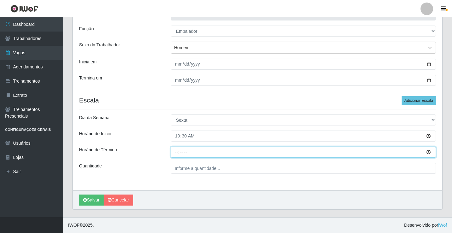
drag, startPoint x: 179, startPoint y: 151, endPoint x: 190, endPoint y: 145, distance: 12.3
click at [179, 151] on input "Horário de Término" at bounding box center [303, 152] width 265 height 11
click at [180, 152] on input "Horário de Término" at bounding box center [303, 152] width 265 height 11
click at [176, 153] on input "Horário de Término" at bounding box center [303, 152] width 265 height 11
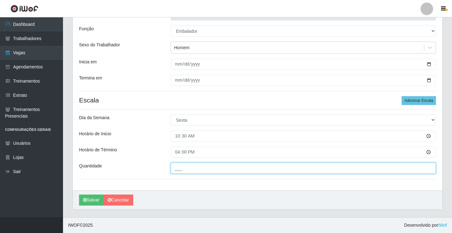
click at [183, 166] on input "___" at bounding box center [303, 168] width 265 height 11
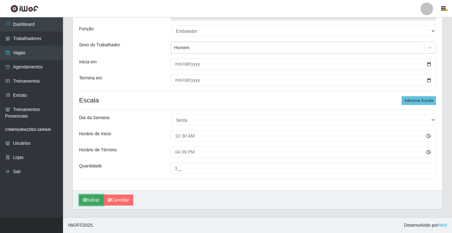
click at [99, 199] on button "Salvar" at bounding box center [91, 199] width 25 height 11
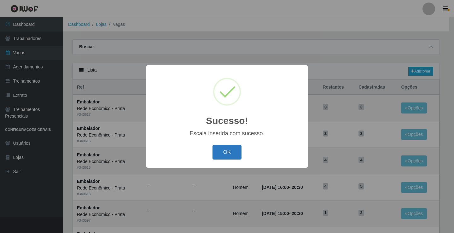
click at [229, 155] on button "OK" at bounding box center [226, 152] width 29 height 15
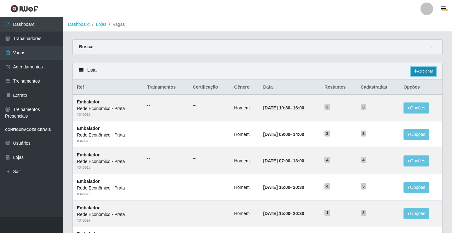
click at [426, 71] on link "Adicionar" at bounding box center [423, 71] width 25 height 9
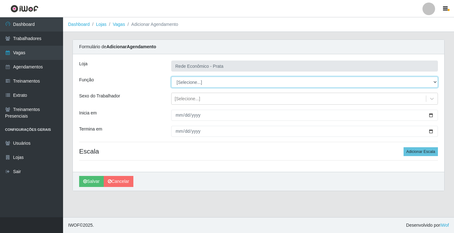
click at [193, 84] on select "[Selecione...] ASG ASG + ASG ++ Embalador Embalador + Embalador ++ Operador de …" at bounding box center [304, 82] width 267 height 11
click at [171, 77] on select "[Selecione...] ASG ASG + ASG ++ Embalador Embalador + Embalador ++ Operador de …" at bounding box center [304, 82] width 267 height 11
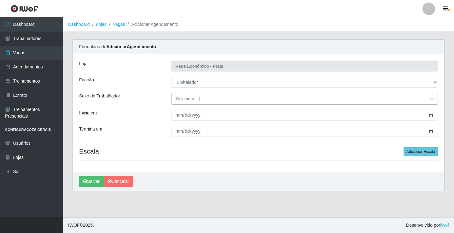
click at [189, 100] on div "[Selecione...]" at bounding box center [188, 99] width 26 height 7
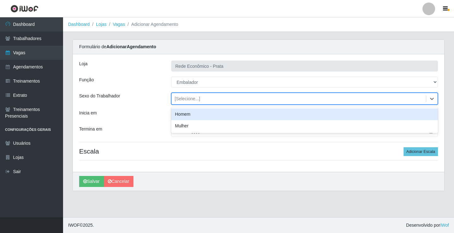
click at [190, 114] on div "Homem" at bounding box center [304, 114] width 267 height 12
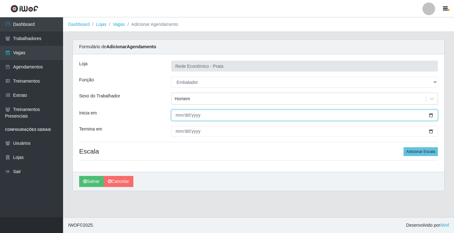
click at [429, 114] on input "Inicia em" at bounding box center [304, 115] width 267 height 11
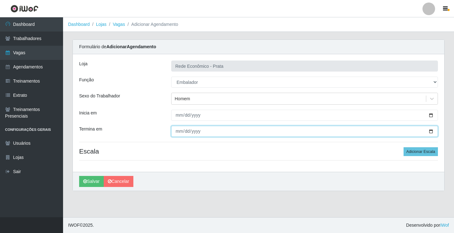
click at [431, 132] on input "Termina em" at bounding box center [304, 131] width 267 height 11
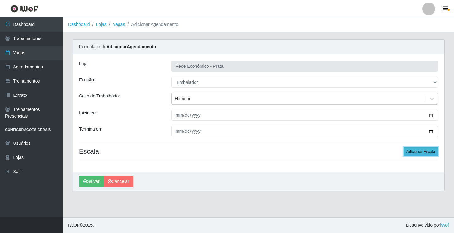
click at [417, 149] on button "Adicionar Escala" at bounding box center [420, 151] width 34 height 9
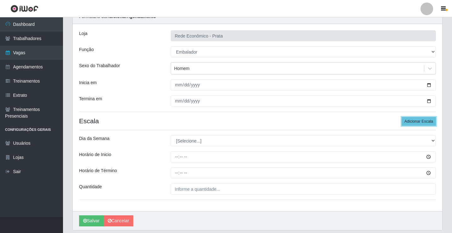
scroll to position [51, 0]
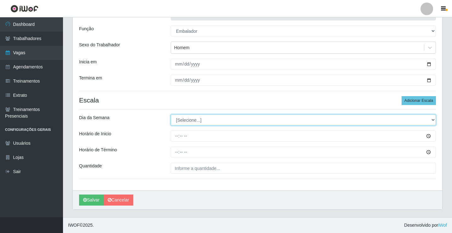
click at [193, 121] on select "[Selecione...] Segunda Terça Quarta Quinta Sexta Sábado Domingo" at bounding box center [303, 119] width 265 height 11
click at [171, 114] on select "[Selecione...] Segunda Terça Quarta Quinta Sexta Sábado Domingo" at bounding box center [303, 119] width 265 height 11
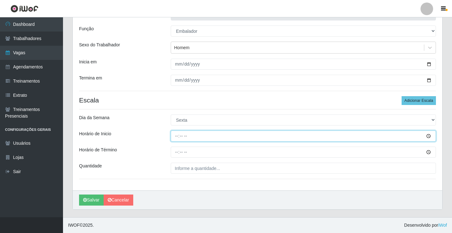
click at [175, 137] on input "Horário de Inicio" at bounding box center [303, 135] width 265 height 11
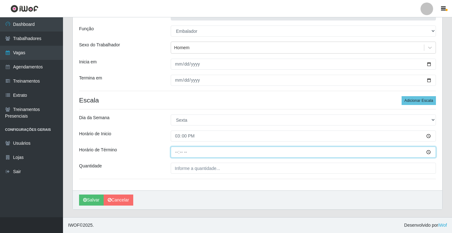
click at [178, 154] on input "Horário de Término" at bounding box center [303, 152] width 265 height 11
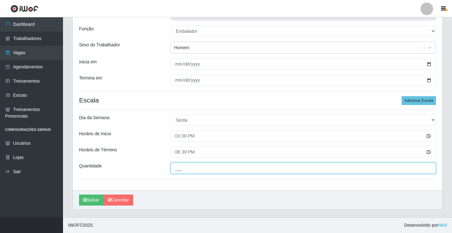
click at [182, 167] on input "___" at bounding box center [303, 168] width 265 height 11
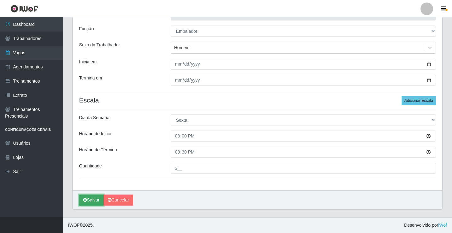
click at [93, 198] on button "Salvar" at bounding box center [91, 199] width 25 height 11
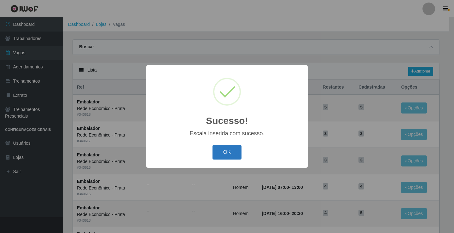
click at [223, 151] on button "OK" at bounding box center [226, 152] width 29 height 15
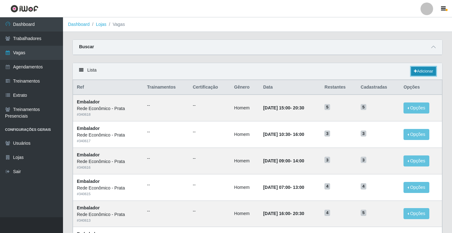
click at [419, 70] on link "Adicionar" at bounding box center [423, 71] width 25 height 9
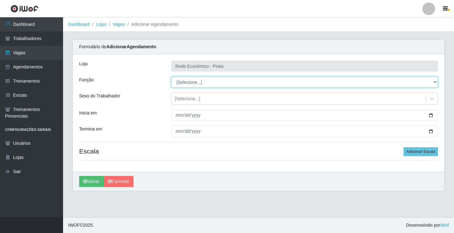
click at [187, 81] on select "[Selecione...] ASG ASG + ASG ++ Embalador Embalador + Embalador ++ Operador de …" at bounding box center [304, 82] width 267 height 11
click at [171, 77] on select "[Selecione...] ASG ASG + ASG ++ Embalador Embalador + Embalador ++ Operador de …" at bounding box center [304, 82] width 267 height 11
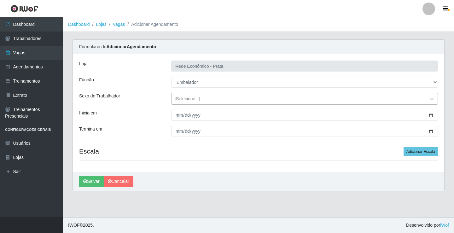
click at [186, 98] on div "[Selecione...]" at bounding box center [188, 99] width 26 height 7
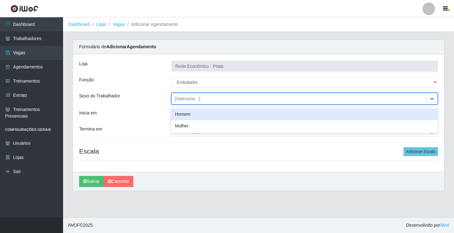
click at [191, 114] on div "Homem" at bounding box center [304, 114] width 267 height 12
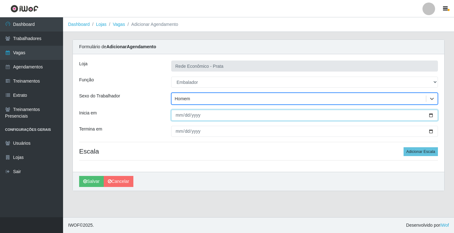
click at [429, 114] on input "Inicia em" at bounding box center [304, 115] width 267 height 11
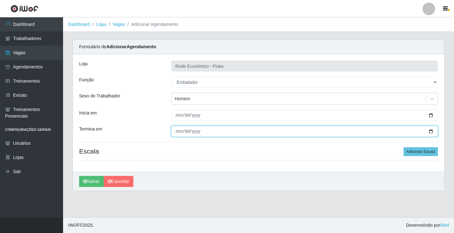
click at [430, 131] on input "Termina em" at bounding box center [304, 131] width 267 height 11
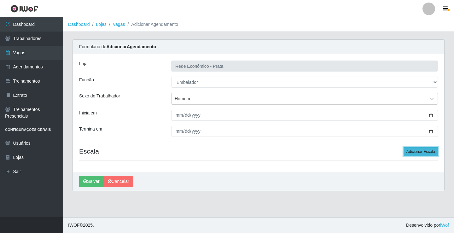
click at [424, 153] on button "Adicionar Escala" at bounding box center [420, 151] width 34 height 9
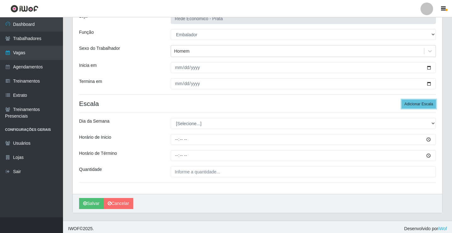
scroll to position [51, 0]
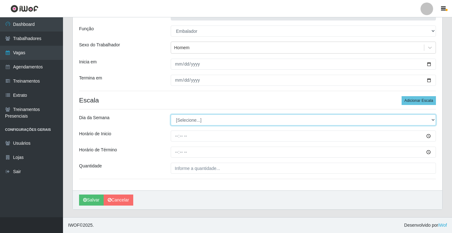
click at [186, 120] on select "[Selecione...] Segunda Terça Quarta Quinta Sexta Sábado Domingo" at bounding box center [303, 119] width 265 height 11
click at [171, 114] on select "[Selecione...] Segunda Terça Quarta Quinta Sexta Sábado Domingo" at bounding box center [303, 119] width 265 height 11
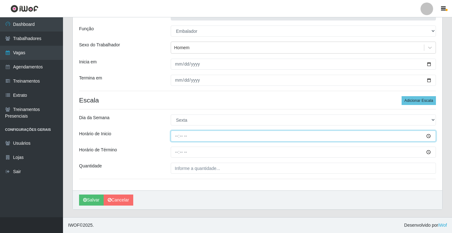
click at [177, 137] on input "Horário de Inicio" at bounding box center [303, 135] width 265 height 11
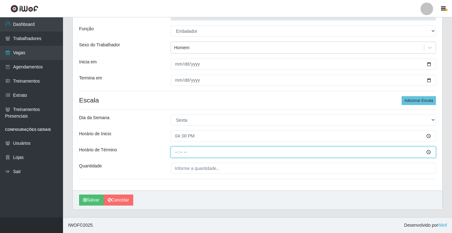
click at [176, 154] on input "Horário de Término" at bounding box center [303, 152] width 265 height 11
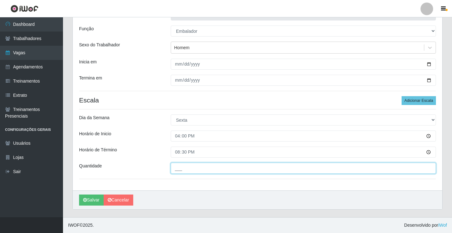
click at [180, 168] on input "___" at bounding box center [303, 168] width 265 height 11
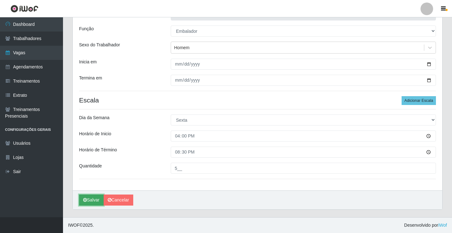
click at [90, 201] on button "Salvar" at bounding box center [91, 199] width 25 height 11
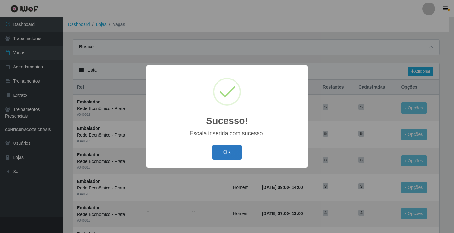
click at [229, 152] on button "OK" at bounding box center [226, 152] width 29 height 15
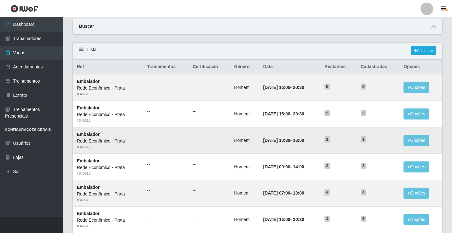
scroll to position [32, 0]
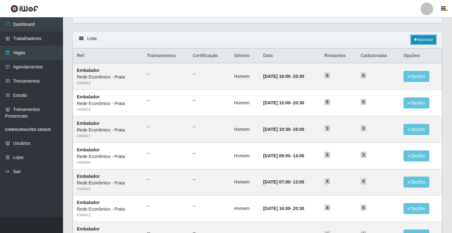
click at [427, 40] on link "Adicionar" at bounding box center [423, 39] width 25 height 9
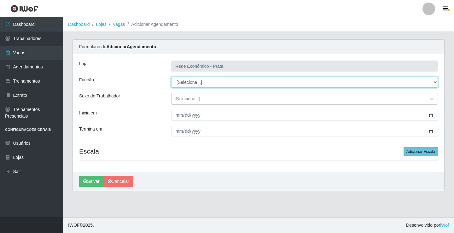
click at [190, 82] on select "[Selecione...] ASG ASG + ASG ++ Embalador Embalador + Embalador ++ Operador de …" at bounding box center [304, 82] width 267 height 11
click at [171, 77] on select "[Selecione...] ASG ASG + ASG ++ Embalador Embalador + Embalador ++ Operador de …" at bounding box center [304, 82] width 267 height 11
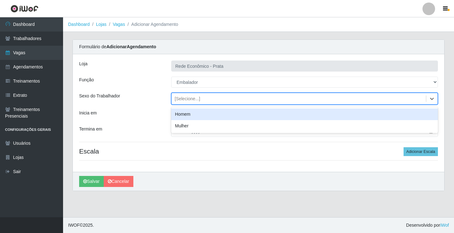
click at [189, 99] on div "[Selecione...]" at bounding box center [188, 99] width 26 height 7
click at [184, 113] on div "Homem" at bounding box center [304, 114] width 267 height 12
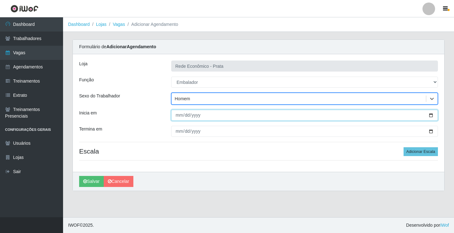
click at [431, 116] on input "Inicia em" at bounding box center [304, 115] width 267 height 11
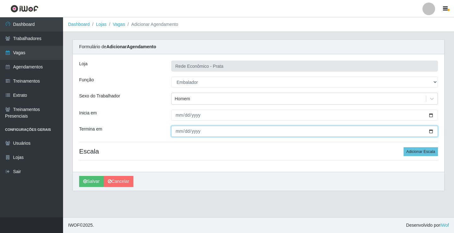
click at [430, 132] on input "Termina em" at bounding box center [304, 131] width 267 height 11
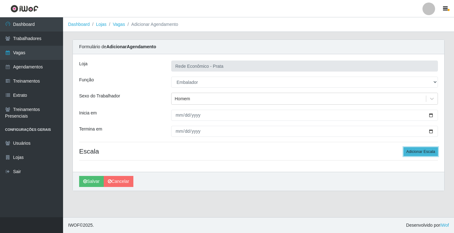
click at [415, 151] on button "Adicionar Escala" at bounding box center [420, 151] width 34 height 9
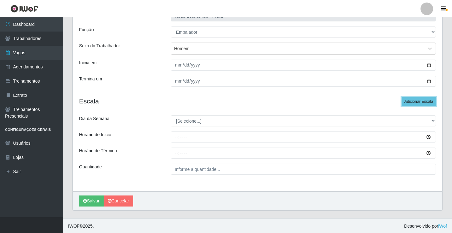
scroll to position [51, 0]
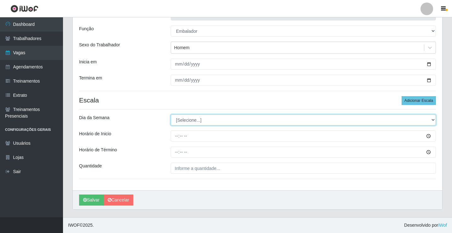
click at [186, 122] on select "[Selecione...] Segunda Terça Quarta Quinta Sexta Sábado Domingo" at bounding box center [303, 119] width 265 height 11
click at [171, 114] on select "[Selecione...] Segunda Terça Quarta Quinta Sexta Sábado Domingo" at bounding box center [303, 119] width 265 height 11
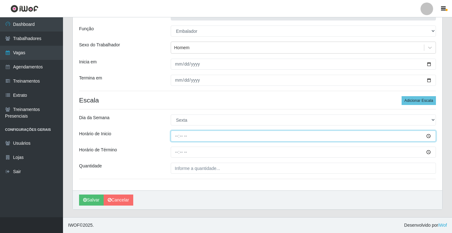
click at [178, 136] on input "Horário de Inicio" at bounding box center [303, 135] width 265 height 11
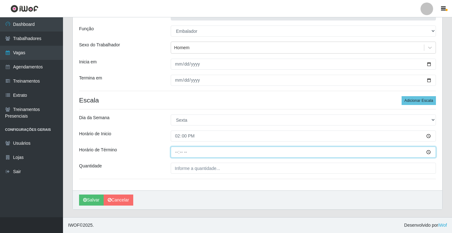
click at [177, 152] on input "Horário de Término" at bounding box center [303, 152] width 265 height 11
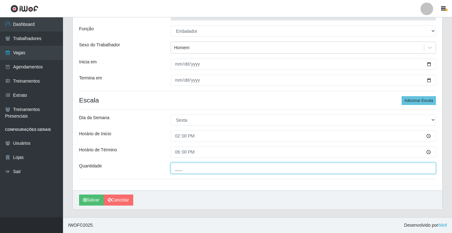
click at [180, 170] on input "___" at bounding box center [303, 168] width 265 height 11
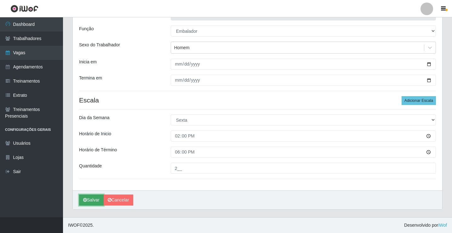
click at [90, 204] on button "Salvar" at bounding box center [91, 199] width 25 height 11
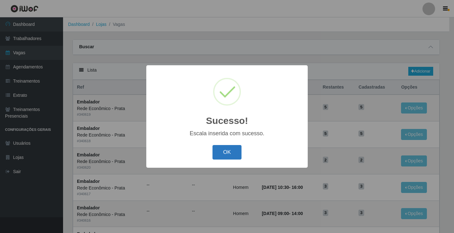
click at [226, 156] on button "OK" at bounding box center [226, 152] width 29 height 15
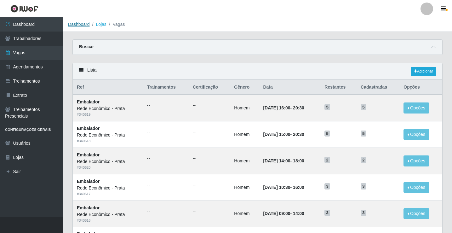
click at [79, 22] on link "Dashboard" at bounding box center [79, 24] width 22 height 5
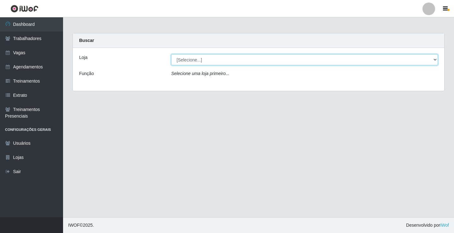
click at [190, 59] on select "[Selecione...] Rede Econômico - Prata" at bounding box center [304, 59] width 267 height 11
click at [171, 54] on select "[Selecione...] Rede Econômico - Prata" at bounding box center [304, 59] width 267 height 11
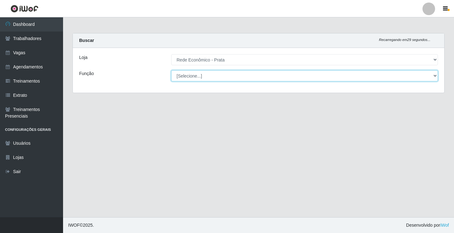
click at [193, 77] on select "[Selecione...] ASG ASG + ASG ++ Embalador Embalador + Embalador ++ Operador de …" at bounding box center [304, 75] width 267 height 11
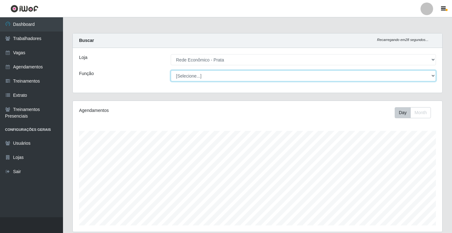
scroll to position [131, 370]
click at [171, 70] on select "[Selecione...] ASG ASG + ASG ++ Embalador Embalador + Embalador ++ Operador de …" at bounding box center [303, 75] width 265 height 11
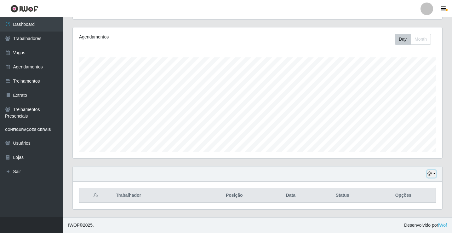
click at [435, 173] on button "button" at bounding box center [431, 173] width 9 height 7
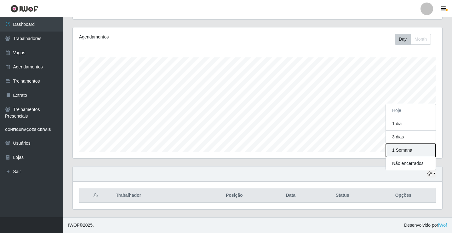
click at [407, 152] on button "1 Semana" at bounding box center [411, 150] width 50 height 13
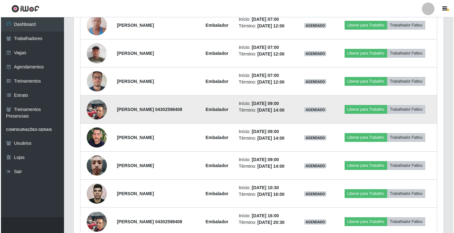
scroll to position [294, 0]
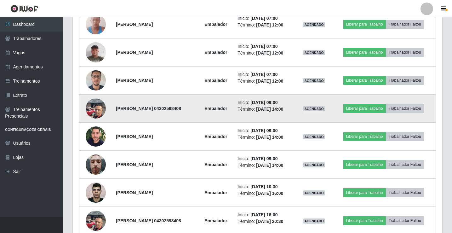
click at [93, 107] on img at bounding box center [96, 108] width 20 height 27
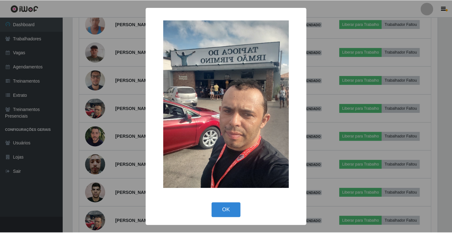
scroll to position [131, 367]
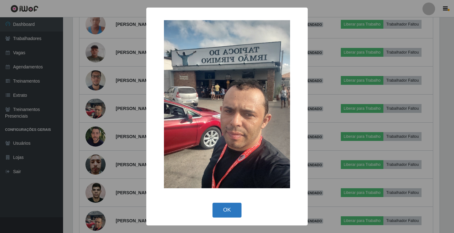
click at [233, 210] on button "OK" at bounding box center [226, 210] width 29 height 15
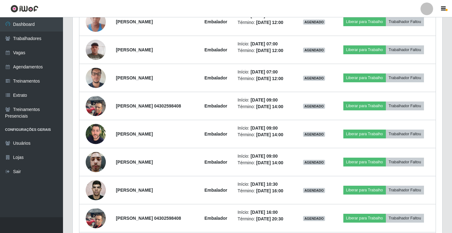
scroll to position [288, 0]
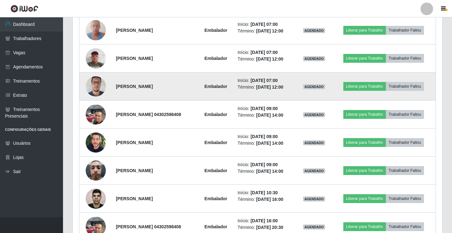
click at [97, 87] on img at bounding box center [96, 86] width 20 height 27
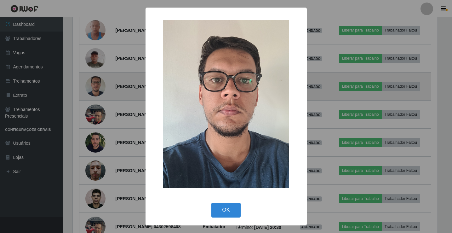
scroll to position [131, 367]
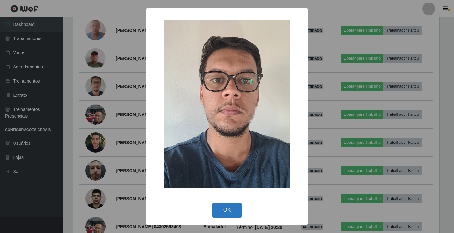
click at [224, 211] on button "OK" at bounding box center [226, 210] width 29 height 15
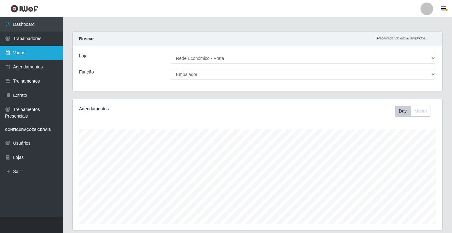
scroll to position [0, 0]
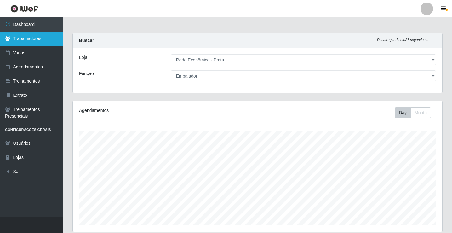
click at [22, 39] on link "Trabalhadores" at bounding box center [31, 39] width 63 height 14
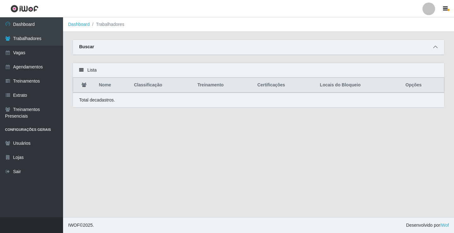
click at [437, 48] on icon at bounding box center [435, 47] width 4 height 4
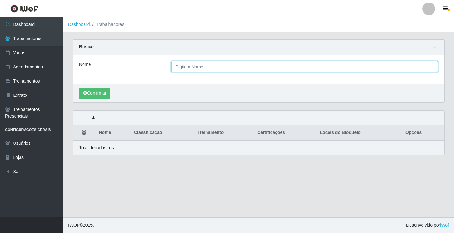
click at [190, 67] on input "Nome" at bounding box center [304, 66] width 267 height 11
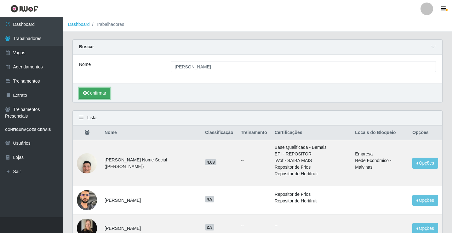
click at [95, 94] on button "Confirmar" at bounding box center [94, 93] width 31 height 11
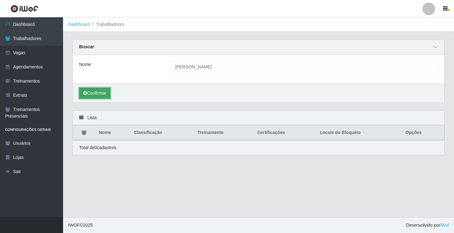
click at [94, 94] on button "Confirmar" at bounding box center [94, 93] width 31 height 11
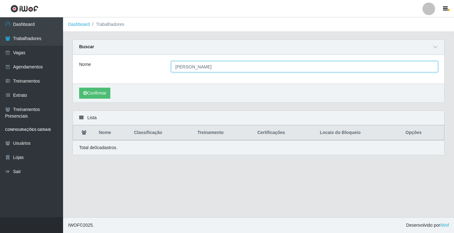
click at [232, 67] on input "[PERSON_NAME]" at bounding box center [304, 66] width 267 height 11
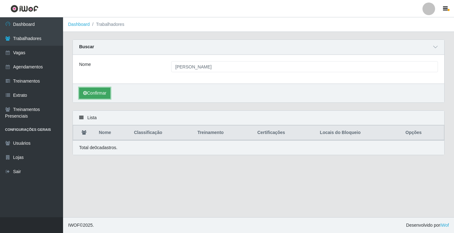
click at [102, 96] on button "Confirmar" at bounding box center [94, 93] width 31 height 11
click at [97, 93] on button "Confirmar" at bounding box center [94, 93] width 31 height 11
drag, startPoint x: 99, startPoint y: 92, endPoint x: 127, endPoint y: 88, distance: 28.0
click at [101, 92] on button "Confirmar" at bounding box center [94, 93] width 31 height 11
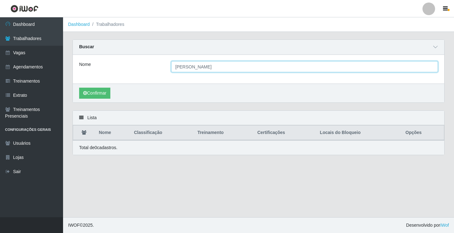
click at [229, 66] on input "[PERSON_NAME]" at bounding box center [304, 66] width 267 height 11
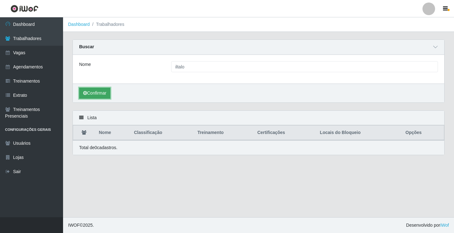
click at [97, 94] on button "Confirmar" at bounding box center [94, 93] width 31 height 11
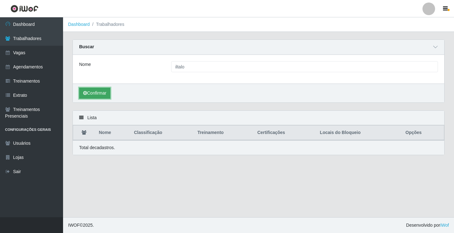
click at [97, 94] on button "Confirmar" at bounding box center [94, 93] width 31 height 11
click at [434, 47] on icon at bounding box center [435, 47] width 4 height 4
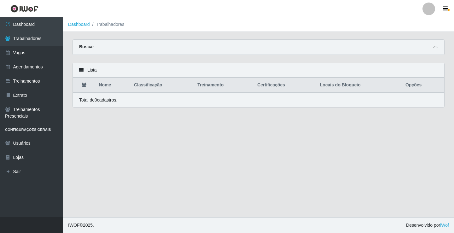
click at [437, 46] on icon at bounding box center [435, 47] width 4 height 4
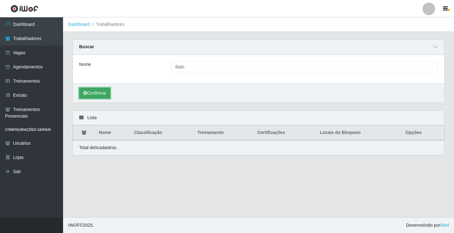
click at [96, 96] on button "Confirmar" at bounding box center [94, 93] width 31 height 11
click at [96, 93] on button "Confirmar" at bounding box center [94, 93] width 31 height 11
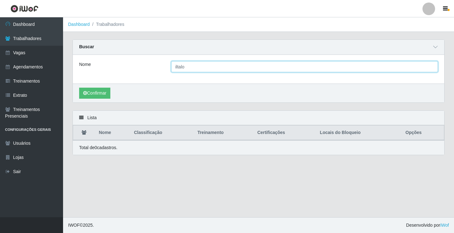
click at [191, 69] on input "iltalo" at bounding box center [304, 66] width 267 height 11
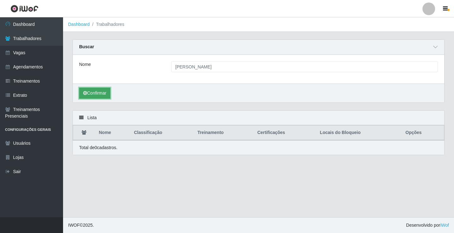
click at [98, 92] on button "Confirmar" at bounding box center [94, 93] width 31 height 11
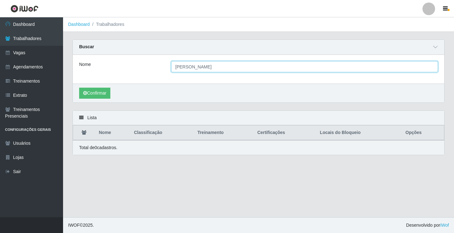
click at [234, 67] on input "[PERSON_NAME]" at bounding box center [304, 66] width 267 height 11
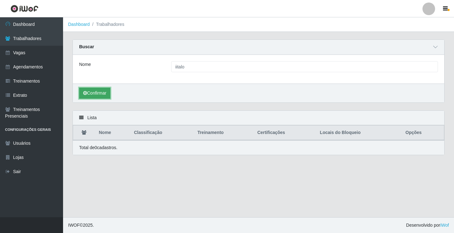
click at [98, 93] on button "Confirmar" at bounding box center [94, 93] width 31 height 11
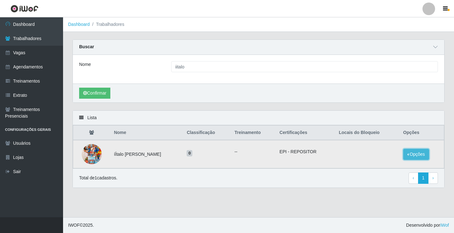
click at [414, 153] on button "Opções" at bounding box center [416, 154] width 26 height 11
click at [393, 148] on button "Bloquear - Empresa" at bounding box center [376, 147] width 51 height 13
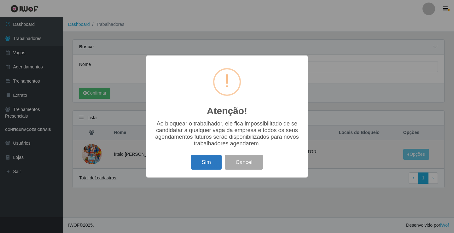
click at [202, 160] on button "Sim" at bounding box center [206, 162] width 31 height 15
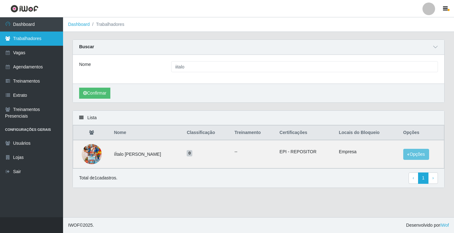
click at [30, 40] on link "Trabalhadores" at bounding box center [31, 39] width 63 height 14
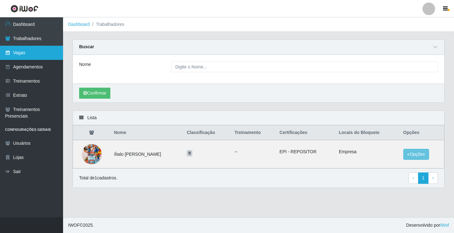
click at [25, 54] on link "Vagas" at bounding box center [31, 53] width 63 height 14
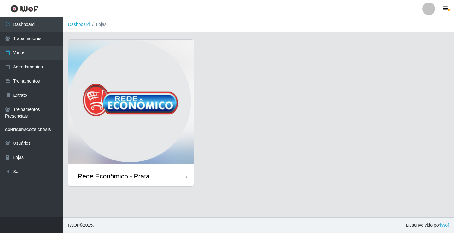
click at [141, 178] on div "Rede Econômico - Prata" at bounding box center [114, 176] width 72 height 8
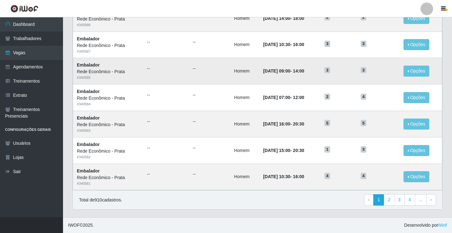
scroll to position [301, 0]
click at [393, 200] on link "2" at bounding box center [389, 199] width 11 height 11
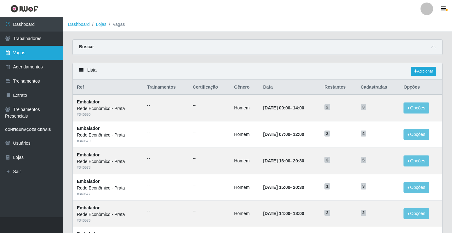
click at [25, 55] on link "Vagas" at bounding box center [31, 53] width 63 height 14
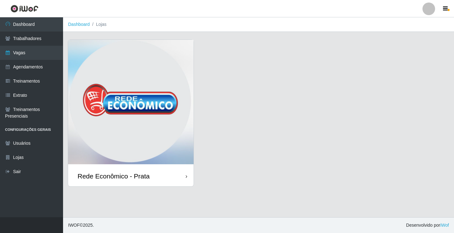
click at [142, 177] on div "Rede Econômico - Prata" at bounding box center [114, 176] width 72 height 8
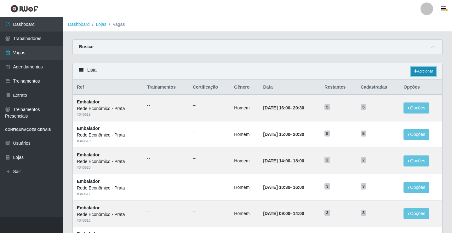
click at [424, 70] on link "Adicionar" at bounding box center [423, 71] width 25 height 9
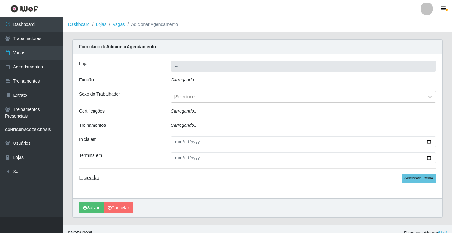
type input "Rede Econômico - Prata"
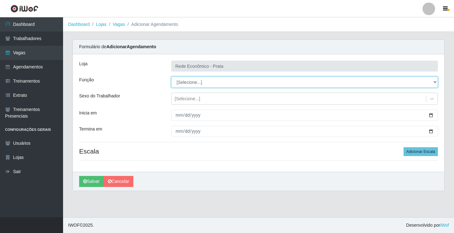
click at [189, 83] on select "[Selecione...] ASG ASG + ASG ++ Embalador Embalador + Embalador ++ Operador de …" at bounding box center [304, 82] width 267 height 11
select select "1"
click at [171, 77] on select "[Selecione...] ASG ASG + ASG ++ Embalador Embalador + Embalador ++ Operador de …" at bounding box center [304, 82] width 267 height 11
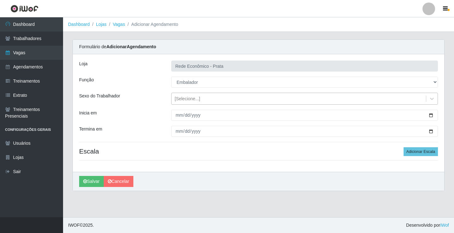
click at [183, 99] on div "[Selecione...]" at bounding box center [188, 99] width 26 height 7
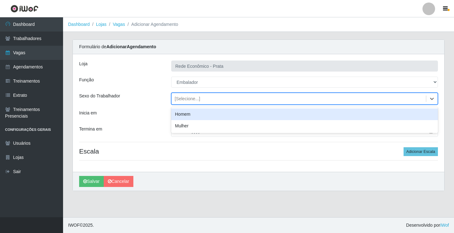
click at [192, 115] on div "Homem" at bounding box center [304, 114] width 267 height 12
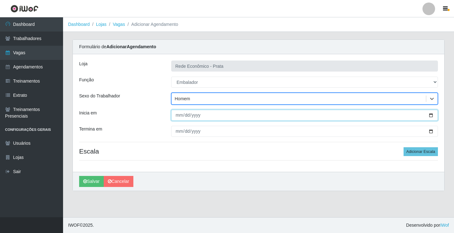
click at [430, 113] on input "Inicia em" at bounding box center [304, 115] width 267 height 11
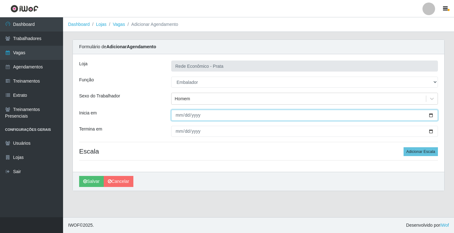
type input "[DATE]"
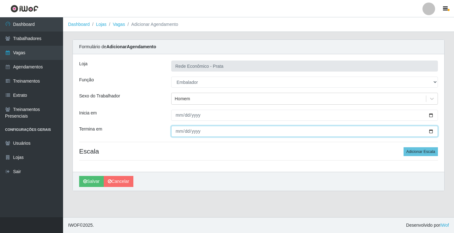
click at [431, 131] on input "Termina em" at bounding box center [304, 131] width 267 height 11
type input "[DATE]"
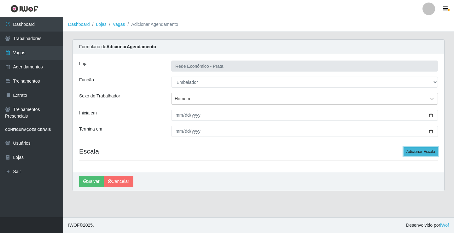
click at [420, 153] on button "Adicionar Escala" at bounding box center [420, 151] width 34 height 9
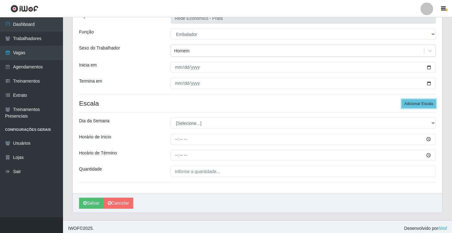
scroll to position [51, 0]
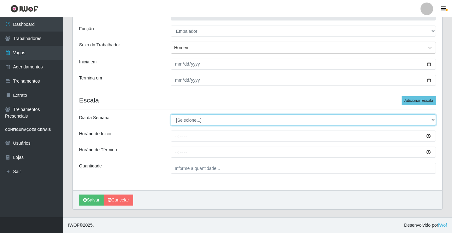
click at [186, 119] on select "[Selecione...] Segunda Terça Quarta Quinta Sexta Sábado Domingo" at bounding box center [303, 119] width 265 height 11
select select "1"
click at [171, 114] on select "[Selecione...] Segunda Terça Quarta Quinta Sexta Sábado Domingo" at bounding box center [303, 119] width 265 height 11
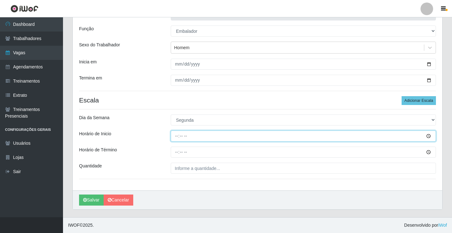
click at [177, 138] on input "Horário de Inicio" at bounding box center [303, 135] width 265 height 11
type input "16:00"
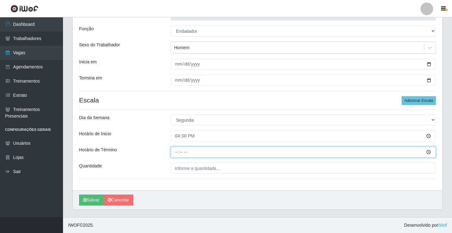
click at [177, 152] on input "Horário de Término" at bounding box center [303, 152] width 265 height 11
type input "20:30"
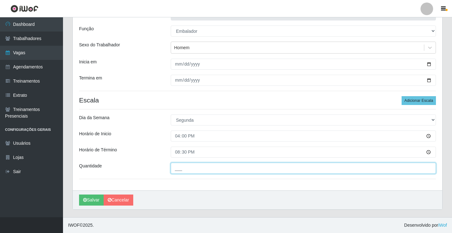
click at [178, 170] on input "___" at bounding box center [303, 168] width 265 height 11
type input "1__"
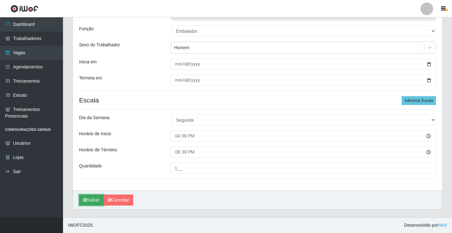
click at [90, 201] on button "Salvar" at bounding box center [91, 199] width 25 height 11
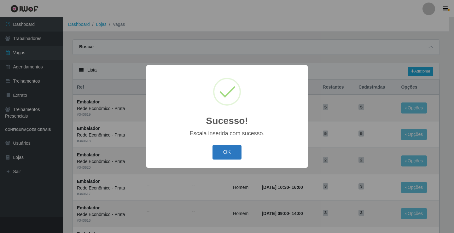
click at [224, 153] on button "OK" at bounding box center [226, 152] width 29 height 15
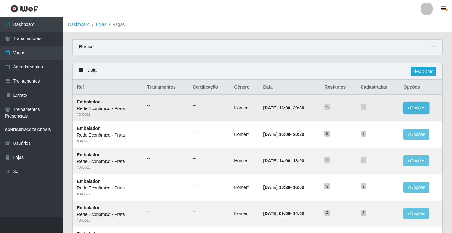
click at [418, 107] on button "Opções" at bounding box center [417, 107] width 26 height 11
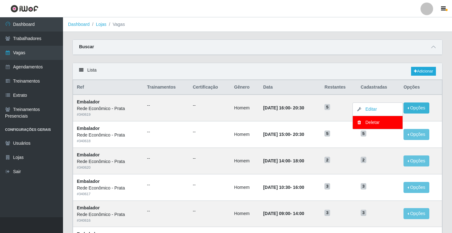
click at [384, 60] on div "Carregando... Buscar Início em Término em Função [Selecione...] ASG ASG + ASG +…" at bounding box center [258, 50] width 380 height 23
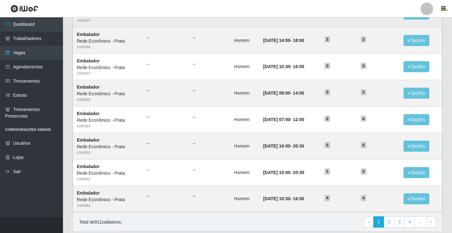
scroll to position [284, 0]
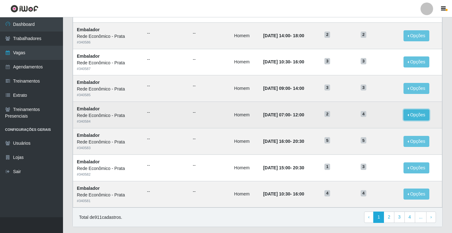
click at [415, 114] on button "Opções" at bounding box center [417, 114] width 26 height 11
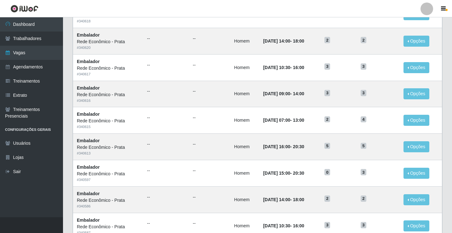
scroll to position [95, 0]
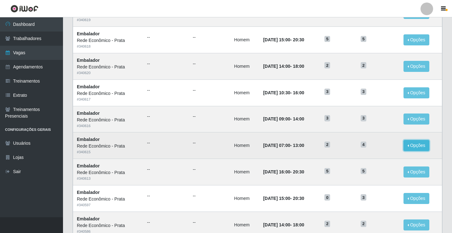
click at [421, 147] on button "Opções" at bounding box center [417, 145] width 26 height 11
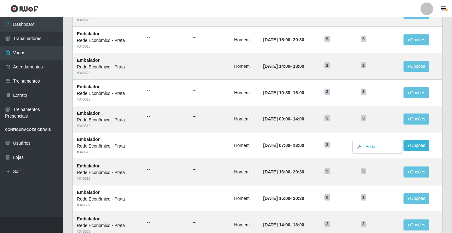
click at [450, 146] on div "Carregando... Buscar Início em Término em Função [Selecione...] ASG ASG + ASG +…" at bounding box center [257, 184] width 389 height 479
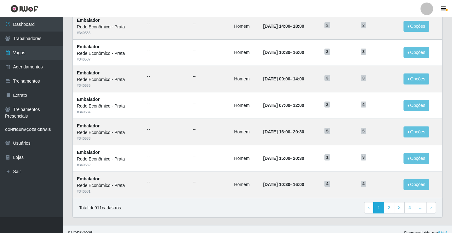
scroll to position [301, 0]
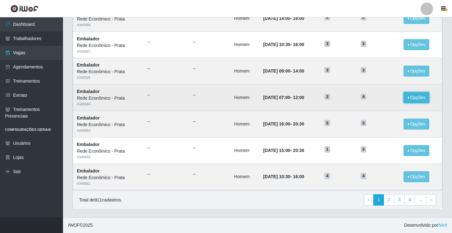
click at [410, 97] on button "Opções" at bounding box center [417, 97] width 26 height 11
click at [422, 97] on button "Opções" at bounding box center [417, 97] width 26 height 11
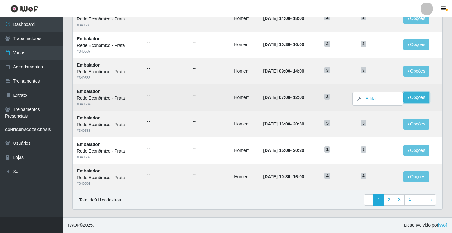
click at [422, 97] on button "Opções" at bounding box center [417, 97] width 26 height 11
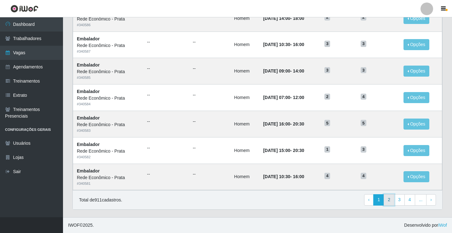
click at [391, 201] on link "2" at bounding box center [389, 199] width 11 height 11
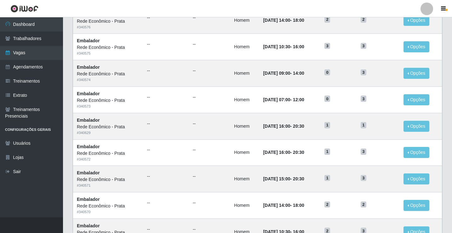
scroll to position [158, 0]
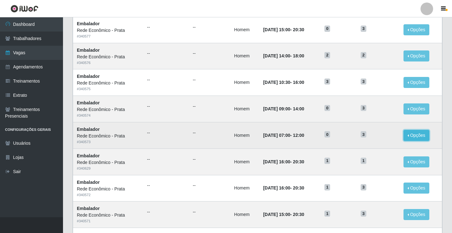
click at [414, 136] on button "Opções" at bounding box center [417, 135] width 26 height 11
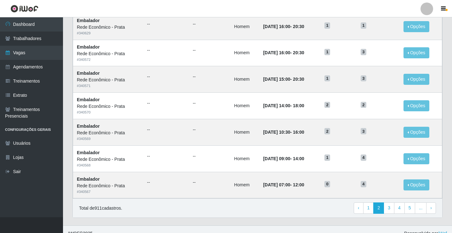
scroll to position [301, 0]
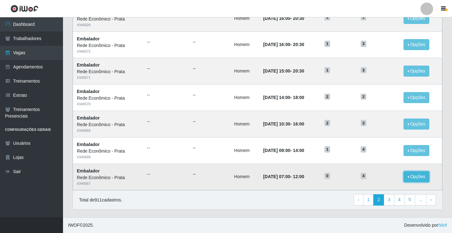
click at [413, 177] on button "Opções" at bounding box center [417, 176] width 26 height 11
click at [410, 175] on button "Opções" at bounding box center [417, 176] width 26 height 11
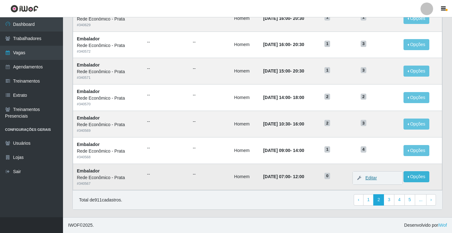
click at [375, 178] on link "Editar" at bounding box center [368, 177] width 18 height 5
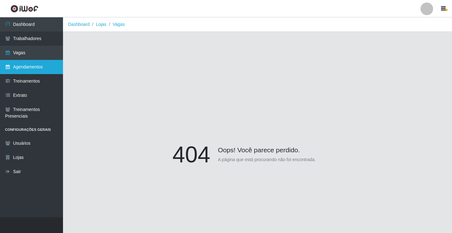
click at [37, 64] on link "Agendamentos" at bounding box center [31, 67] width 63 height 14
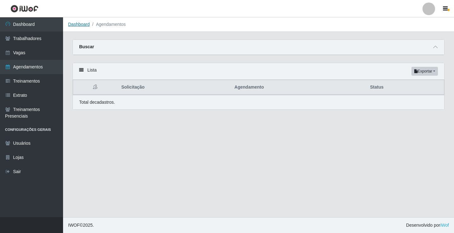
click at [84, 26] on link "Dashboard" at bounding box center [79, 24] width 22 height 5
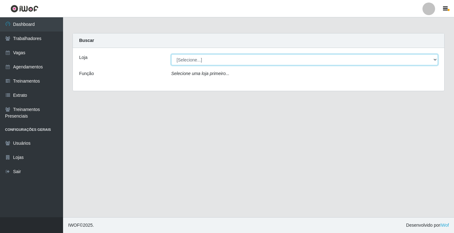
click at [191, 60] on select "[Selecione...] Rede Econômico - Prata" at bounding box center [304, 59] width 267 height 11
select select "192"
click at [171, 54] on select "[Selecione...] Rede Econômico - Prata" at bounding box center [304, 59] width 267 height 11
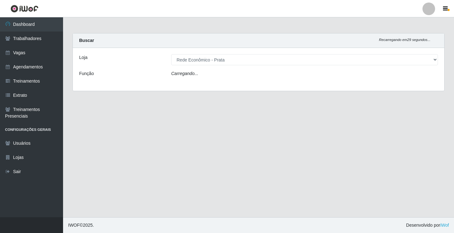
click at [187, 74] on icon "Carregando..." at bounding box center [184, 73] width 27 height 5
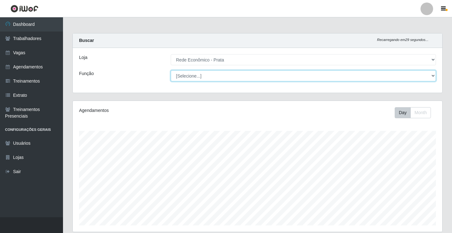
click at [187, 74] on select "[Selecione...] ASG ASG + ASG ++ Embalador Embalador + Embalador ++ Operador de …" at bounding box center [303, 75] width 265 height 11
select select "1"
click at [171, 70] on select "[Selecione...] ASG ASG + ASG ++ Embalador Embalador + Embalador ++ Operador de …" at bounding box center [303, 75] width 265 height 11
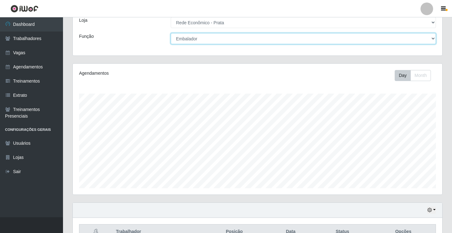
scroll to position [73, 0]
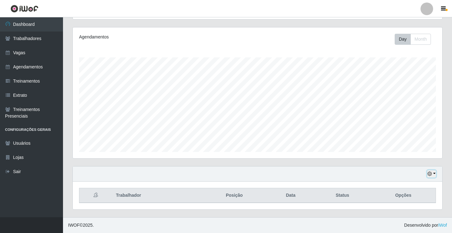
click at [436, 174] on button "button" at bounding box center [431, 173] width 9 height 7
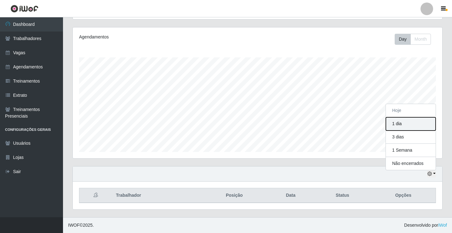
click at [407, 124] on button "1 dia" at bounding box center [411, 123] width 50 height 13
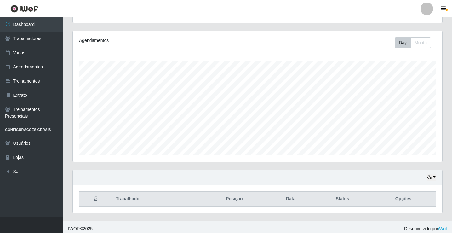
scroll to position [73, 0]
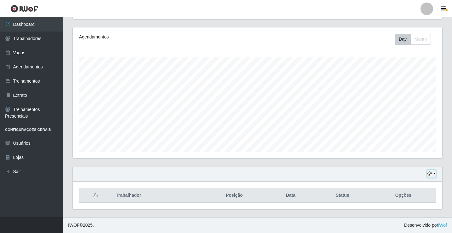
click at [434, 173] on button "button" at bounding box center [431, 173] width 9 height 7
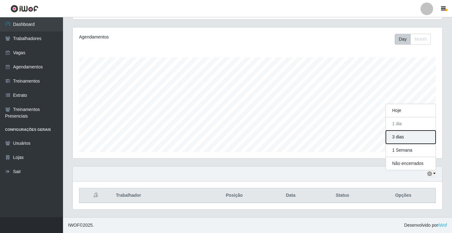
click at [412, 140] on button "3 dias" at bounding box center [411, 136] width 50 height 13
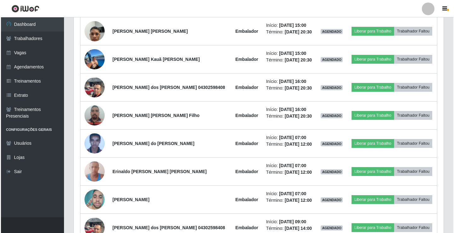
scroll to position [495, 0]
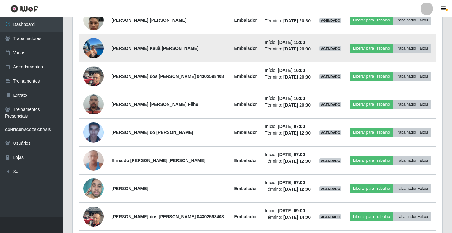
click at [98, 48] on img at bounding box center [94, 48] width 20 height 28
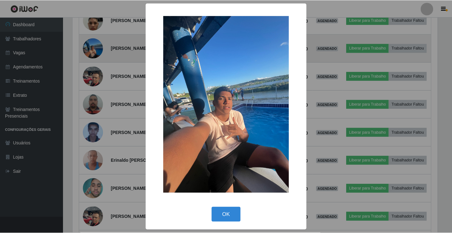
scroll to position [131, 367]
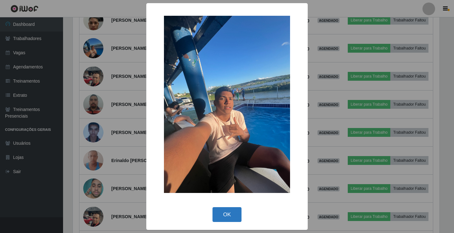
click at [227, 211] on button "OK" at bounding box center [226, 214] width 29 height 15
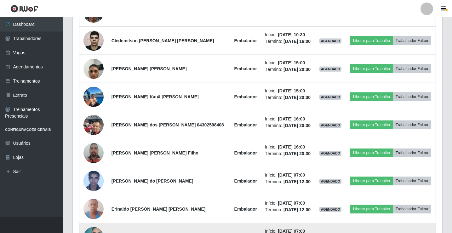
scroll to position [431, 0]
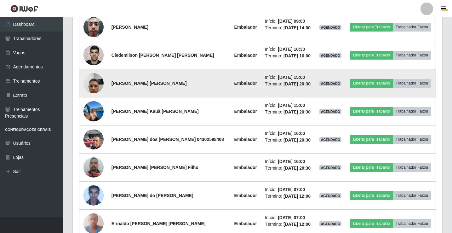
click at [94, 84] on img at bounding box center [94, 83] width 20 height 27
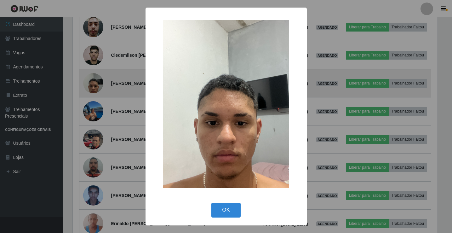
scroll to position [131, 367]
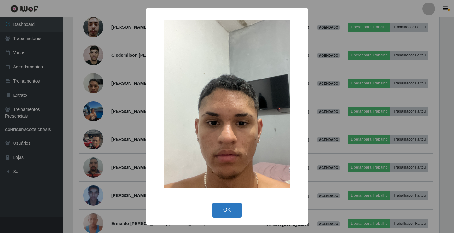
click at [229, 213] on button "OK" at bounding box center [226, 210] width 29 height 15
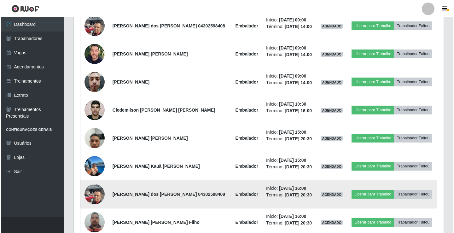
scroll to position [368, 0]
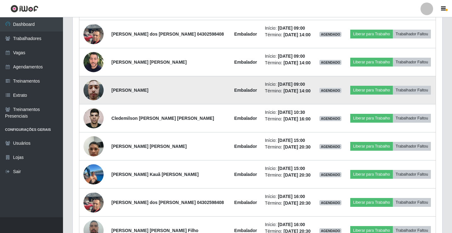
click at [95, 94] on img at bounding box center [94, 90] width 20 height 27
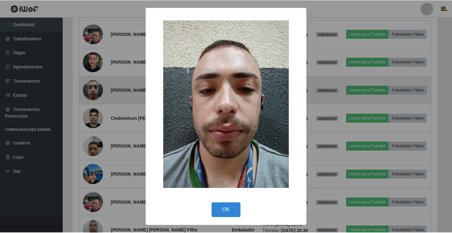
scroll to position [131, 367]
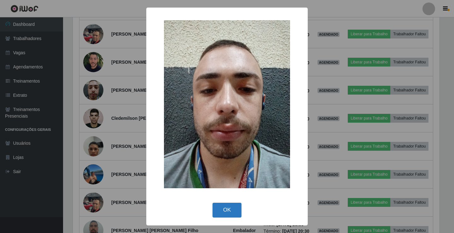
click at [230, 213] on button "OK" at bounding box center [226, 210] width 29 height 15
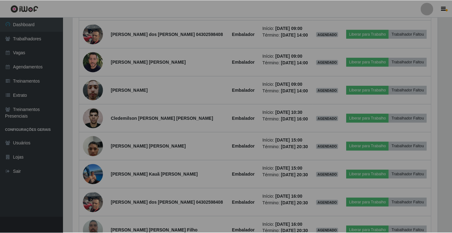
scroll to position [131, 370]
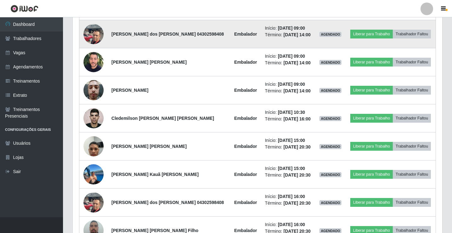
click at [98, 35] on img at bounding box center [94, 33] width 20 height 27
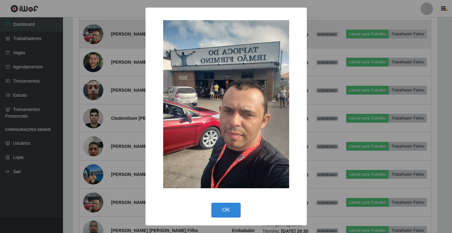
scroll to position [131, 367]
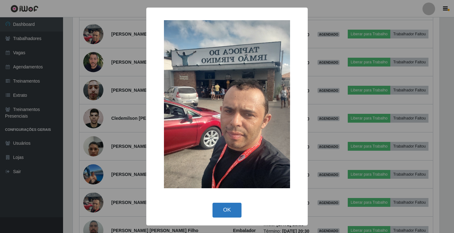
click at [226, 210] on button "OK" at bounding box center [226, 210] width 29 height 15
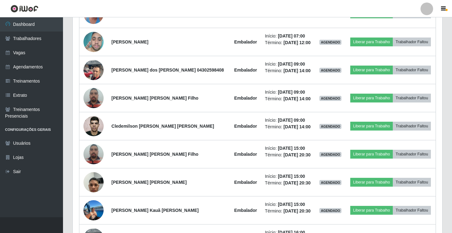
scroll to position [0, 0]
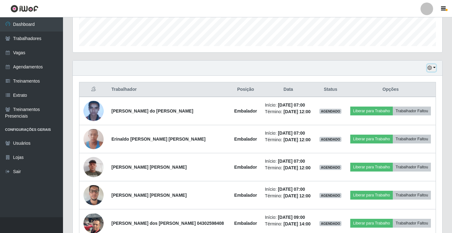
click at [434, 68] on button "button" at bounding box center [431, 67] width 9 height 7
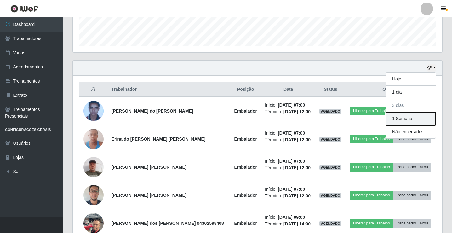
click at [418, 122] on button "1 Semana" at bounding box center [411, 118] width 50 height 13
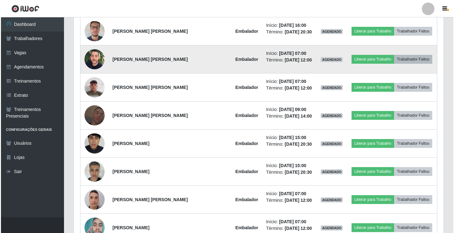
scroll to position [936, 0]
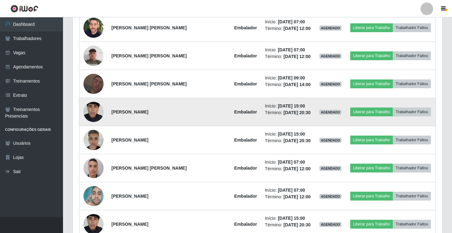
click at [100, 116] on img at bounding box center [94, 112] width 20 height 45
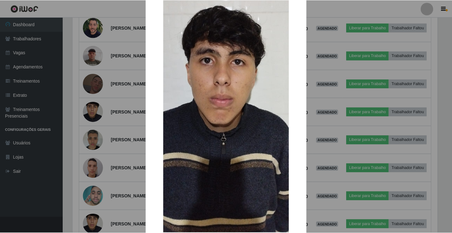
scroll to position [95, 0]
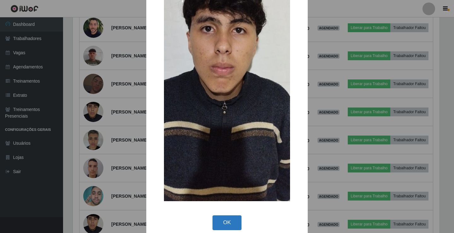
click at [230, 224] on button "OK" at bounding box center [226, 222] width 29 height 15
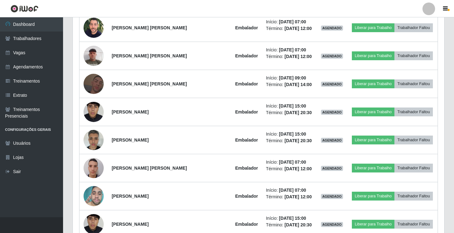
scroll to position [131, 370]
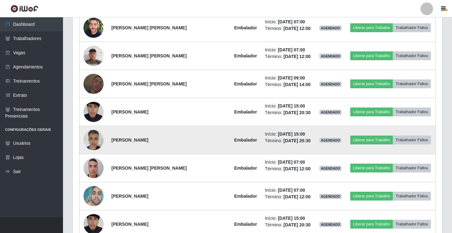
click at [92, 141] on img at bounding box center [94, 139] width 20 height 27
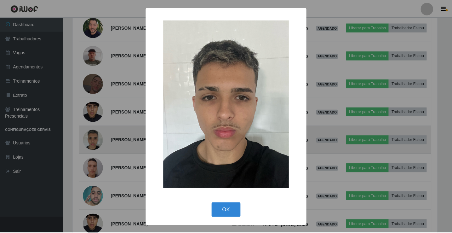
scroll to position [131, 367]
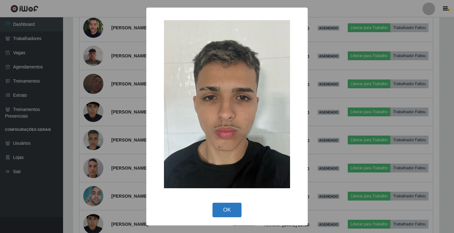
click at [229, 209] on button "OK" at bounding box center [226, 210] width 29 height 15
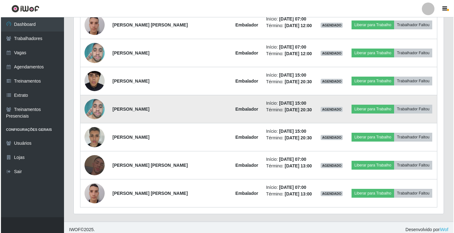
scroll to position [1083, 0]
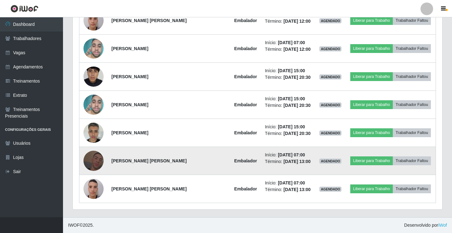
click at [94, 157] on img at bounding box center [94, 161] width 20 height 36
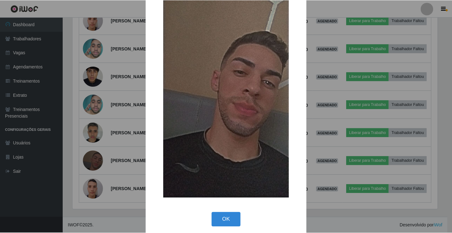
scroll to position [46, 0]
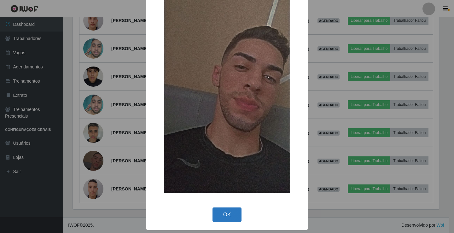
click at [231, 216] on button "OK" at bounding box center [226, 214] width 29 height 15
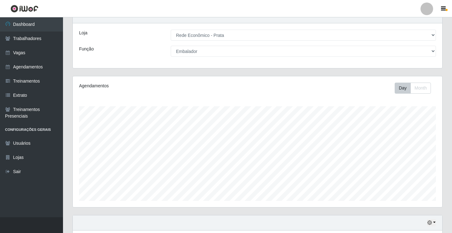
scroll to position [0, 0]
